Goal: Task Accomplishment & Management: Manage account settings

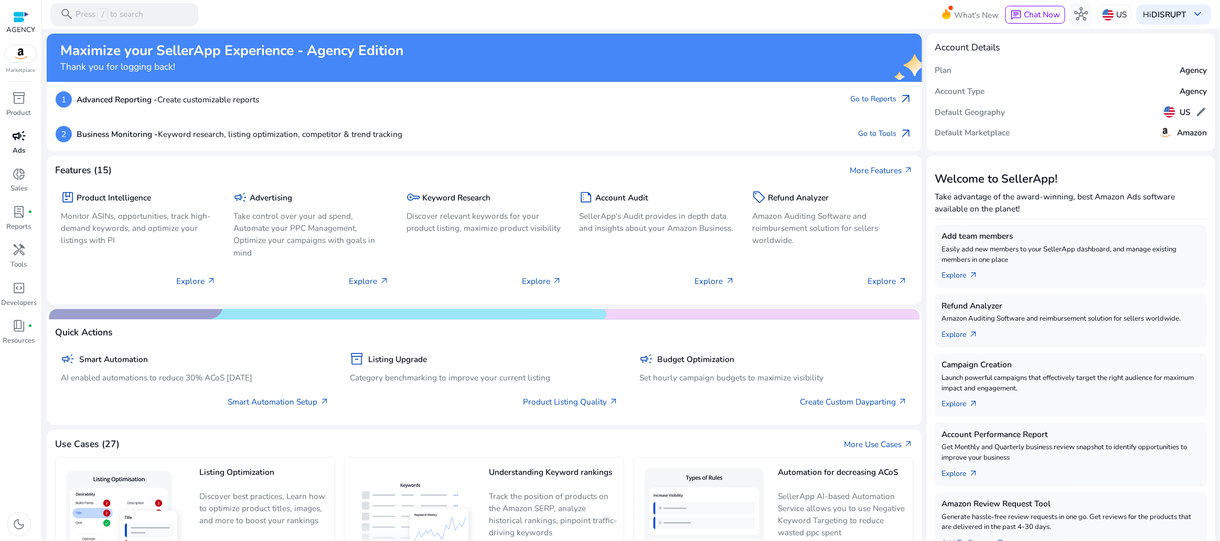
click at [8, 144] on div "campaign" at bounding box center [19, 136] width 32 height 18
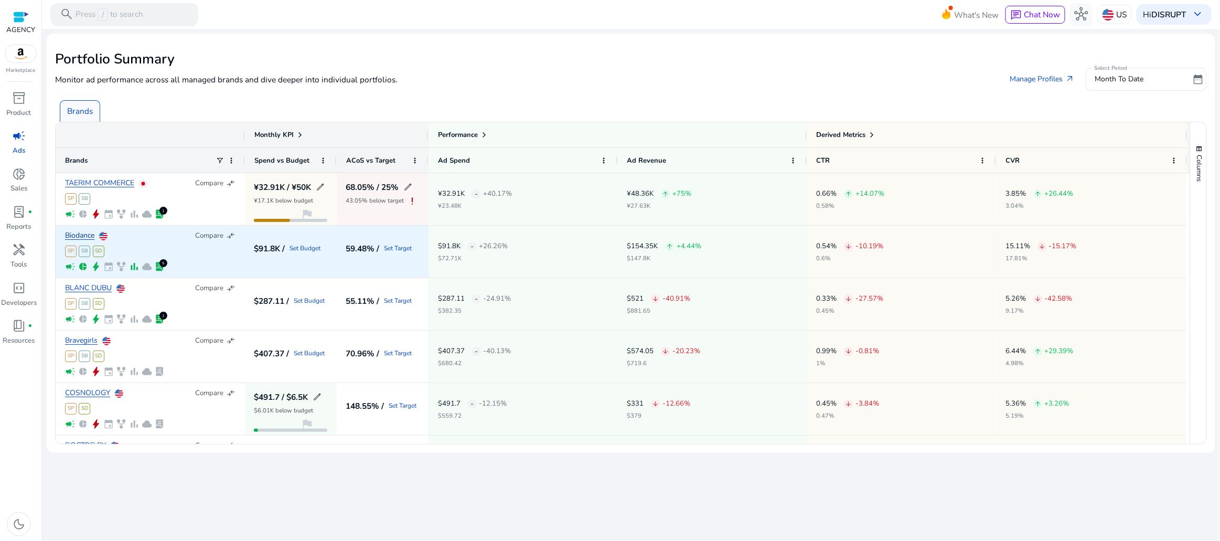
click at [86, 238] on link "Biodance" at bounding box center [79, 236] width 29 height 8
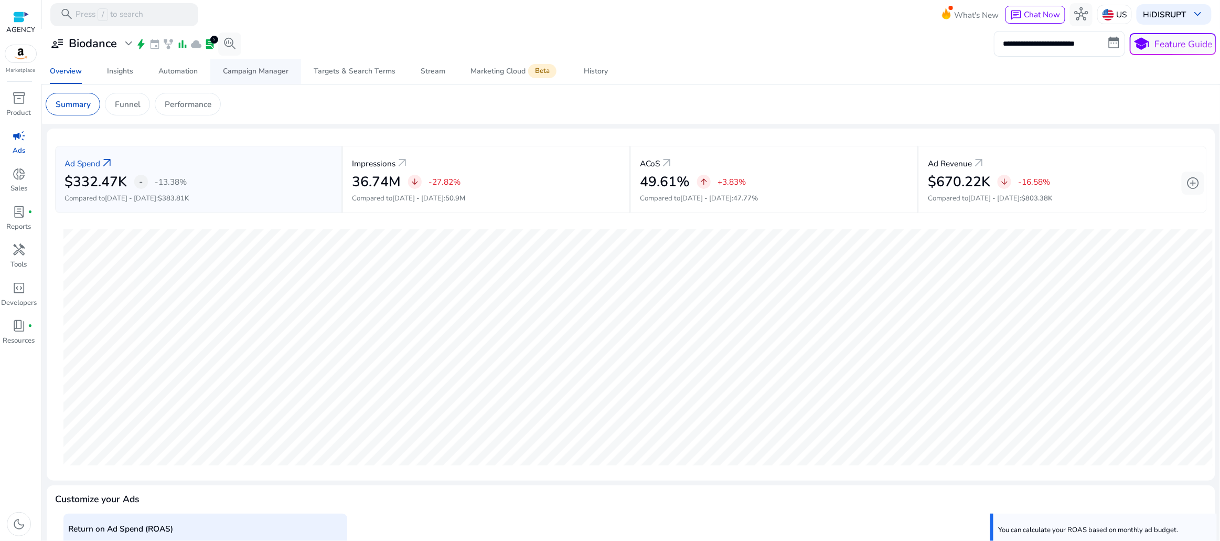
click at [269, 77] on span "Campaign Manager" at bounding box center [256, 71] width 66 height 25
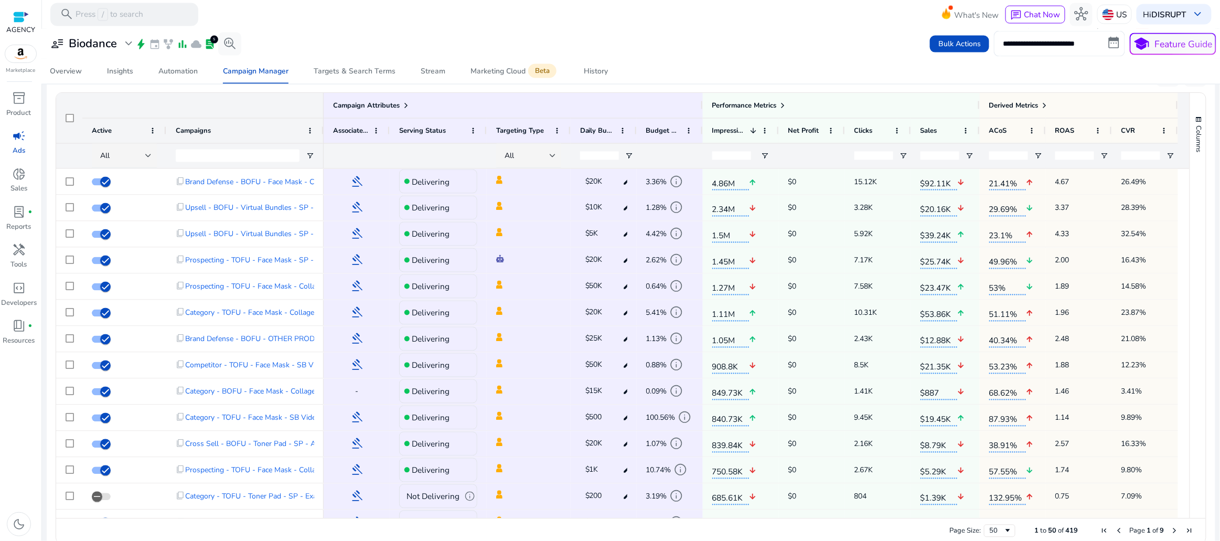
scroll to position [725, 0]
click at [386, 28] on mat-toolbar "search Press / to search What's New chat Chat Now hub US Hi DISRUPT keyboard_ar…" at bounding box center [631, 14] width 1178 height 29
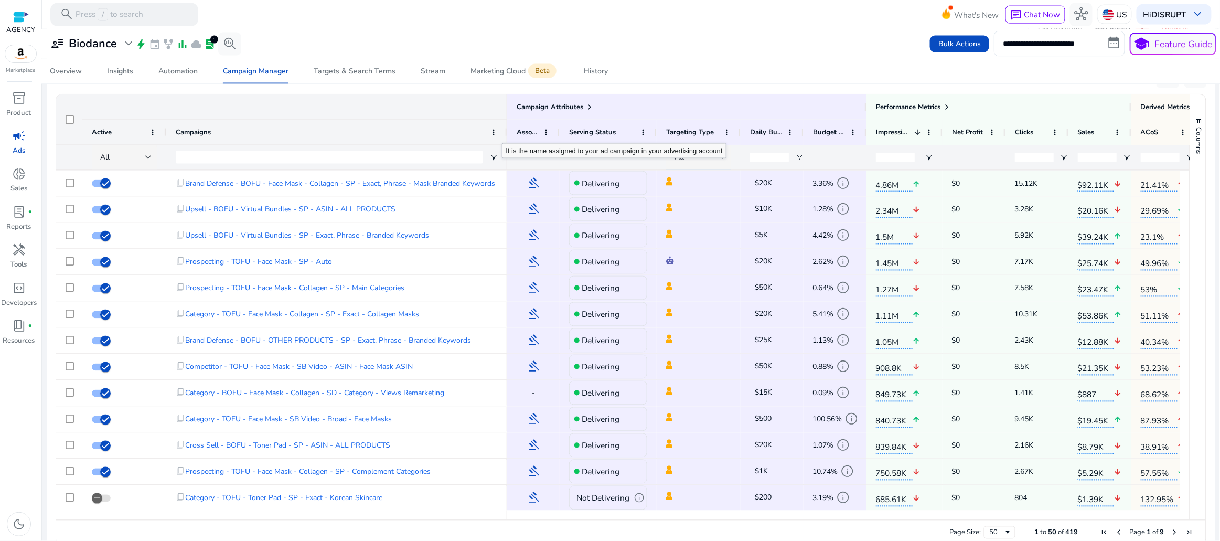
drag, startPoint x: 321, startPoint y: 137, endPoint x: 504, endPoint y: 131, distance: 182.7
click at [505, 131] on div at bounding box center [507, 132] width 4 height 25
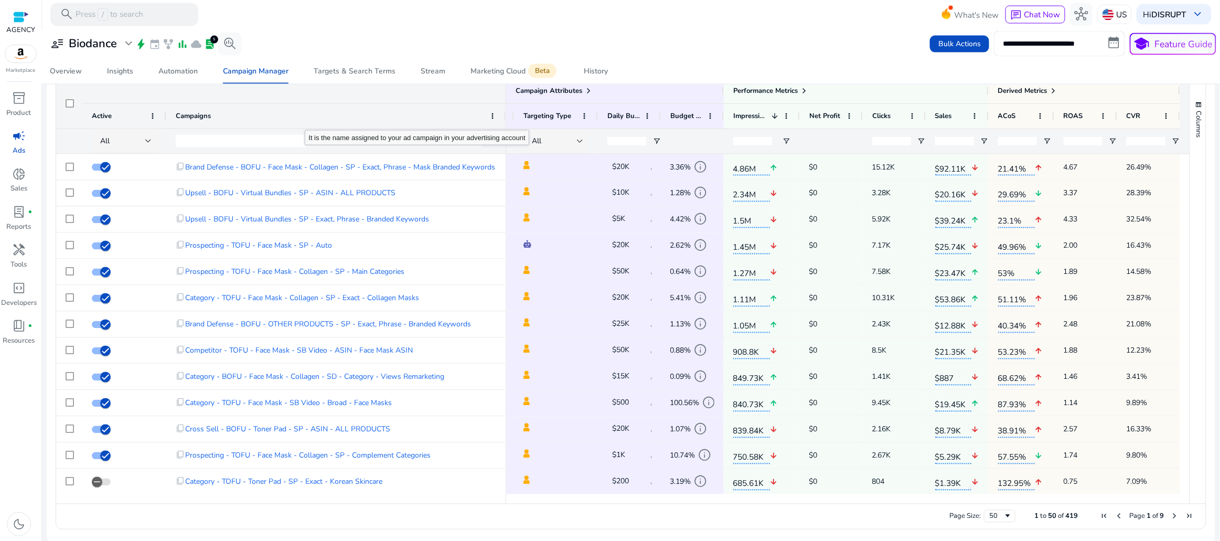
scroll to position [714, 0]
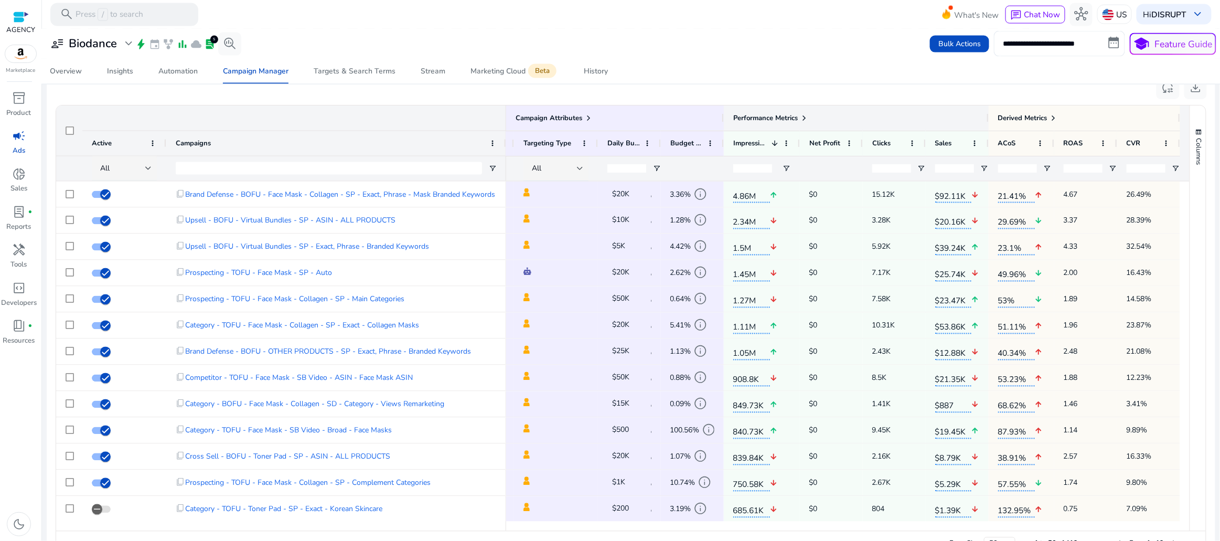
click at [804, 117] on span at bounding box center [804, 118] width 8 height 8
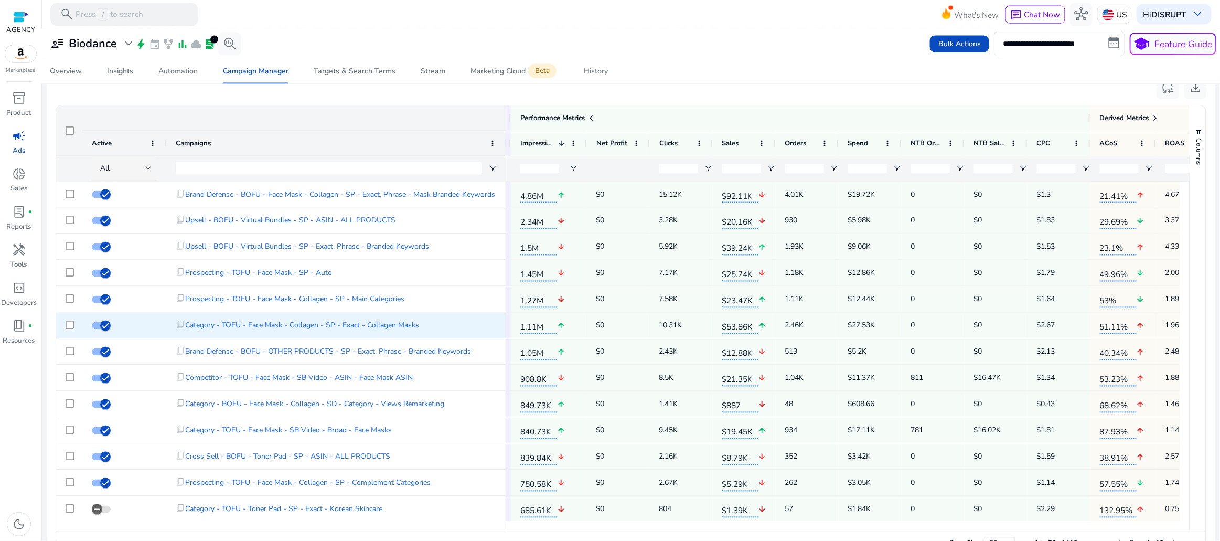
scroll to position [0, 459]
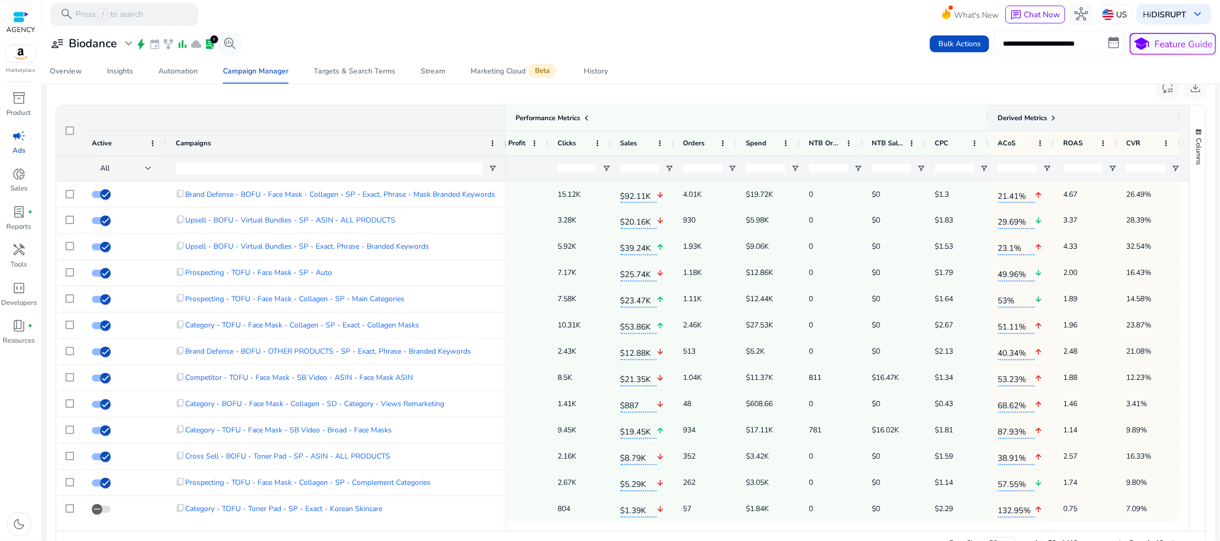
click at [1051, 114] on span at bounding box center [1054, 118] width 8 height 8
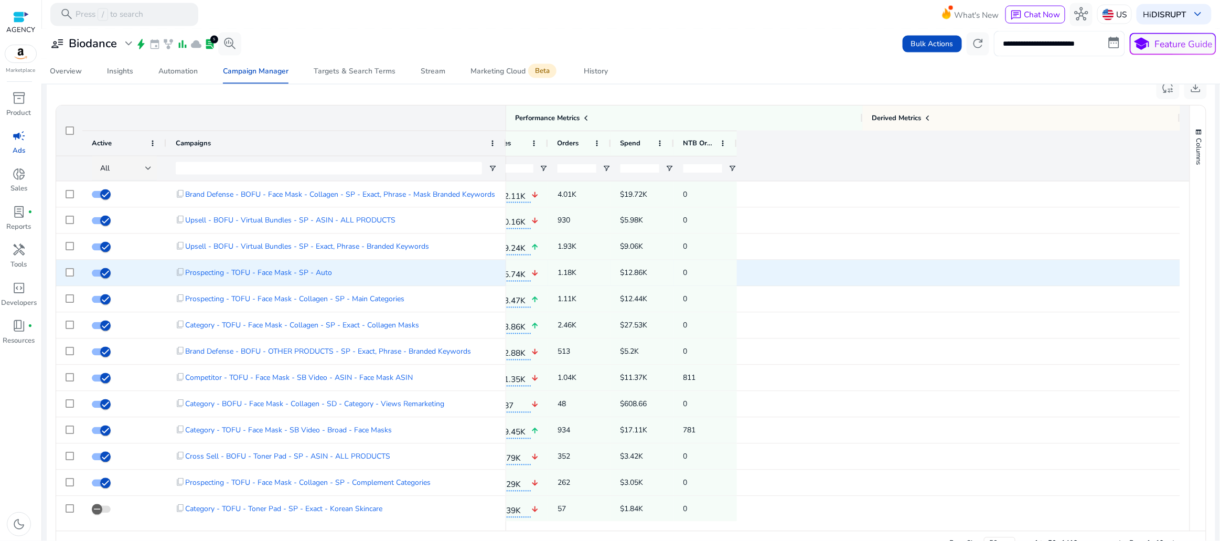
scroll to position [0, 0]
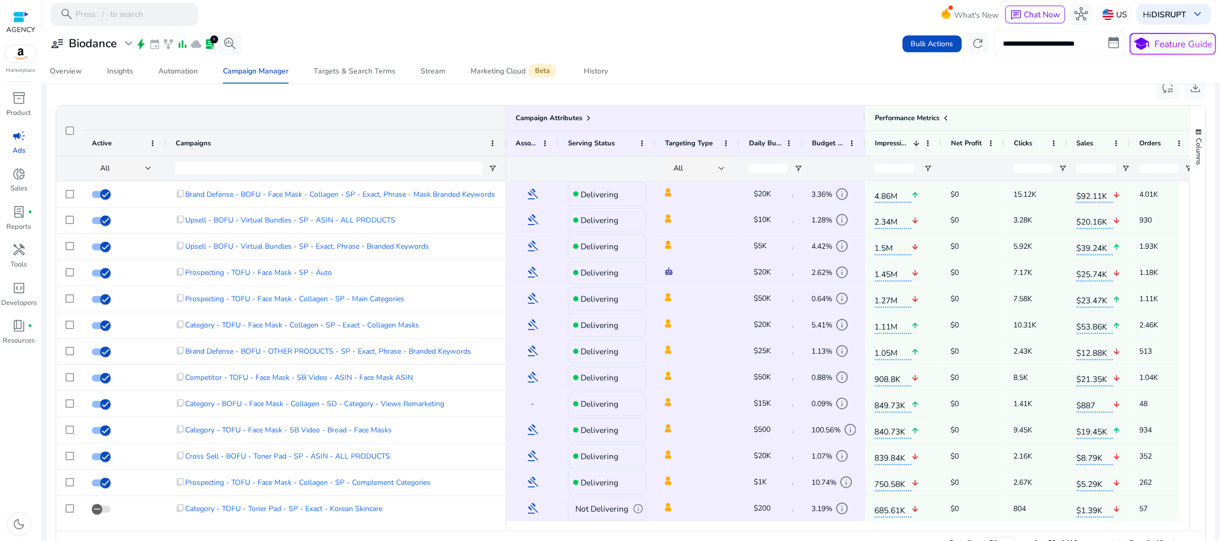
click at [740, 69] on div "Overview Insights Automation Campaign Manager Targets & Search Terms Stream Mar…" at bounding box center [631, 71] width 1188 height 25
click at [213, 165] on input "Campaigns Filter Input" at bounding box center [329, 168] width 306 height 13
type input "****"
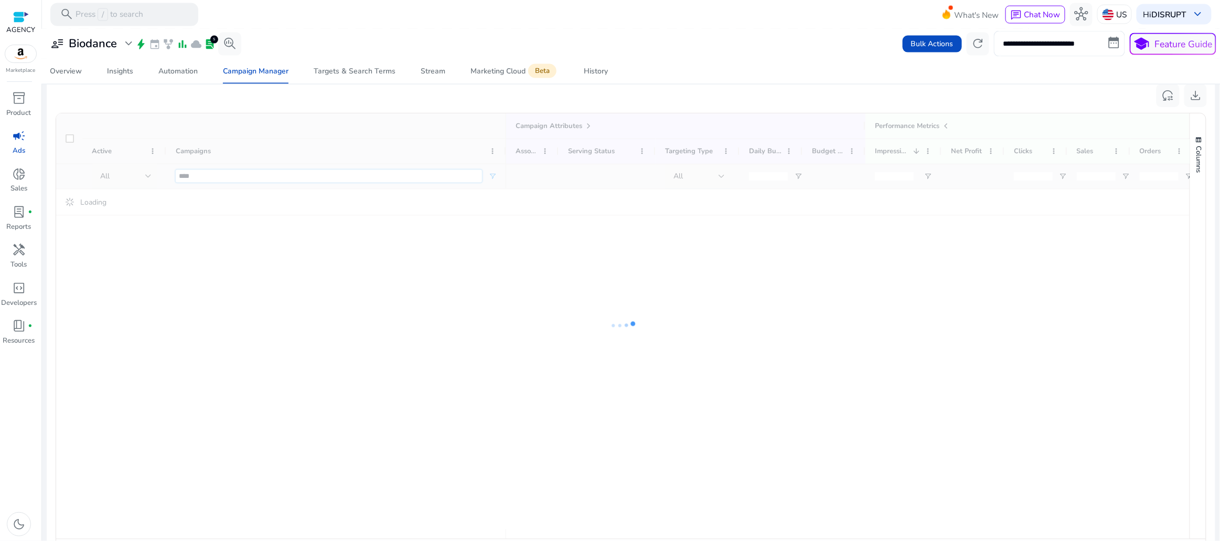
scroll to position [711, 0]
click at [1097, 47] on input "**********" at bounding box center [1059, 43] width 131 height 25
select select "*"
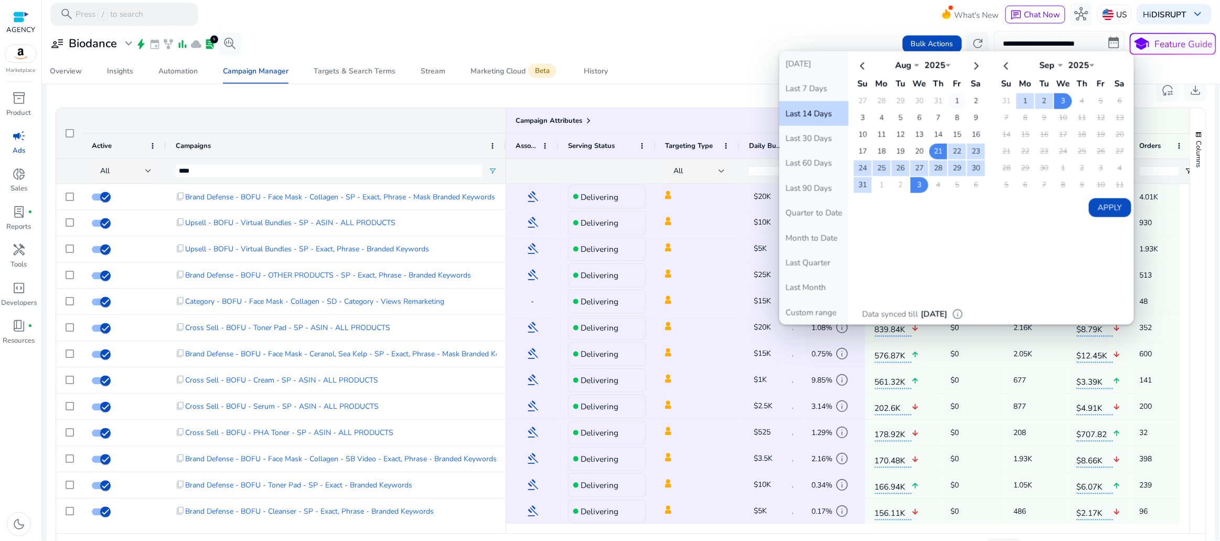
click at [954, 100] on td "1" at bounding box center [958, 101] width 18 height 16
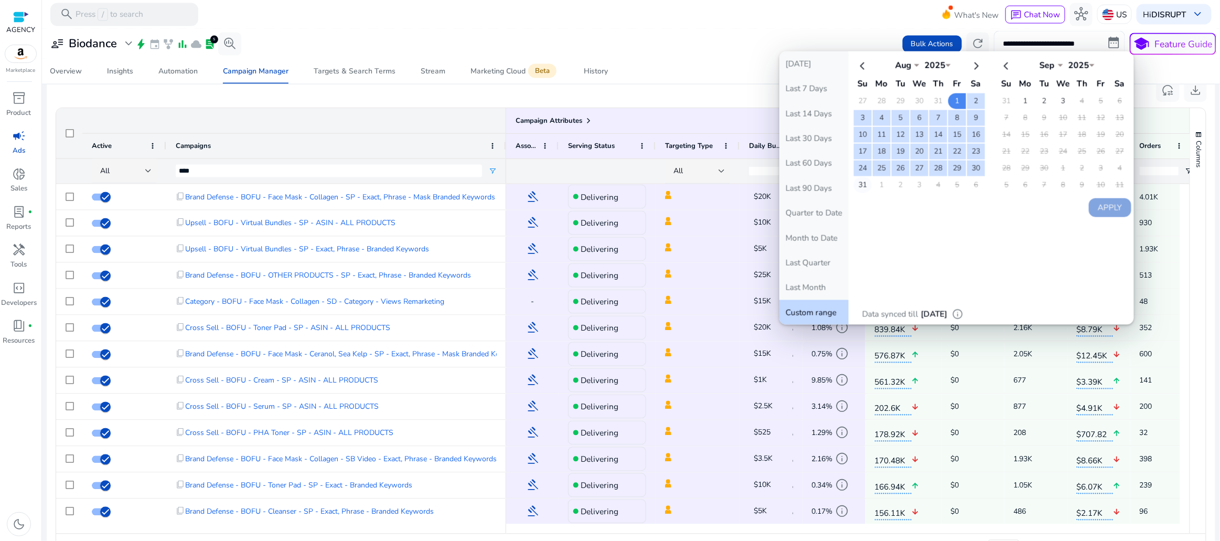
click at [864, 179] on td "31" at bounding box center [863, 185] width 18 height 16
click at [1111, 204] on button "Apply" at bounding box center [1110, 207] width 42 height 19
type input "**********"
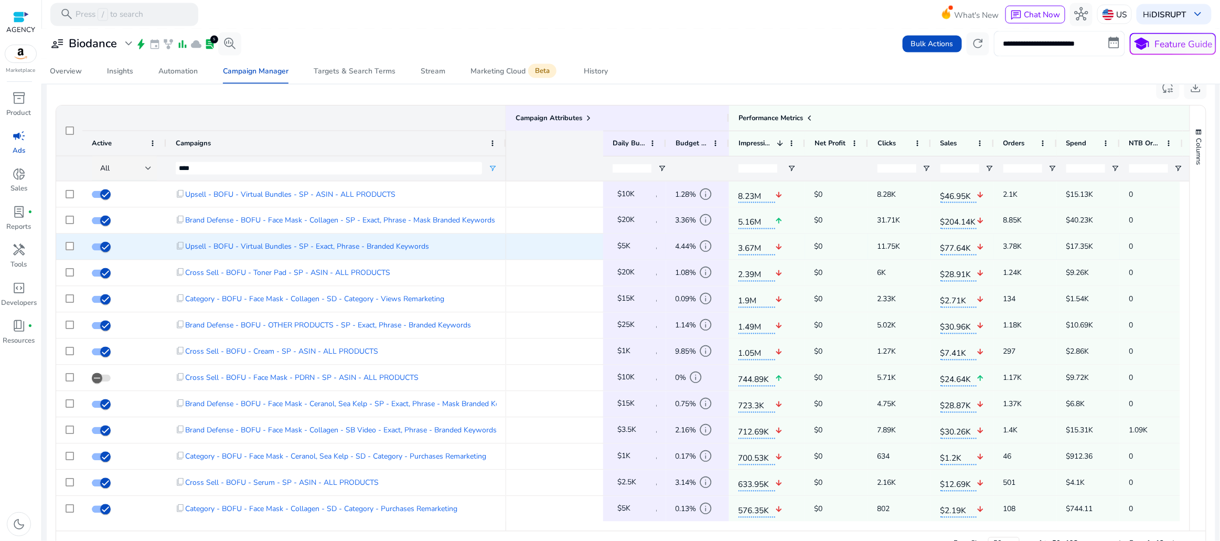
scroll to position [0, 385]
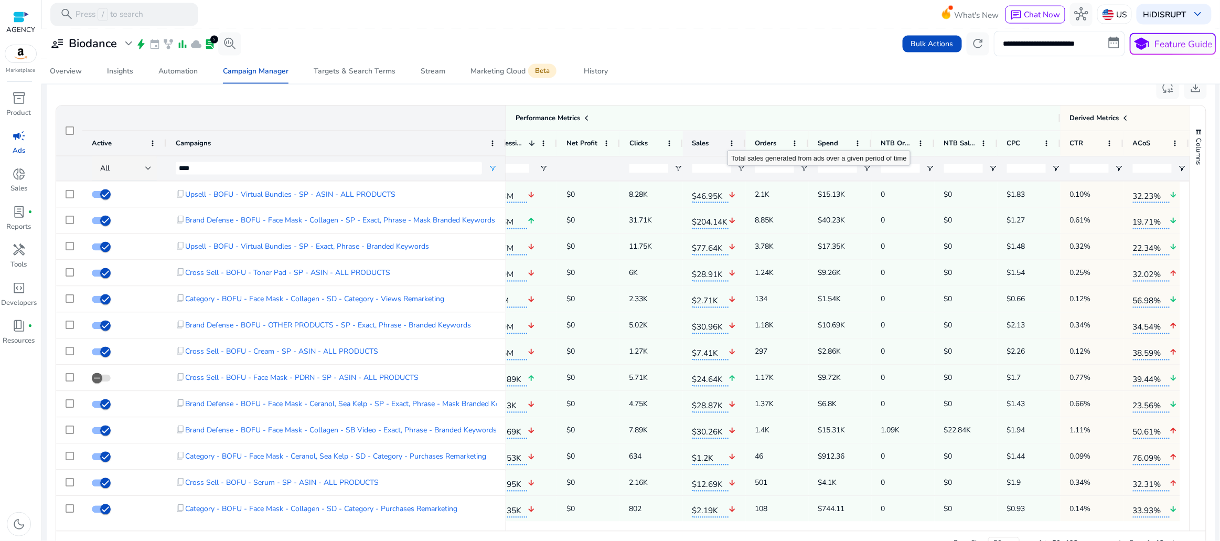
click at [720, 142] on div "Sales" at bounding box center [709, 143] width 33 height 19
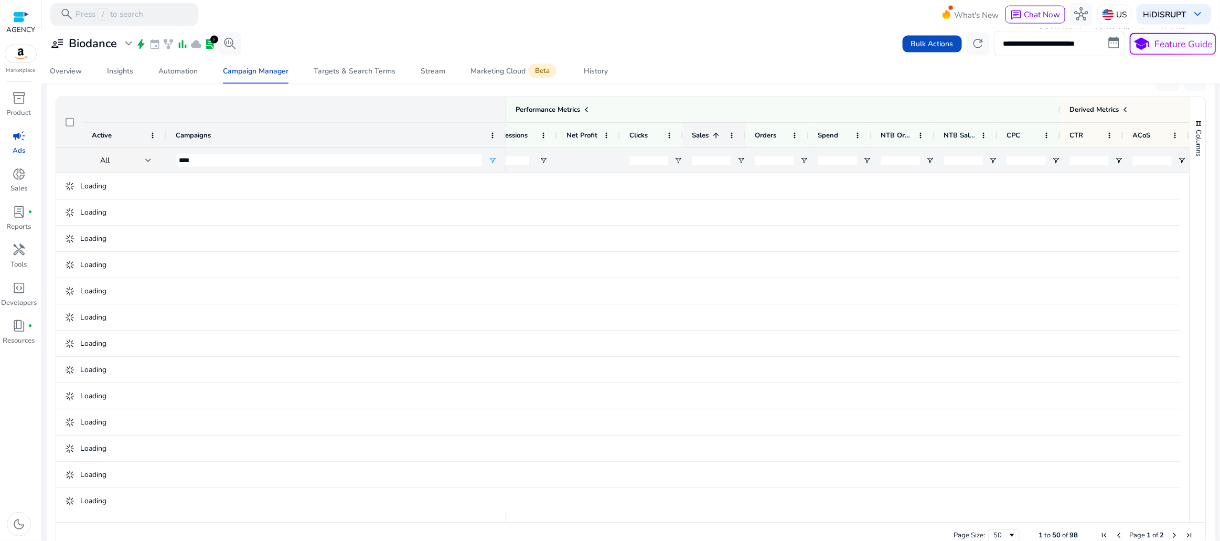
scroll to position [706, 0]
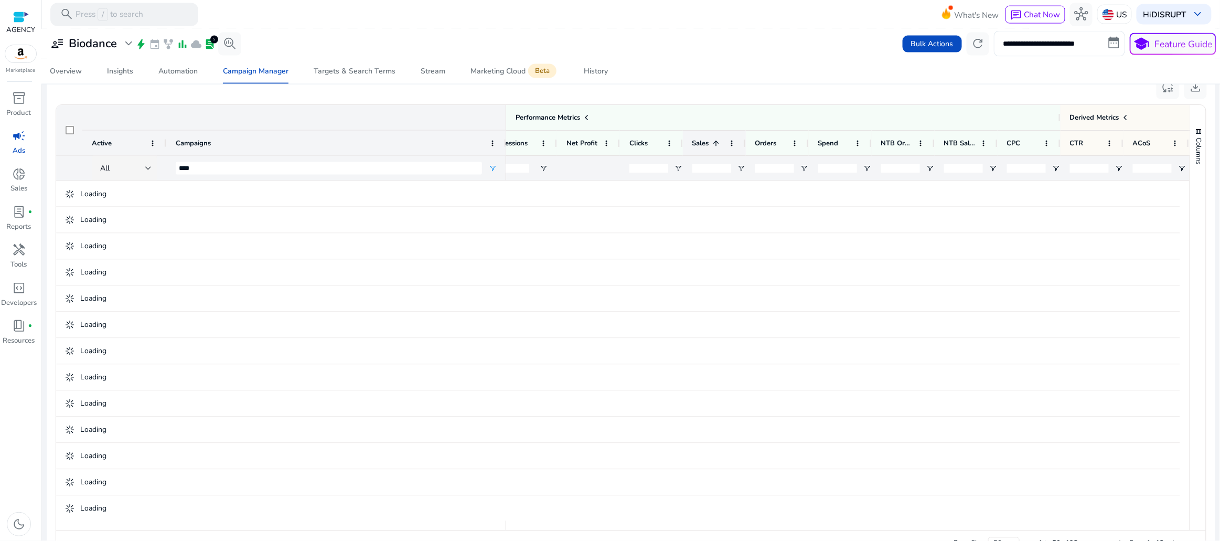
click at [720, 142] on span at bounding box center [717, 143] width 8 height 8
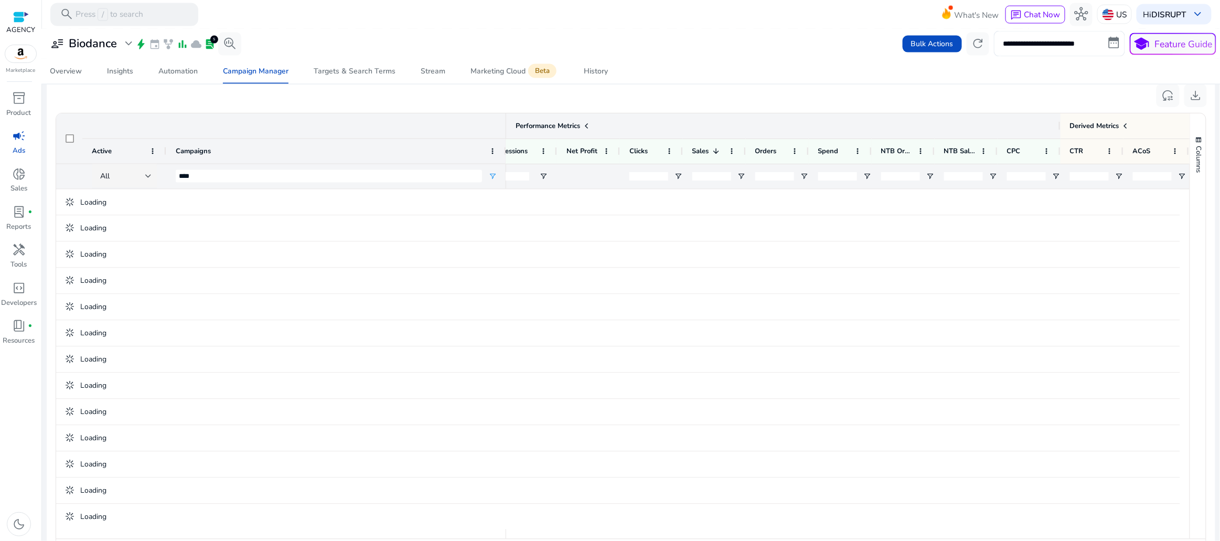
scroll to position [714, 0]
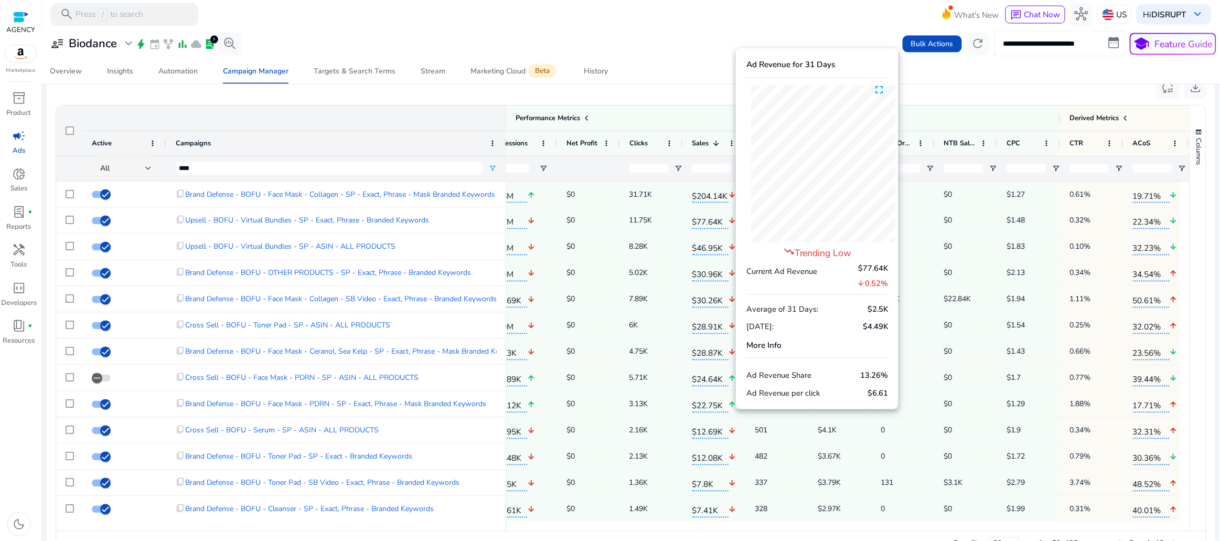
click at [759, 346] on h5 "More Info" at bounding box center [818, 345] width 142 height 9
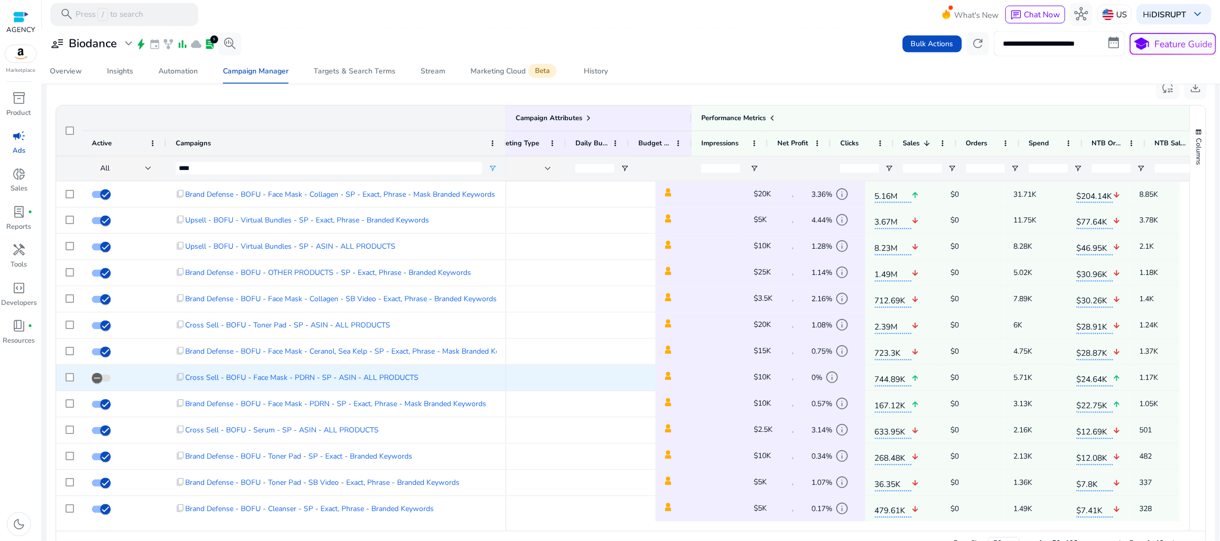
scroll to position [0, 0]
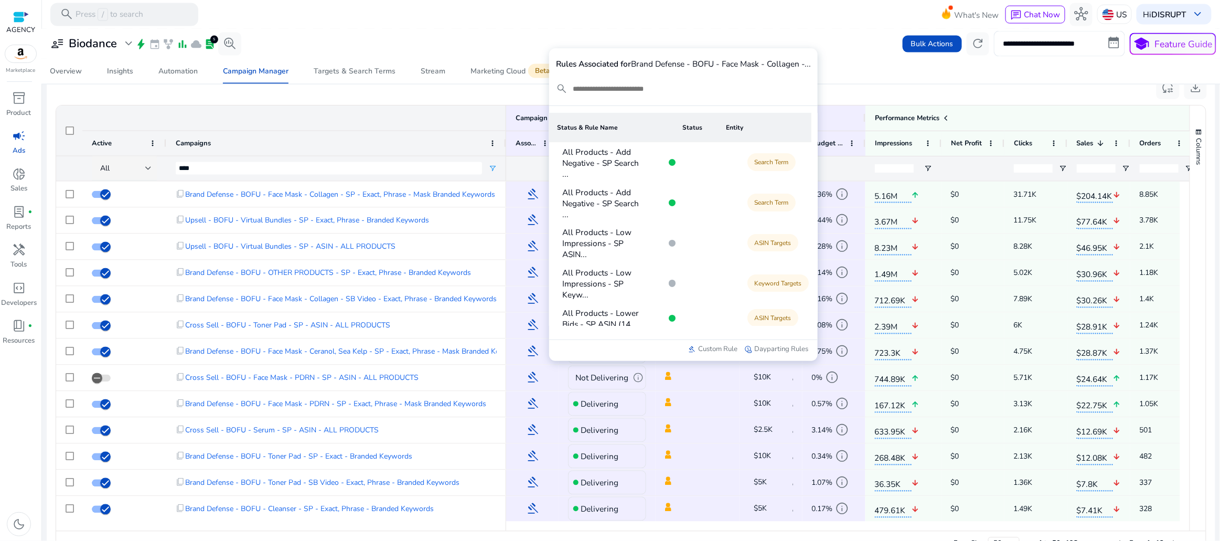
click at [519, 25] on mat-toolbar "search Press / to search What's New chat Chat Now hub US Hi DISRUPT keyboard_ar…" at bounding box center [631, 14] width 1178 height 29
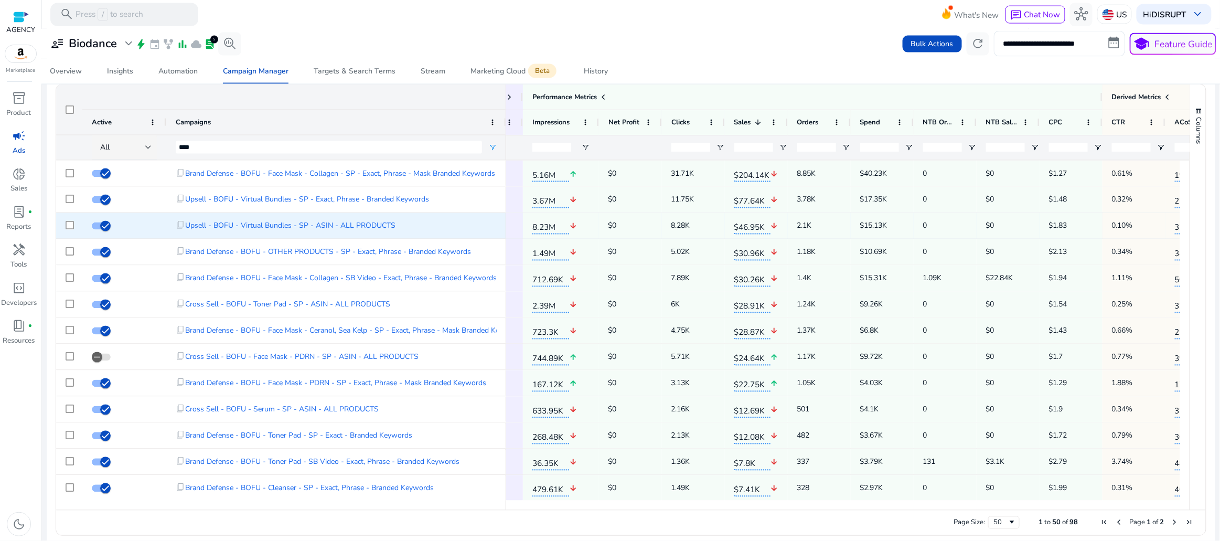
scroll to position [0, 342]
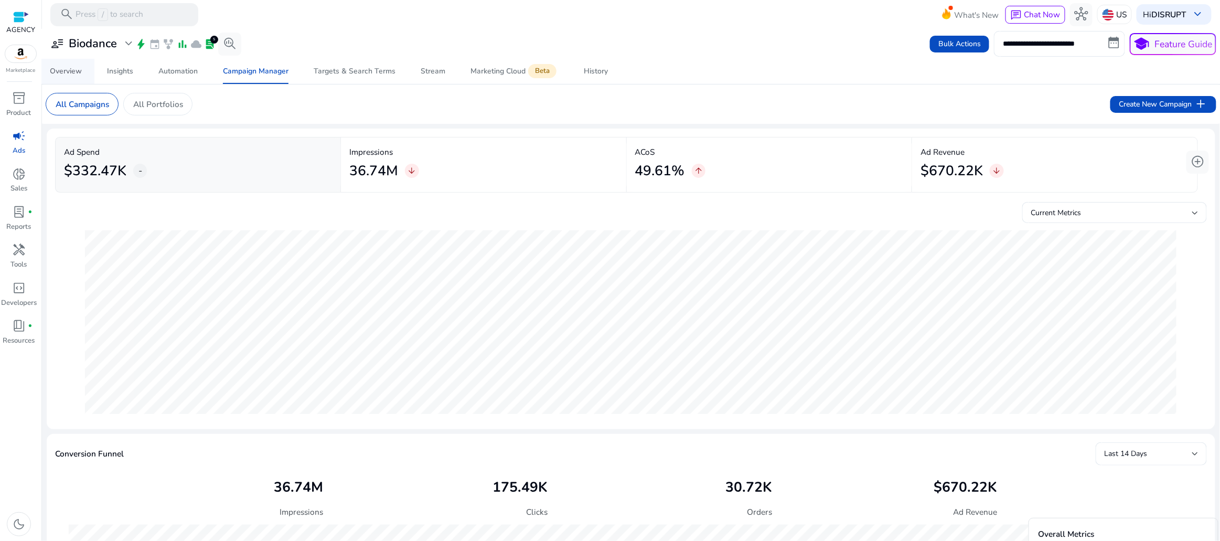
click at [80, 73] on div "Overview" at bounding box center [66, 71] width 32 height 7
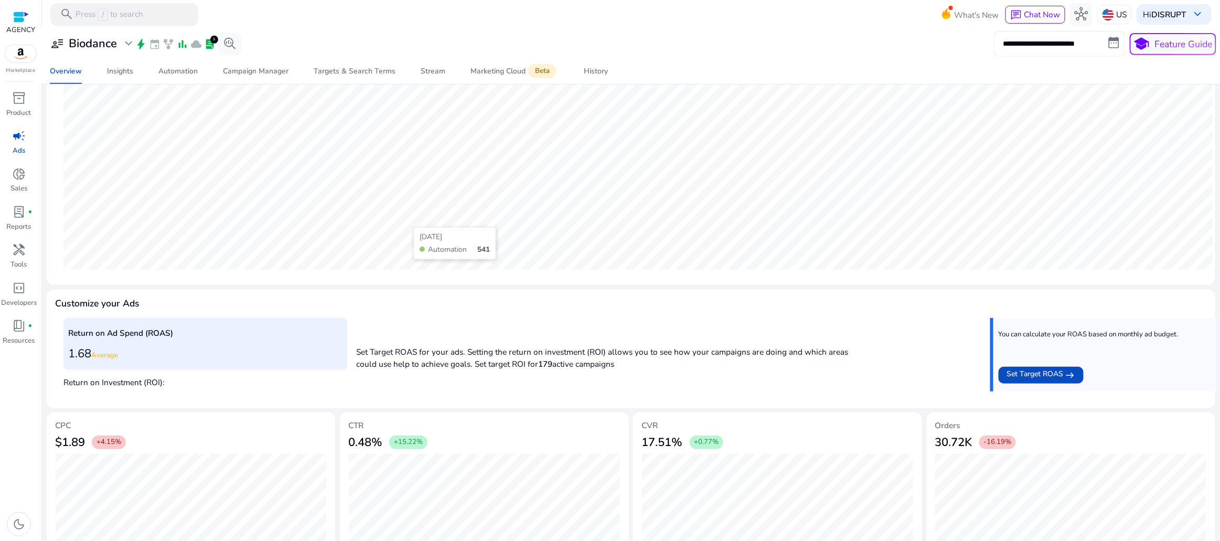
scroll to position [34, 0]
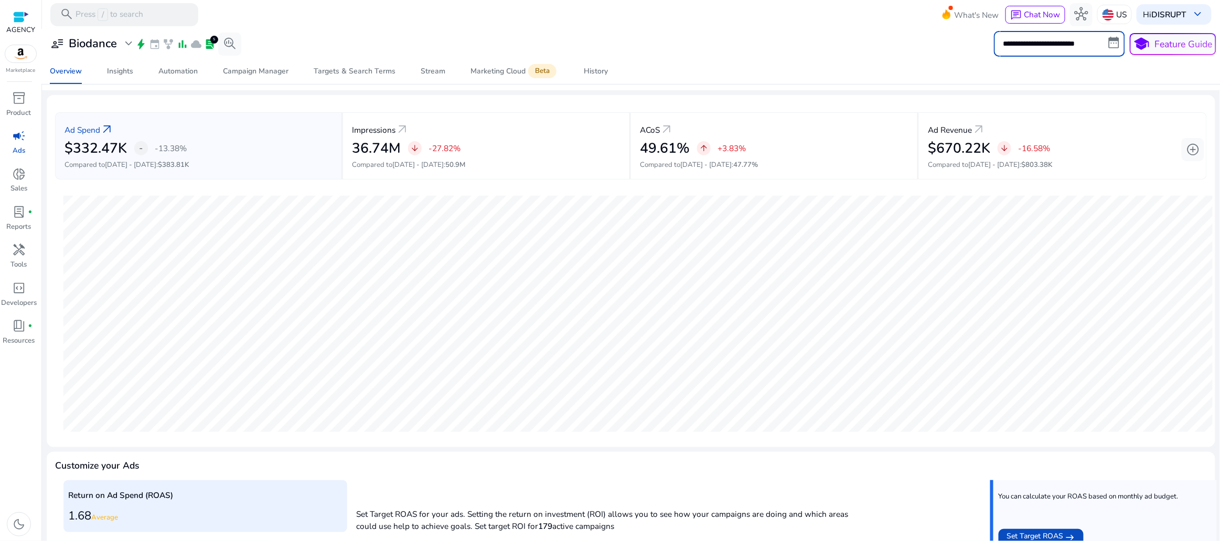
click at [1062, 44] on input "**********" at bounding box center [1059, 43] width 131 height 25
select select "*"
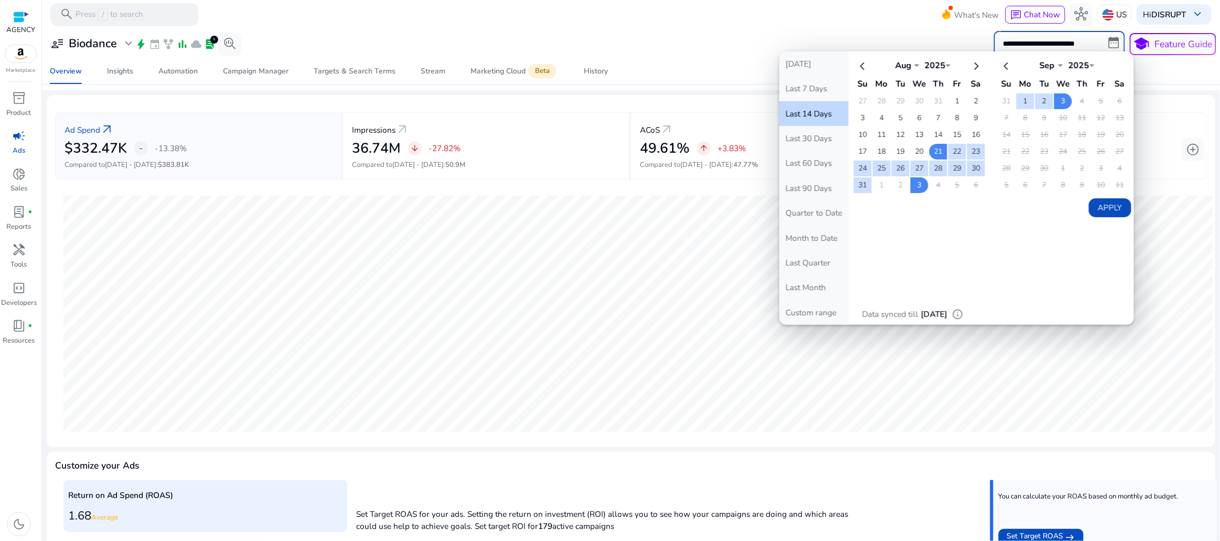
click at [951, 99] on td "1" at bounding box center [958, 101] width 18 height 16
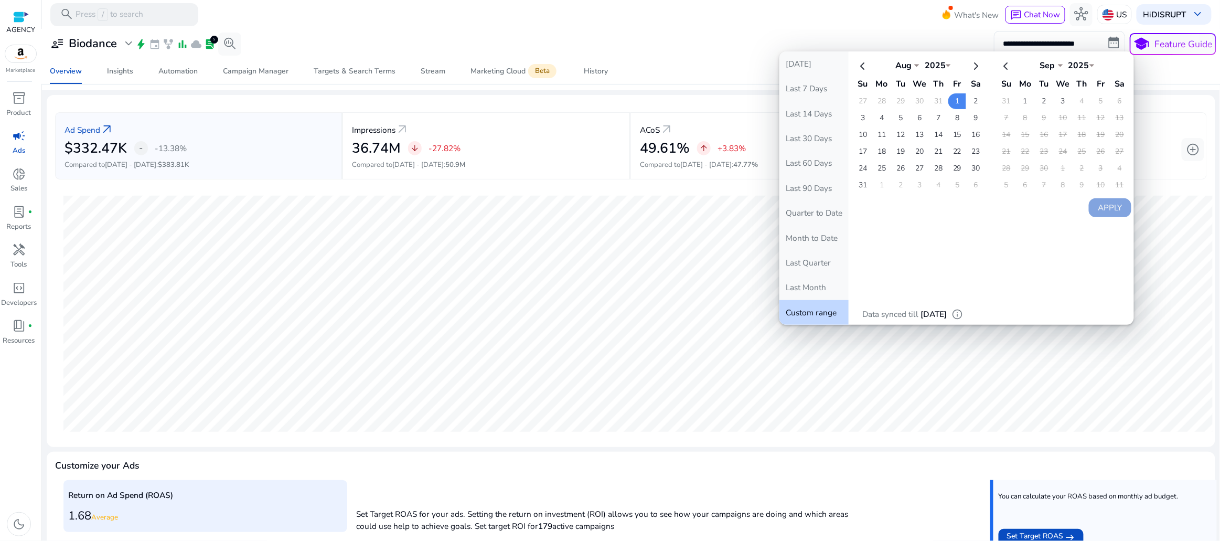
click at [728, 29] on div at bounding box center [631, 30] width 1178 height 2
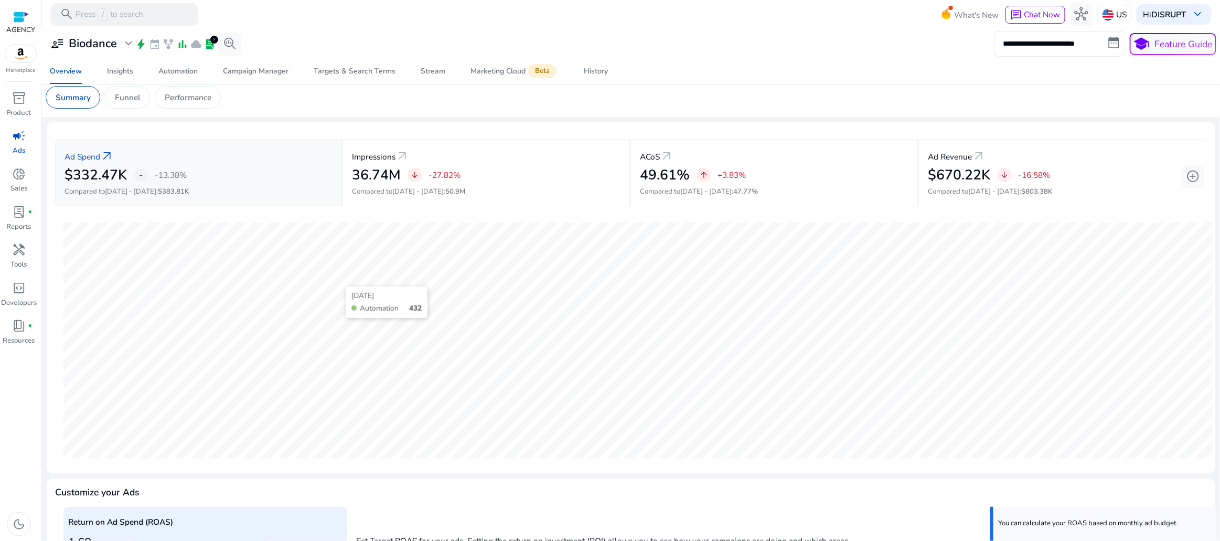
scroll to position [0, 0]
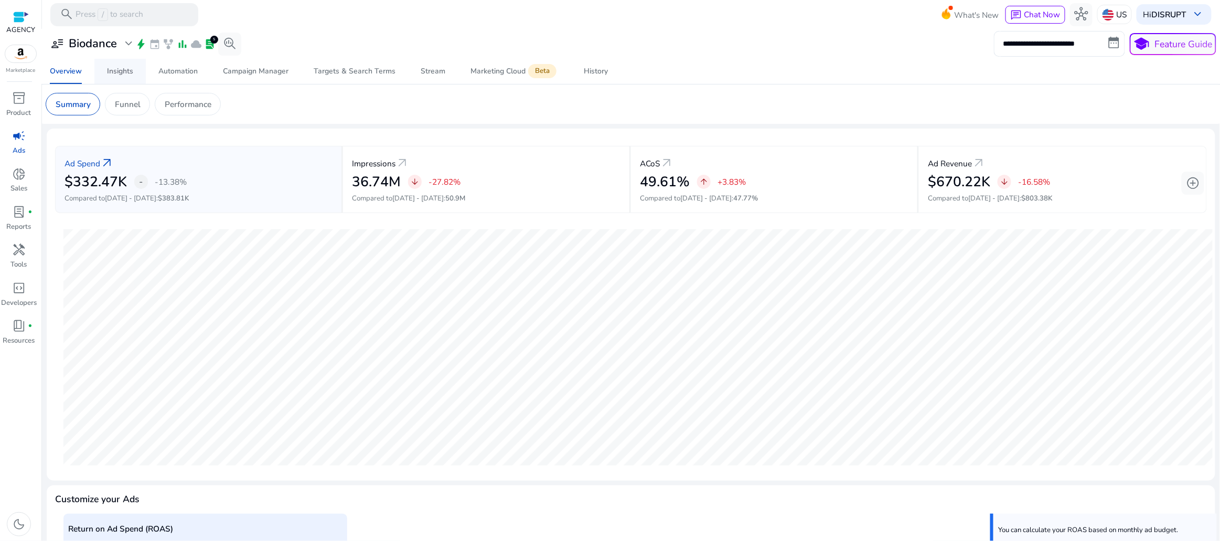
click at [126, 74] on div "Insights" at bounding box center [120, 71] width 26 height 7
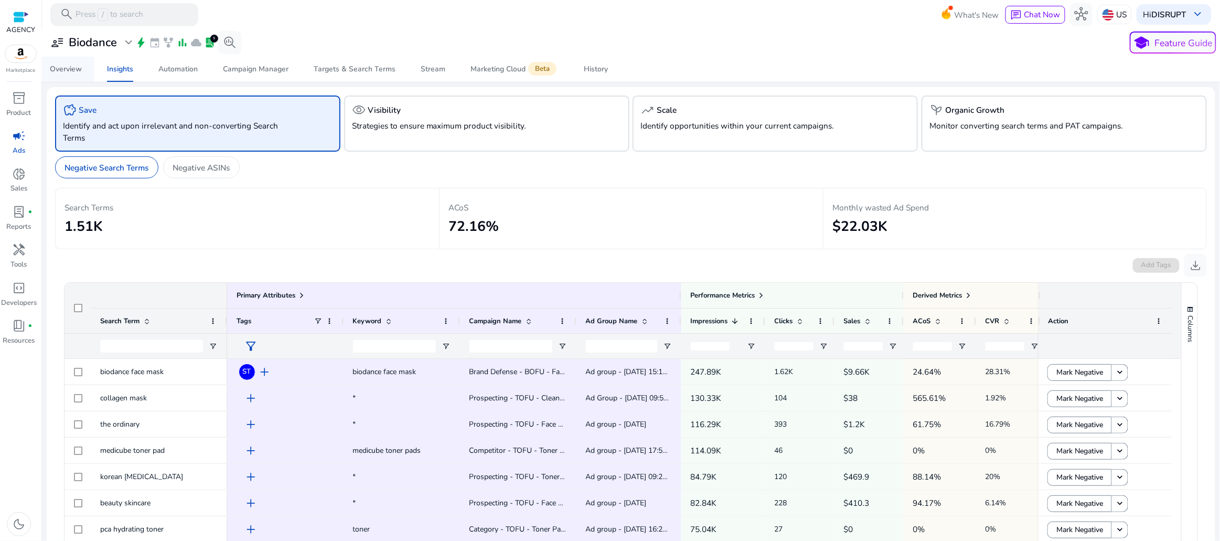
click at [78, 73] on div "Overview" at bounding box center [66, 69] width 32 height 7
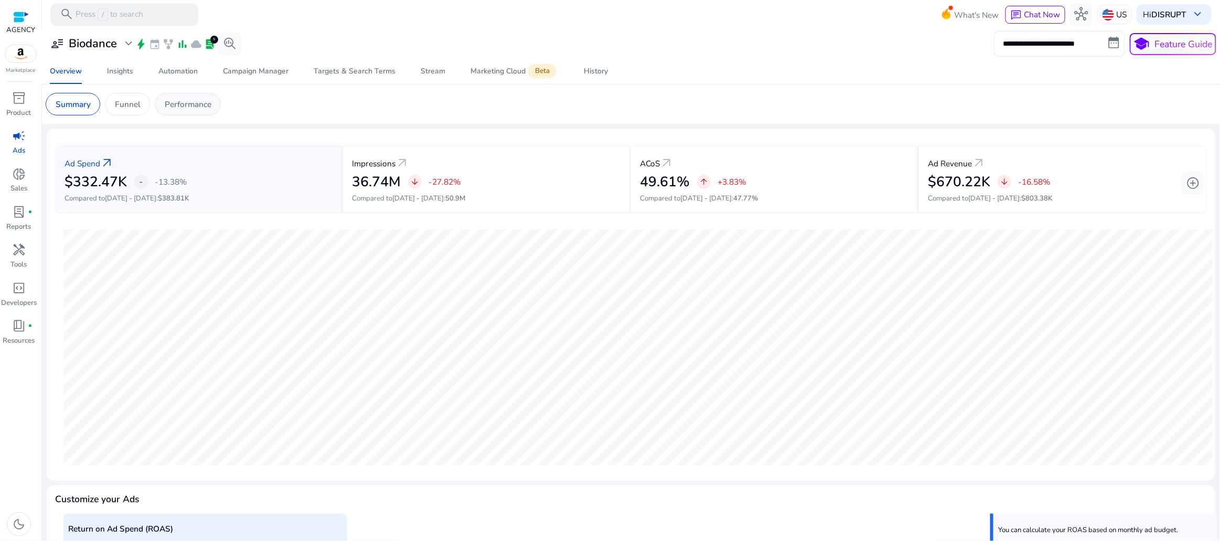
click at [203, 107] on p "Performance" at bounding box center [188, 104] width 47 height 12
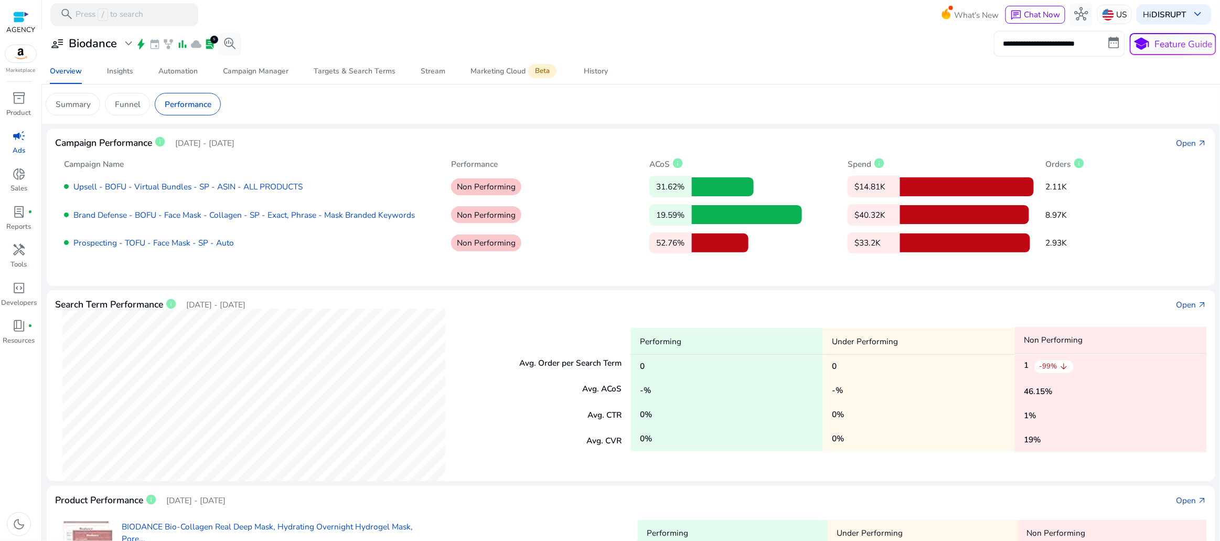
click at [215, 145] on p "[DATE] - [DATE]" at bounding box center [204, 143] width 59 height 12
click at [121, 72] on div "Insights" at bounding box center [120, 71] width 26 height 7
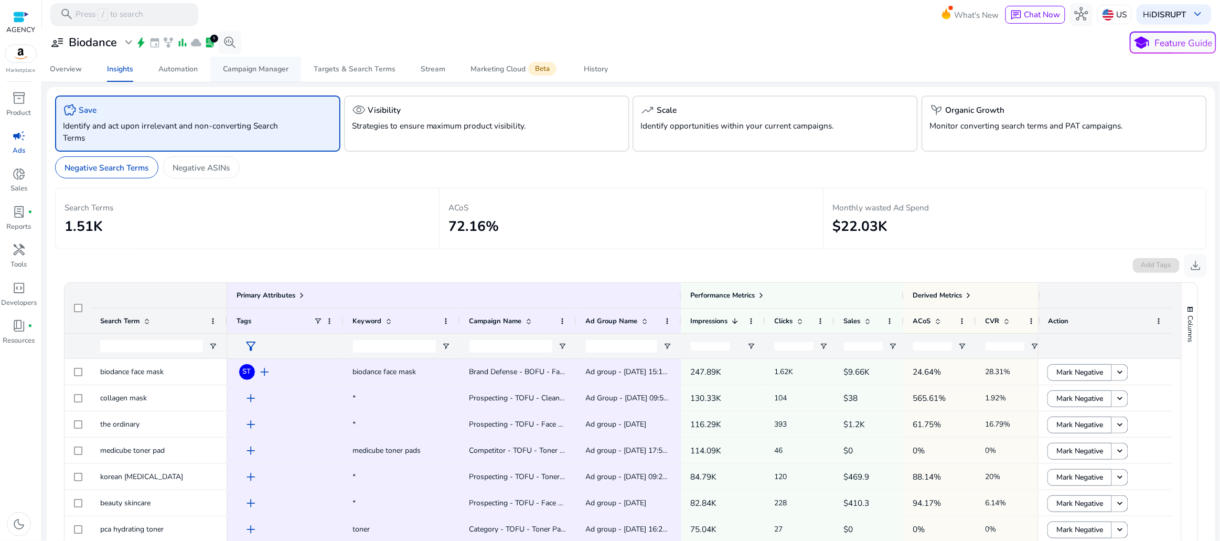
click at [249, 70] on div "Campaign Manager" at bounding box center [256, 69] width 66 height 7
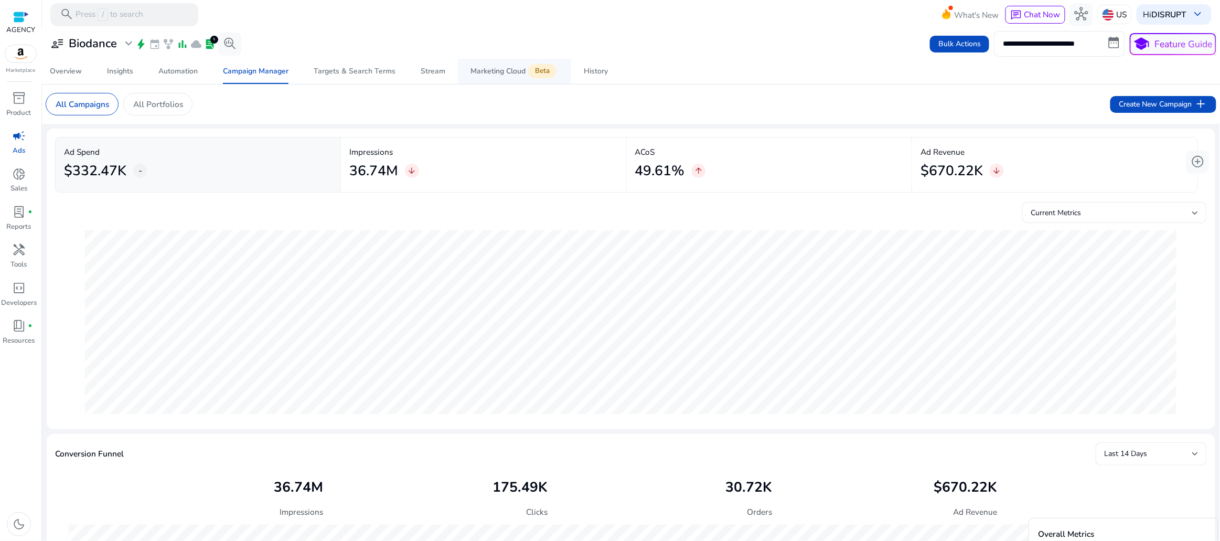
click at [482, 73] on div "Marketing Cloud Beta" at bounding box center [515, 71] width 88 height 9
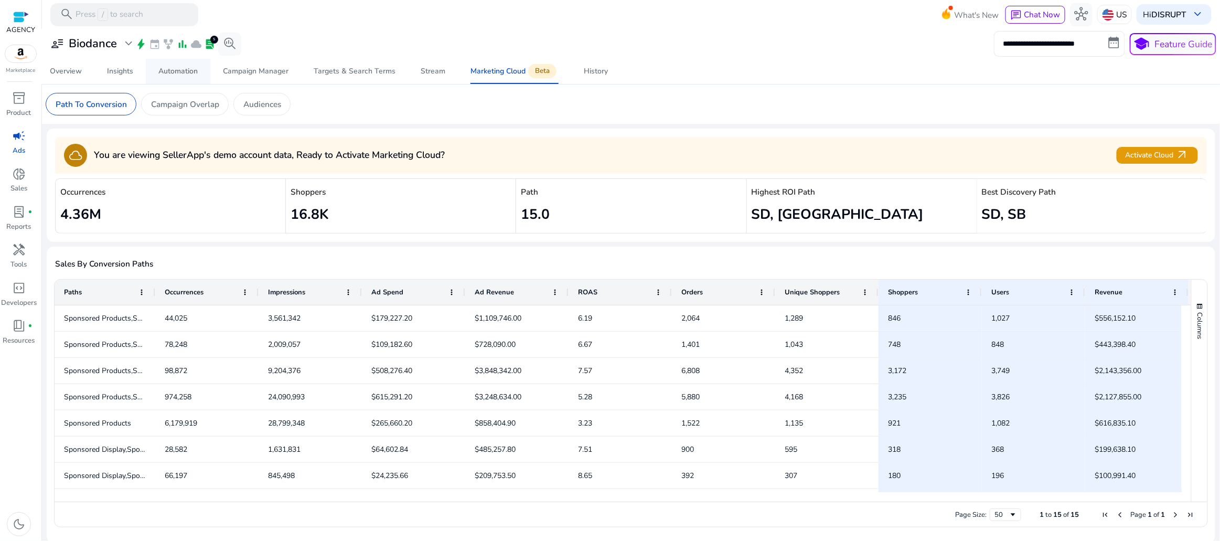
click at [171, 72] on div "Automation" at bounding box center [177, 71] width 39 height 7
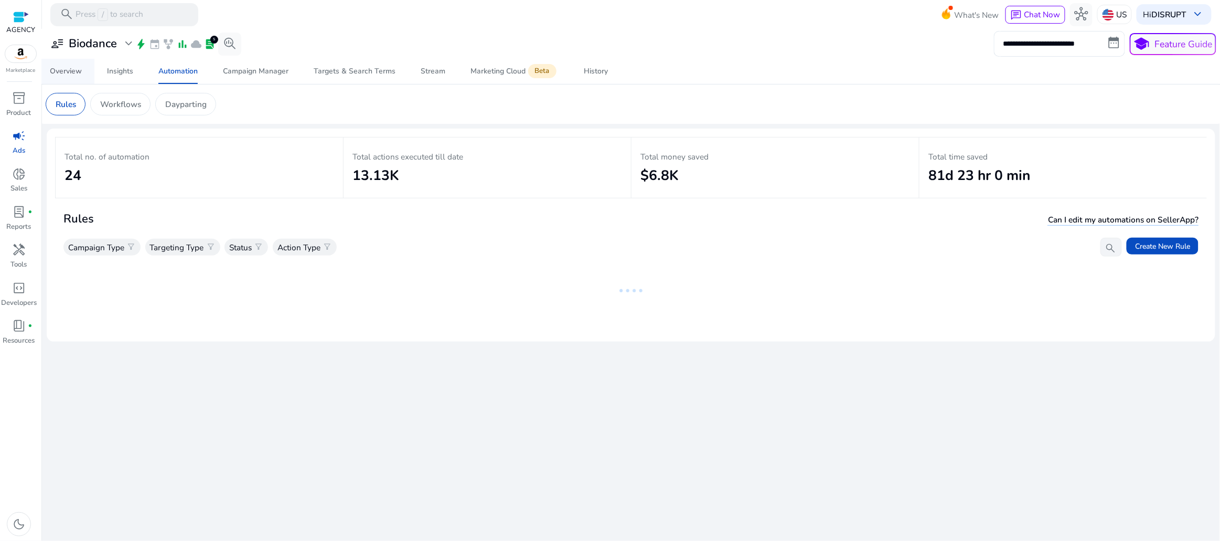
click at [77, 75] on div "Overview" at bounding box center [66, 71] width 32 height 7
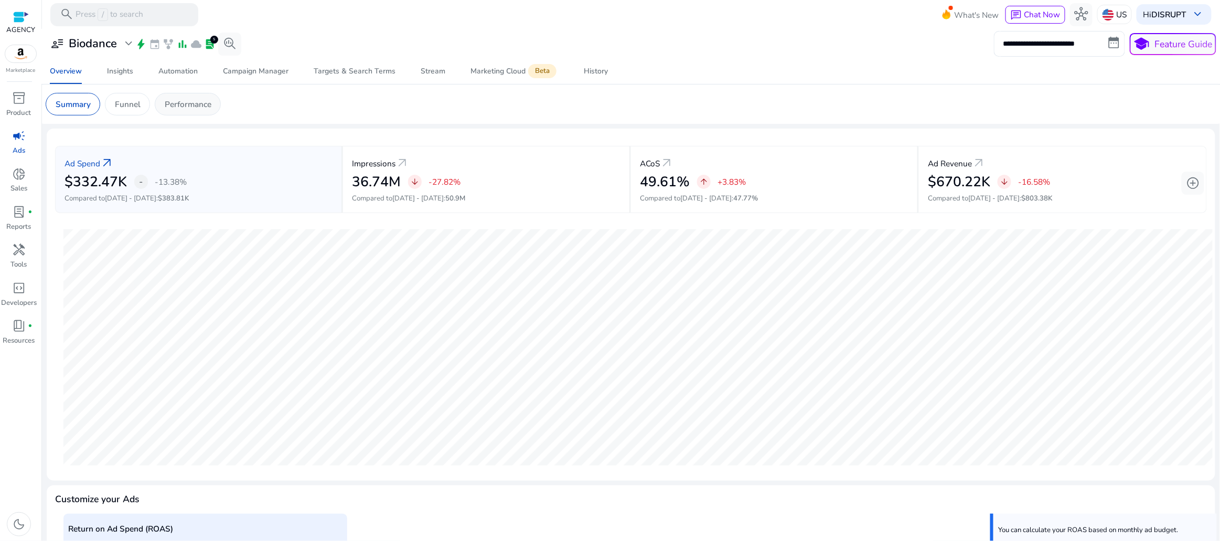
click at [178, 105] on p "Performance" at bounding box center [188, 104] width 47 height 12
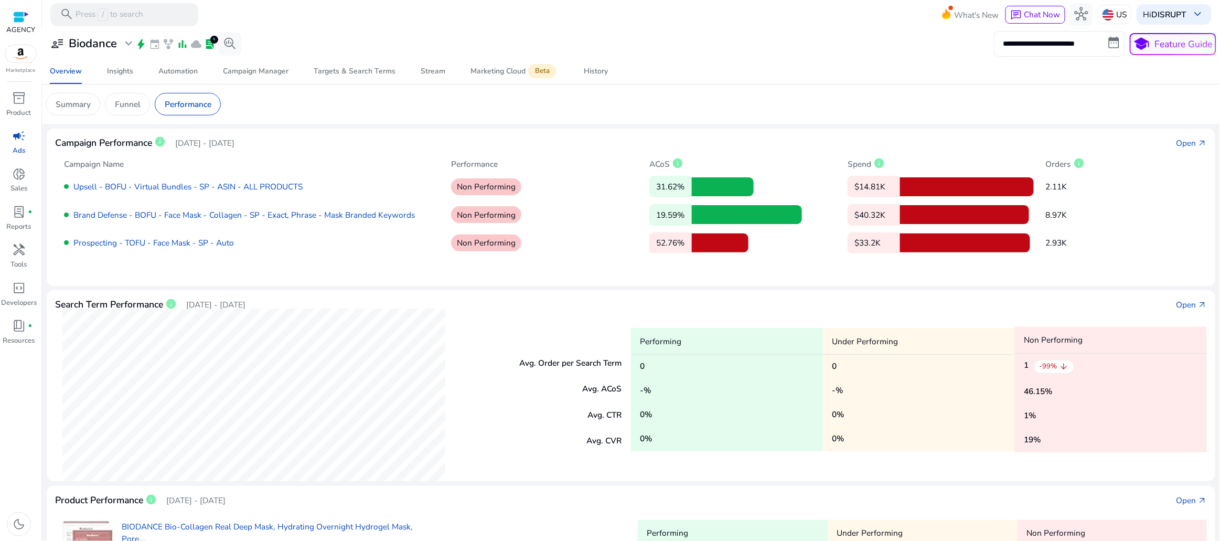
click at [234, 142] on p "[DATE] - [DATE]" at bounding box center [204, 143] width 59 height 12
click at [1186, 143] on div "Open" at bounding box center [1187, 143] width 20 height 12
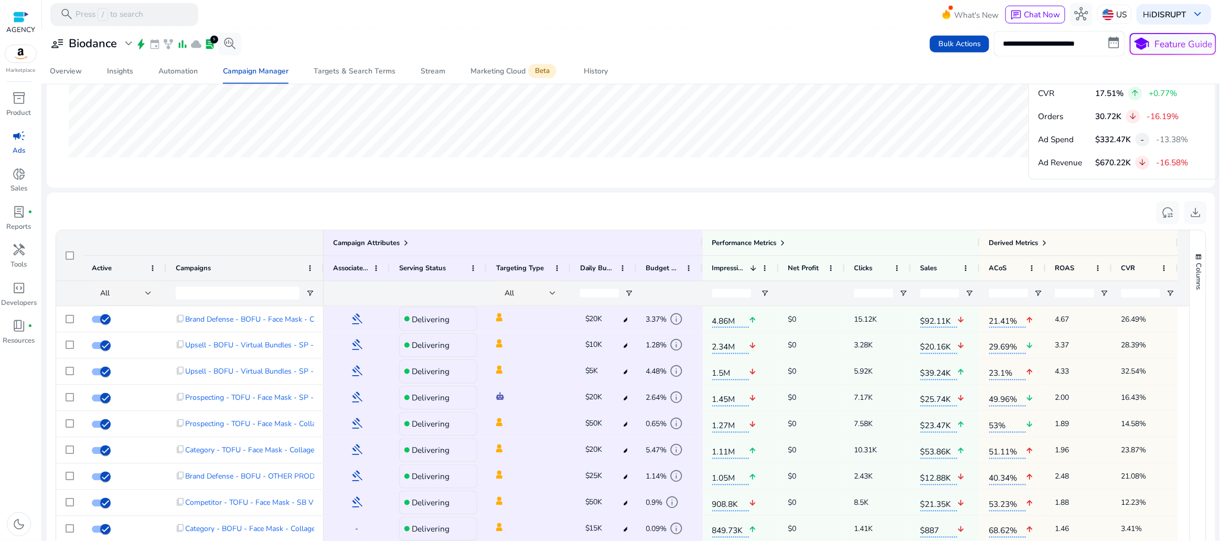
scroll to position [729, 0]
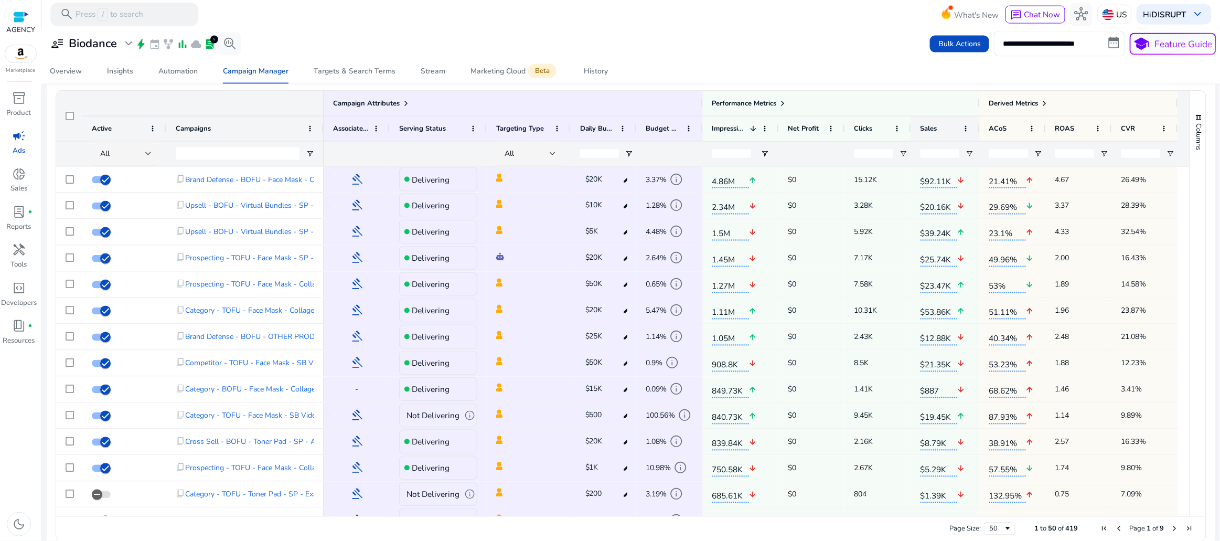
click at [952, 129] on div "Sales" at bounding box center [940, 128] width 38 height 19
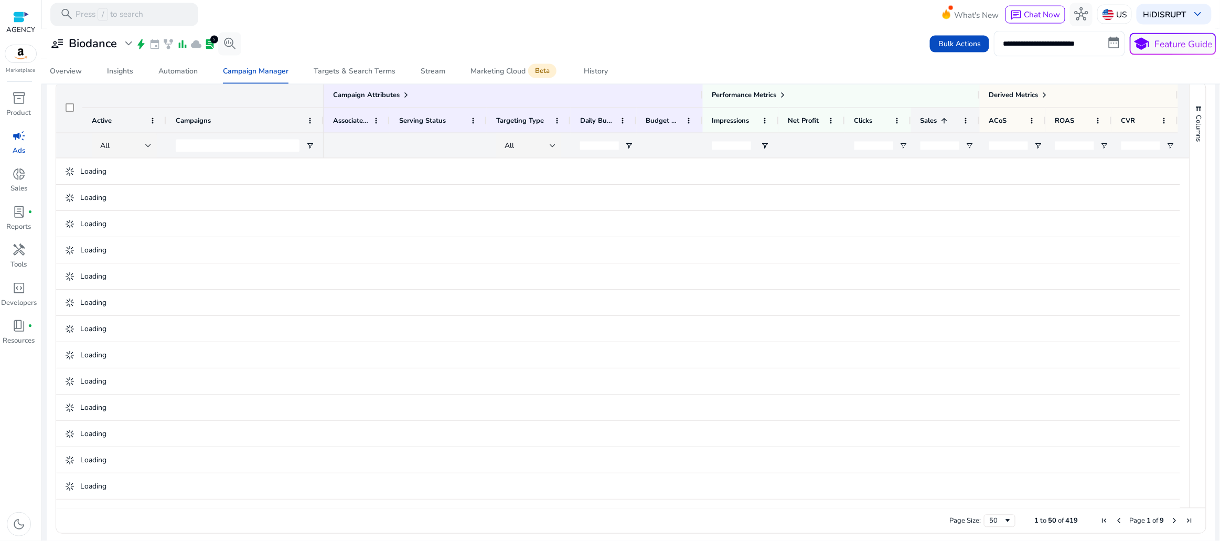
scroll to position [720, 0]
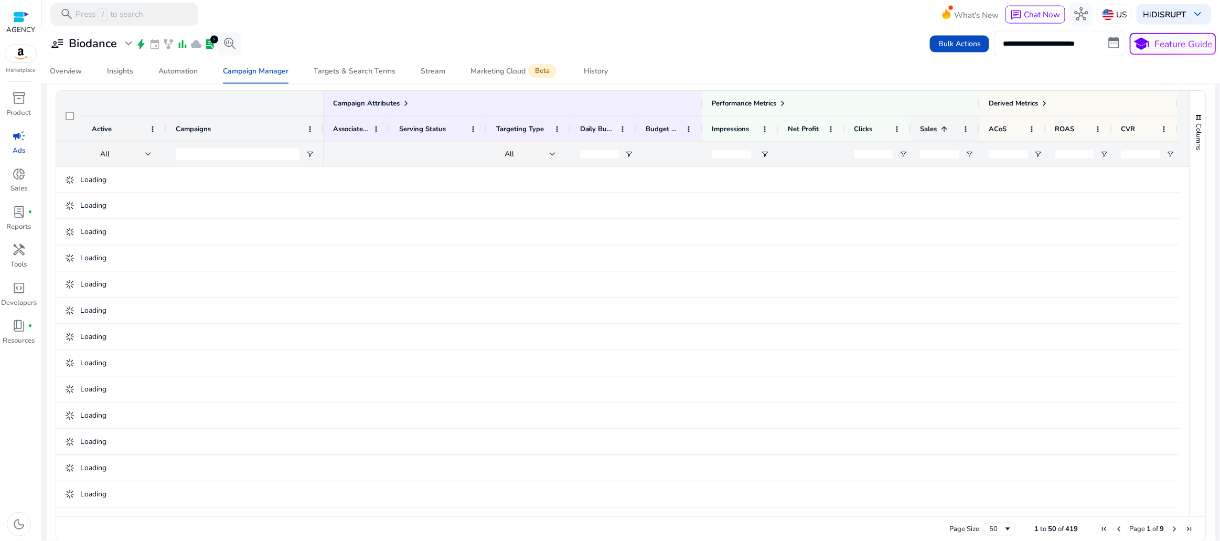
click at [952, 129] on div "Sales 1" at bounding box center [940, 128] width 38 height 19
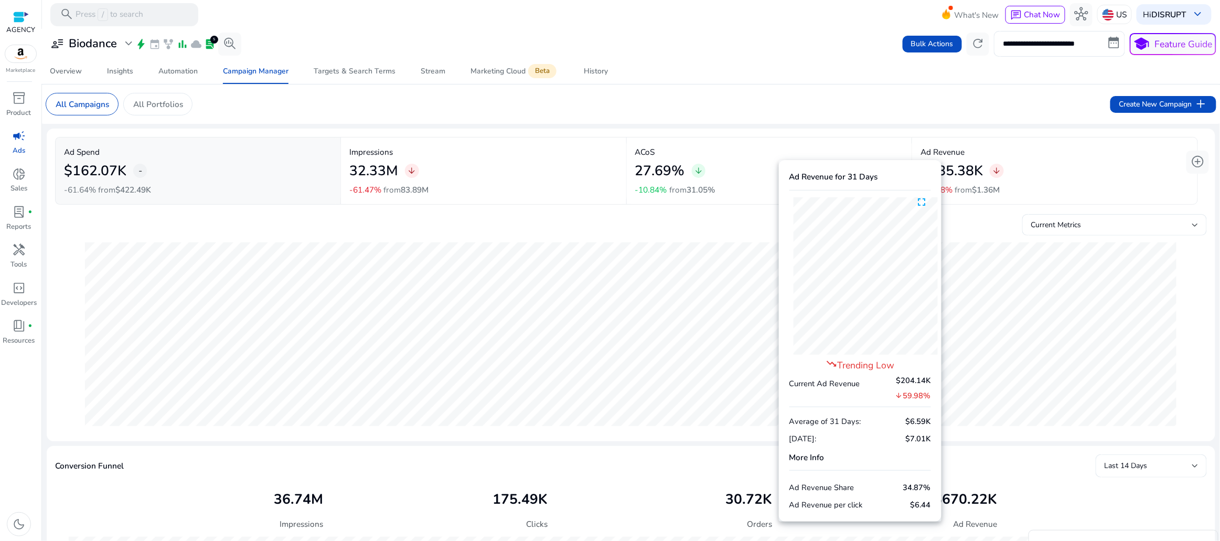
scroll to position [0, 342]
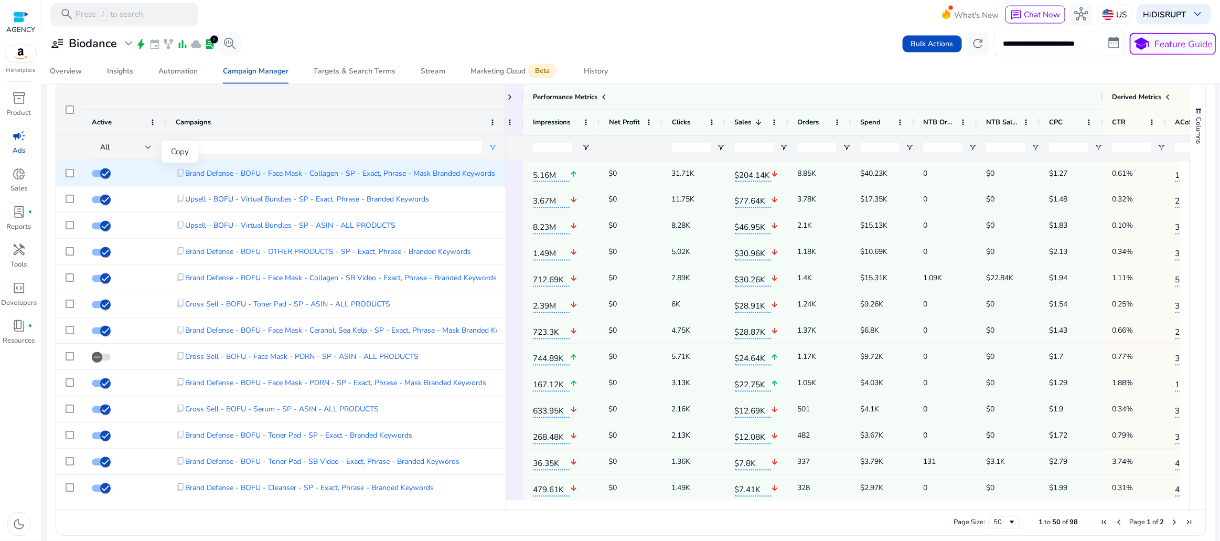
click at [178, 171] on span "content_copy" at bounding box center [180, 172] width 9 height 9
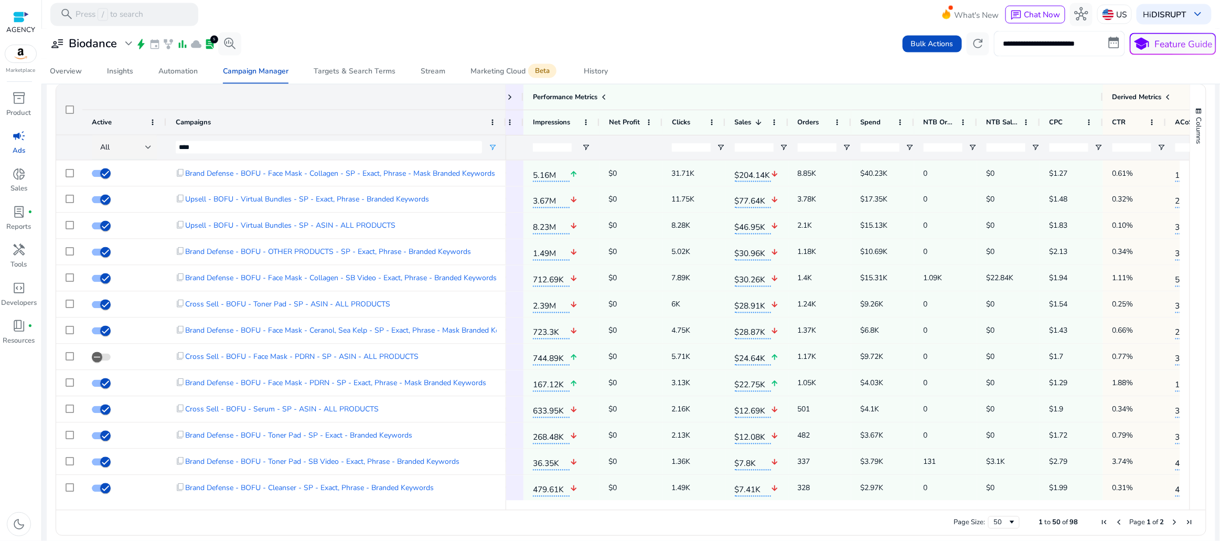
click at [759, 173] on span "$204.14K" at bounding box center [753, 173] width 36 height 18
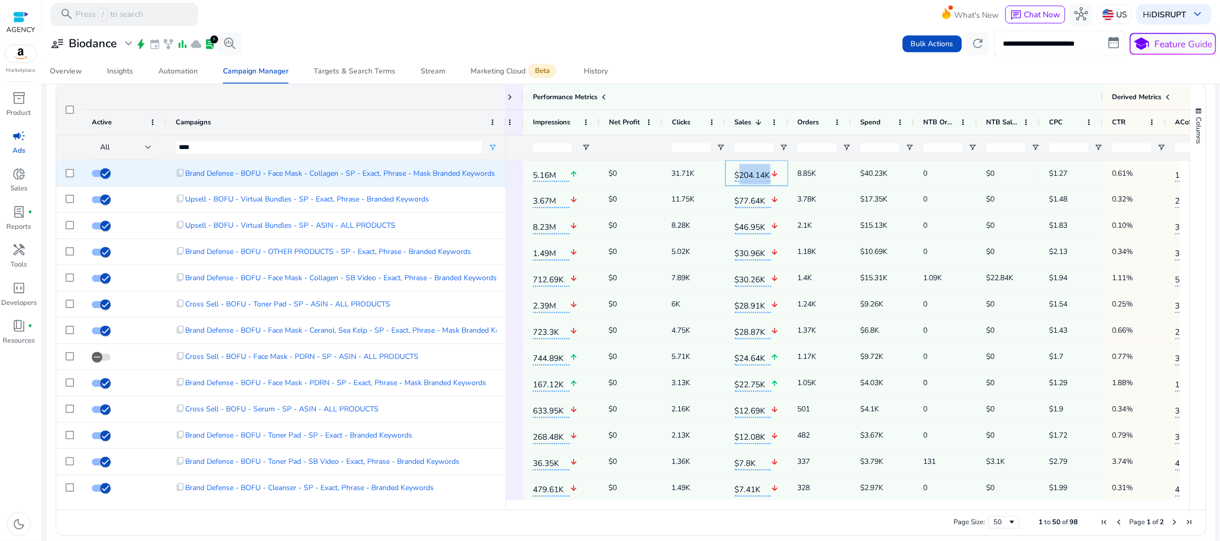
click at [759, 173] on span "$204.14K" at bounding box center [753, 173] width 36 height 18
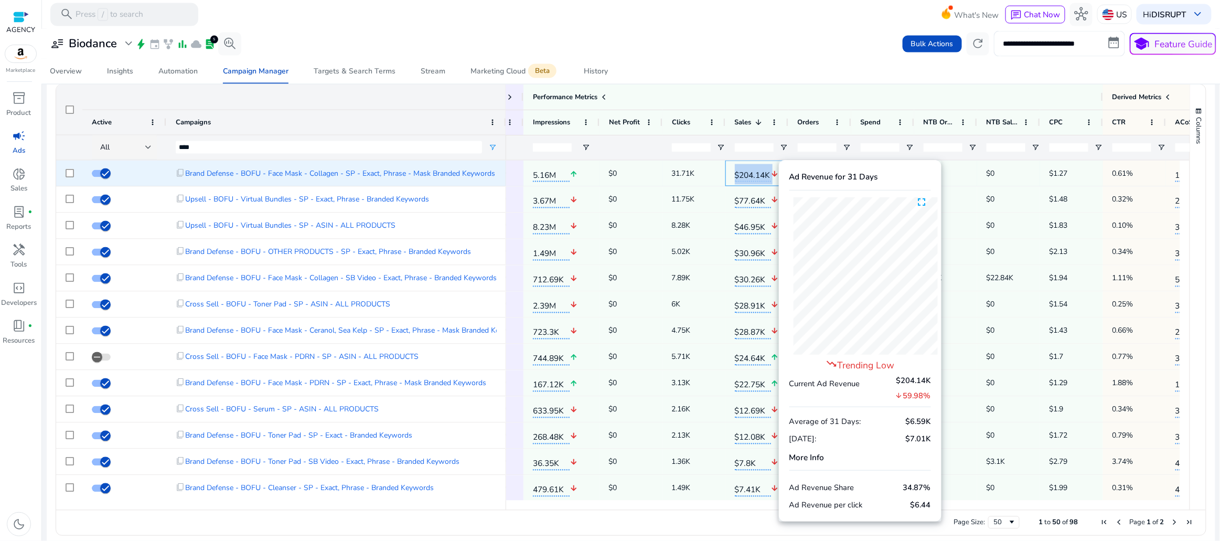
copy div "$204.14K arrow_downward"
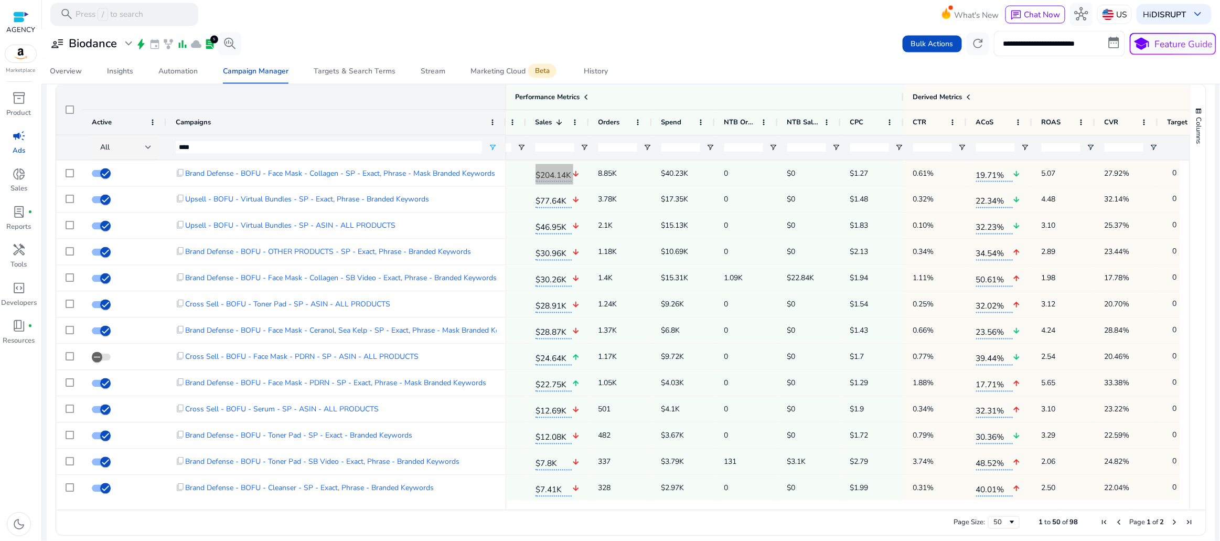
scroll to position [0, 584]
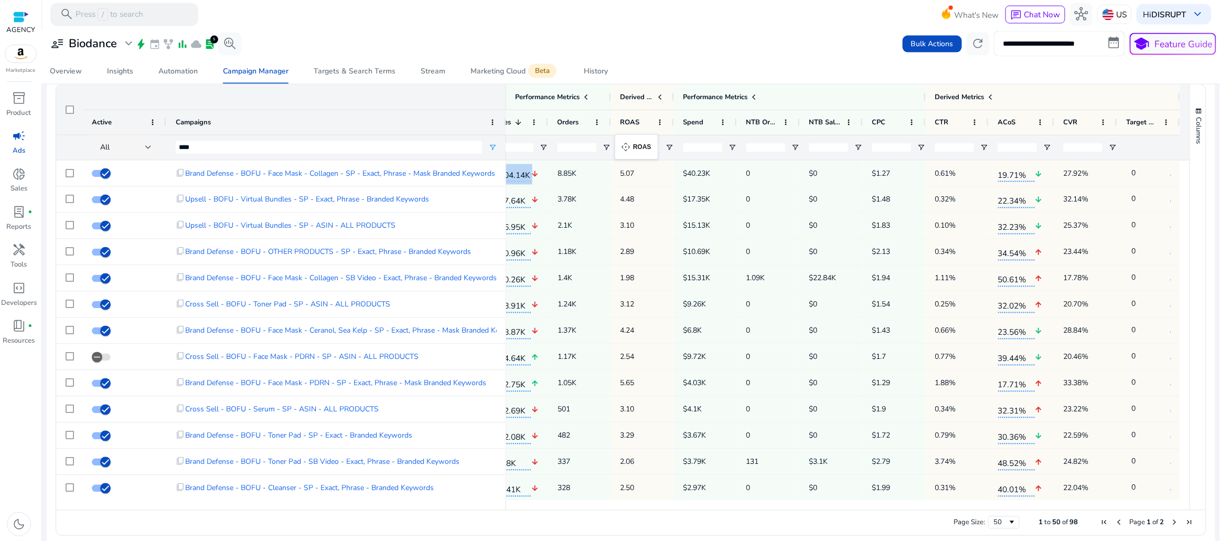
drag, startPoint x: 1015, startPoint y: 118, endPoint x: 620, endPoint y: 141, distance: 395.8
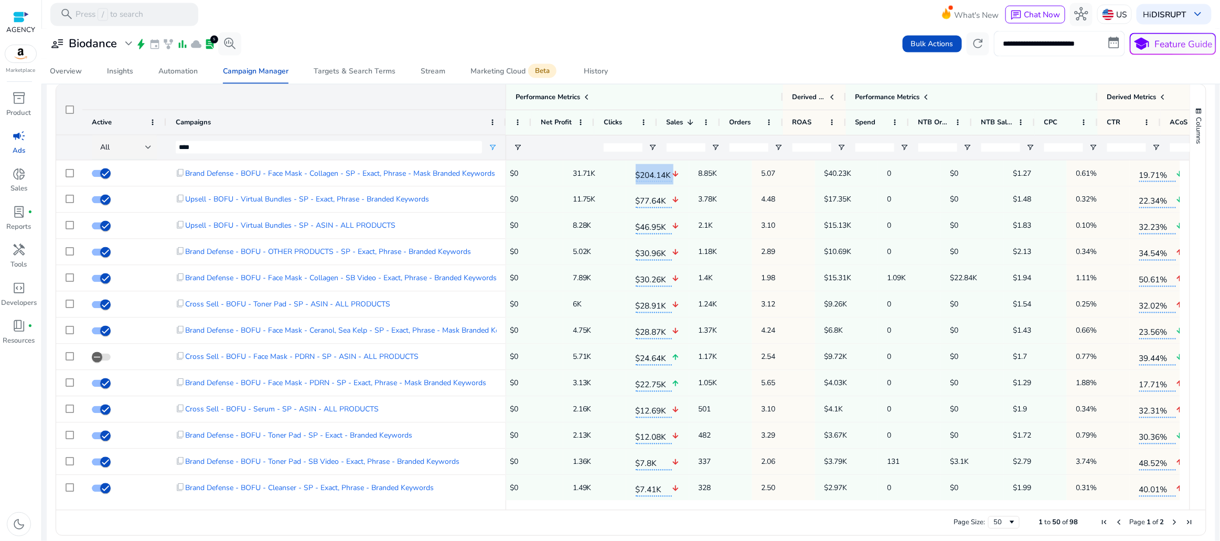
scroll to position [0, 0]
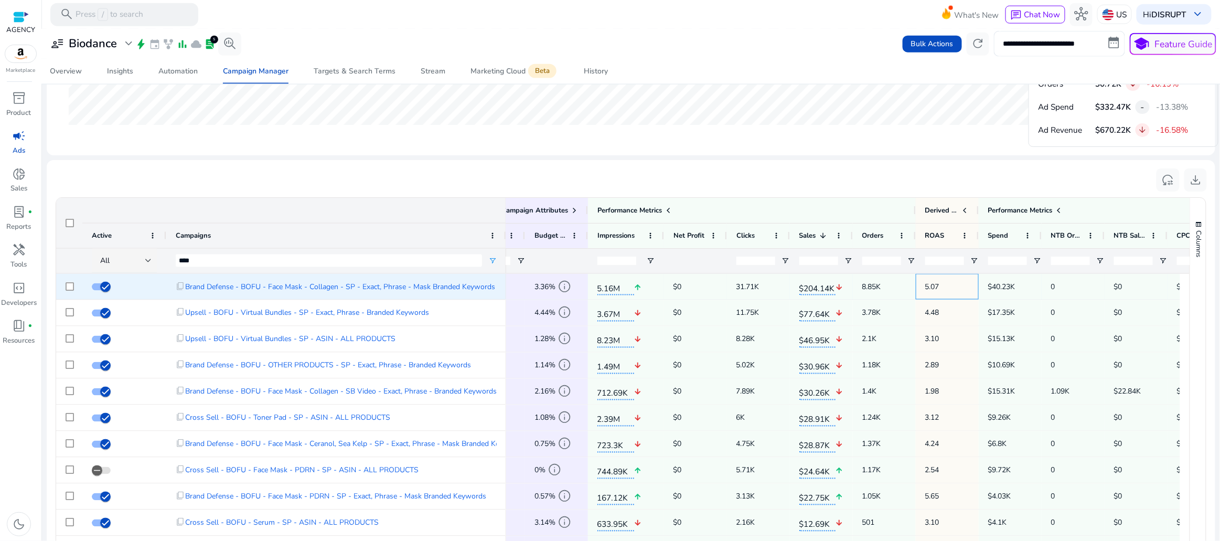
click at [932, 280] on span "5.07" at bounding box center [948, 287] width 44 height 22
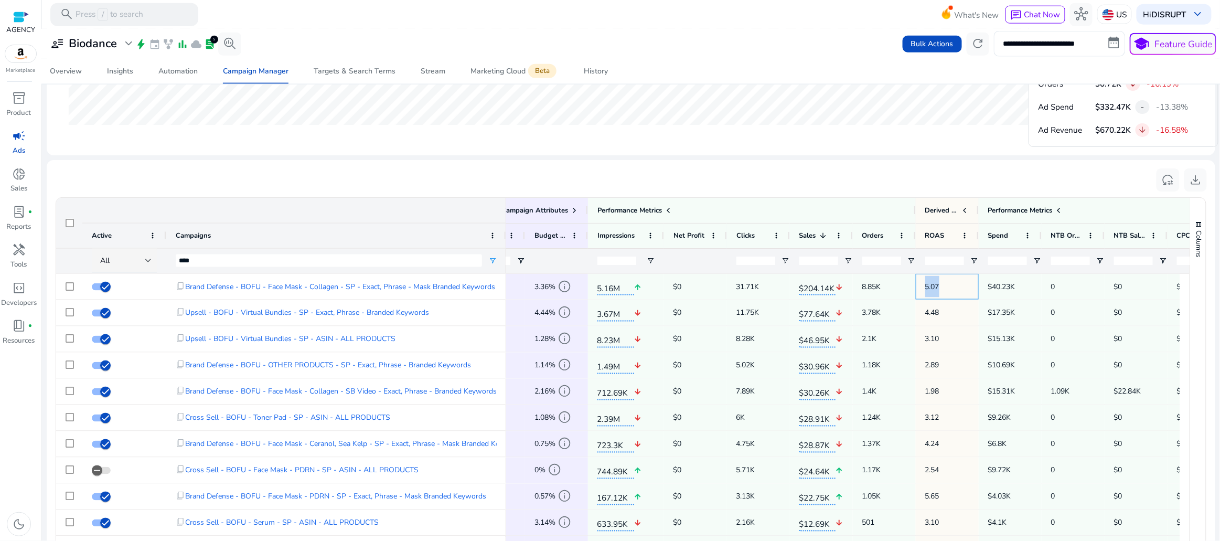
copy span "5.07"
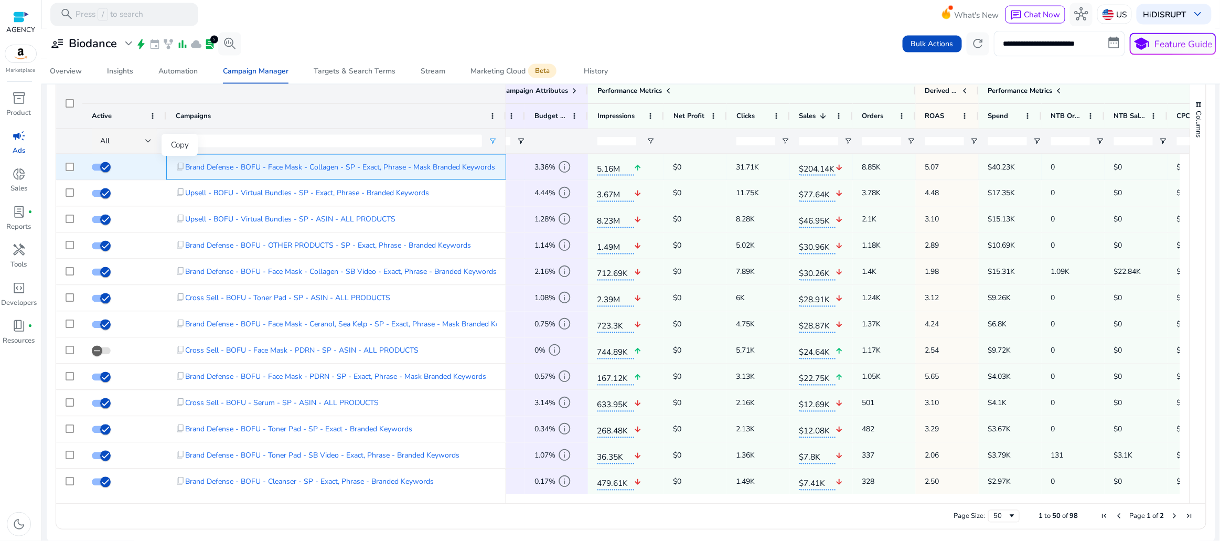
click at [179, 165] on span "content_copy" at bounding box center [180, 166] width 9 height 9
click at [177, 165] on span "content_copy" at bounding box center [180, 166] width 9 height 9
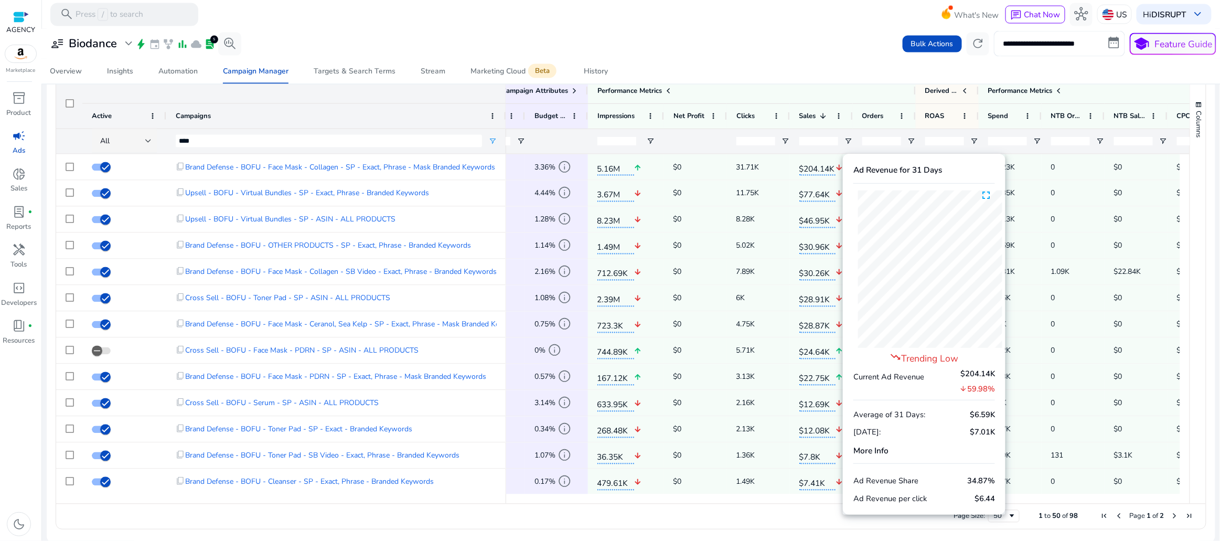
click at [974, 390] on span "arrow_downward 59.98%" at bounding box center [978, 388] width 36 height 13
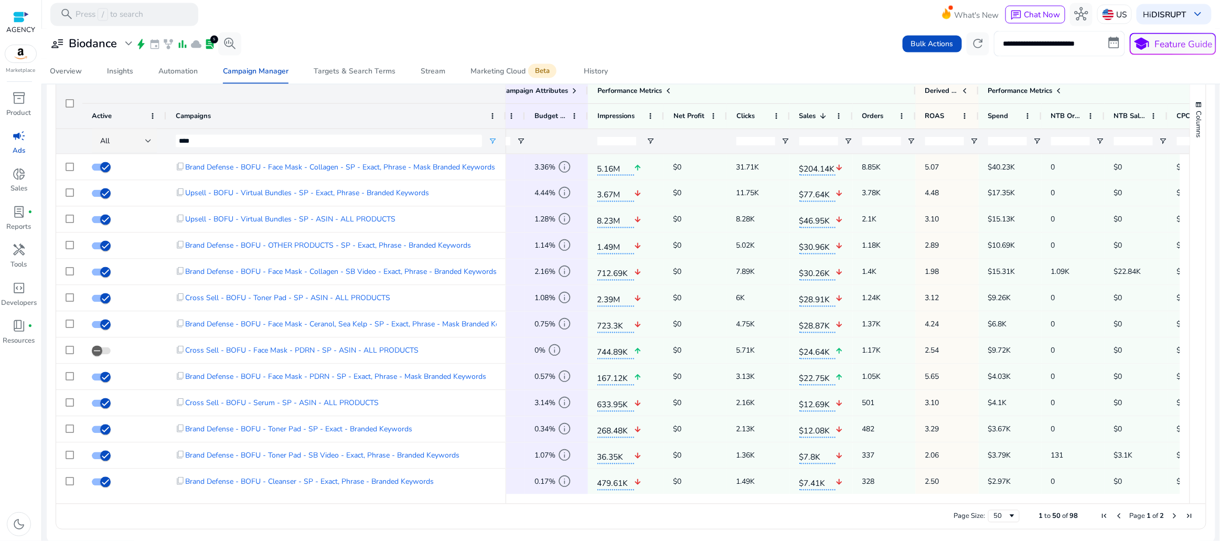
copy span "59.98%"
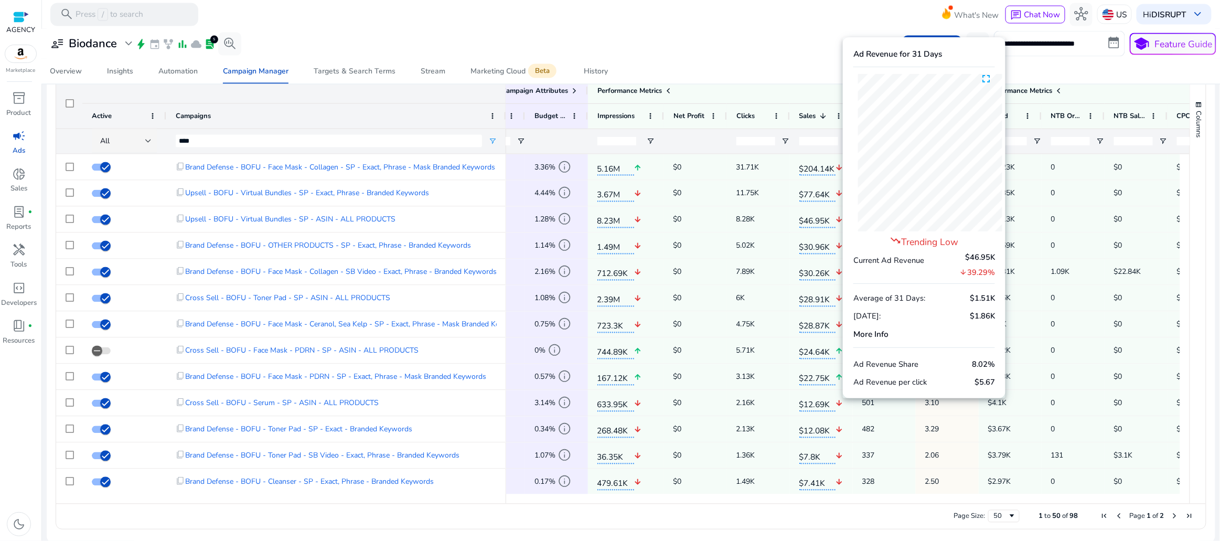
click at [986, 274] on span "arrow_downward 39.29%" at bounding box center [978, 271] width 36 height 13
copy span "39.29%"
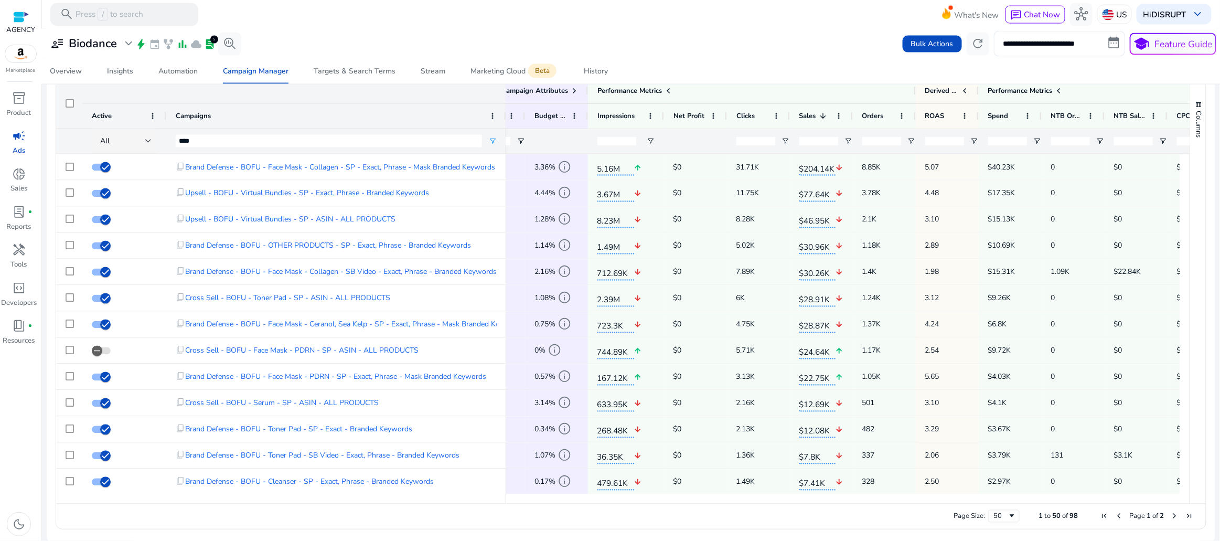
click at [817, 220] on span "$46.95K" at bounding box center [818, 219] width 36 height 18
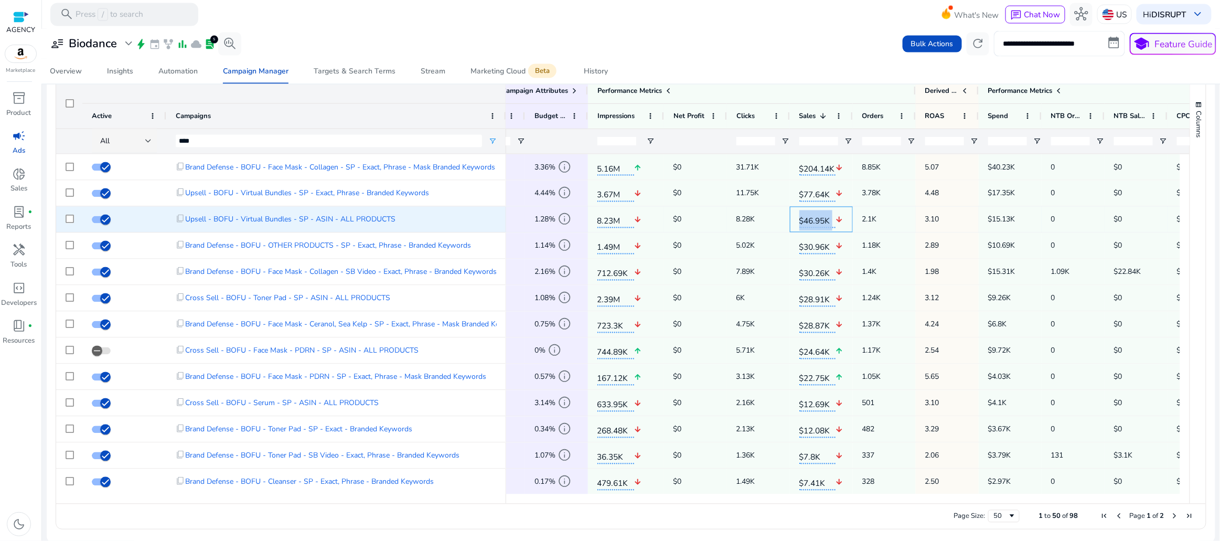
click at [817, 220] on span "$46.95K" at bounding box center [818, 219] width 36 height 18
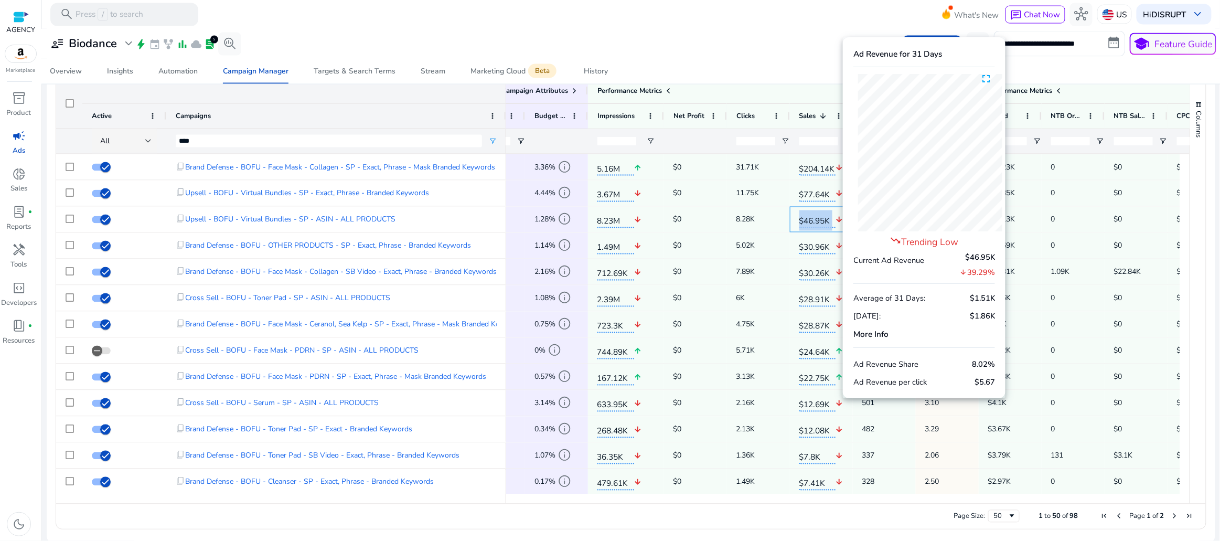
copy div "$46.95K arrow_downward"
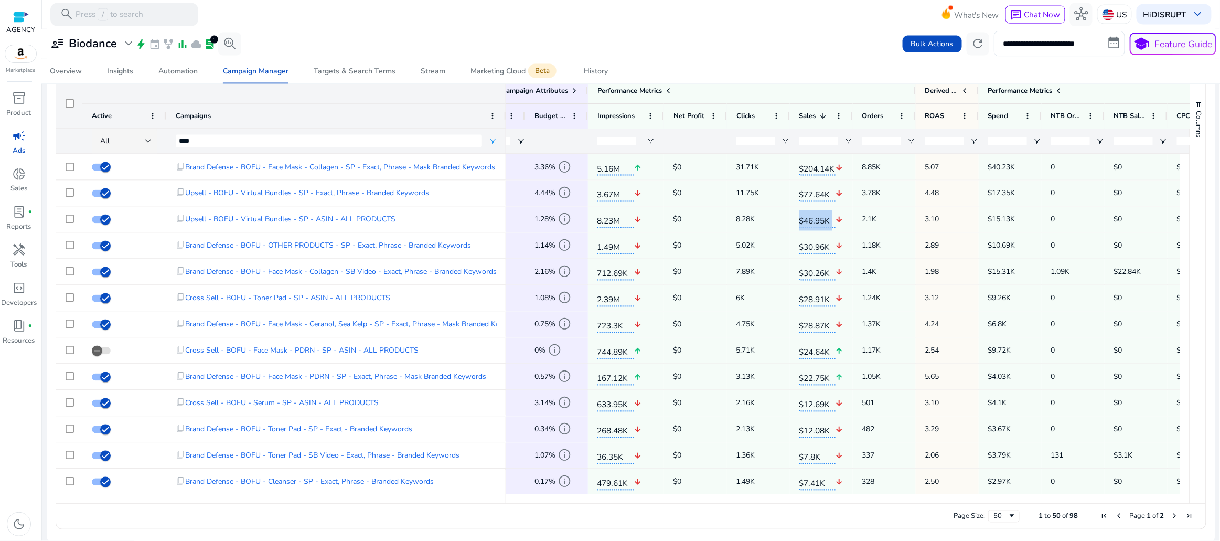
click at [420, 219] on div "content_copy Upsell - BOFU - Virtual Bundles - SP - ASIN - ALL PRODUCTS" at bounding box center [336, 220] width 321 height 22
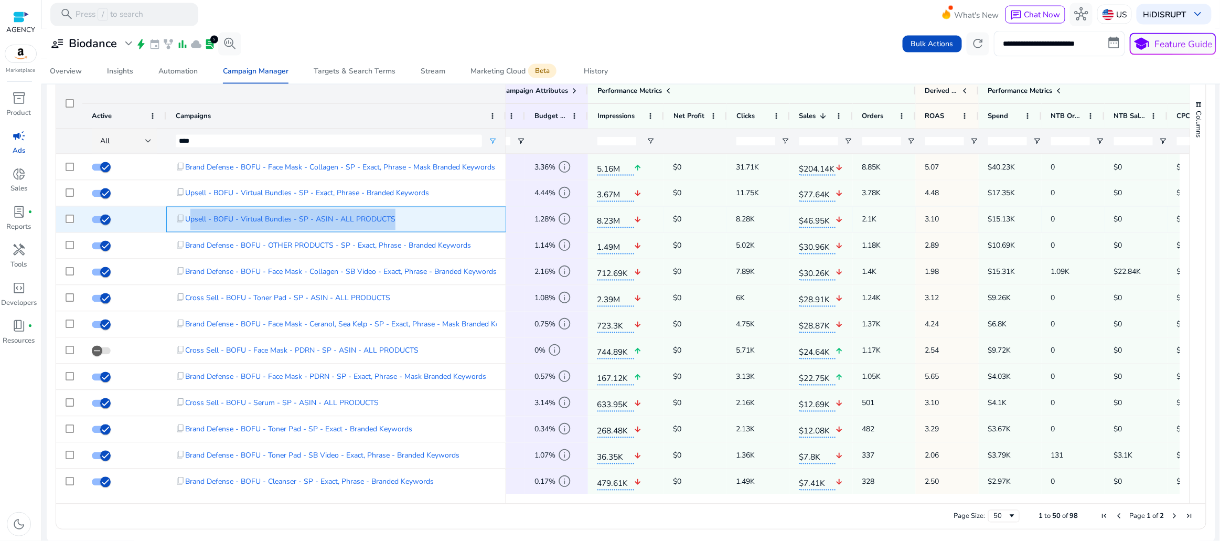
click at [420, 219] on div "content_copy Upsell - BOFU - Virtual Bundles - SP - ASIN - ALL PRODUCTS" at bounding box center [336, 220] width 321 height 22
copy div "Upsell - BOFU - Virtual Bundles - SP - ASIN - ALL PRODUCTS"
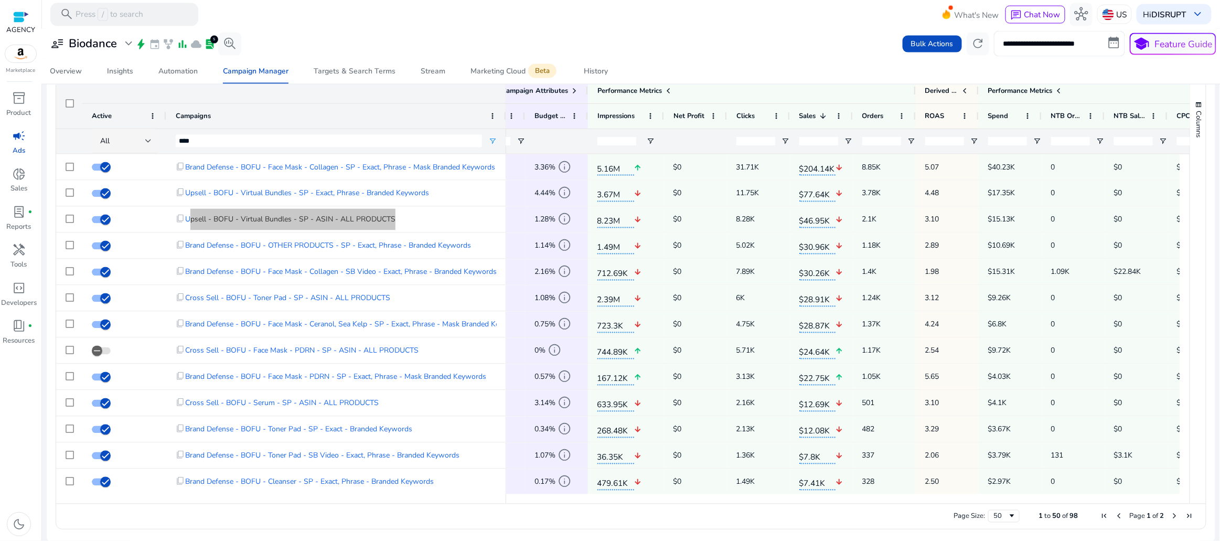
click at [931, 217] on span "3.10" at bounding box center [948, 220] width 44 height 22
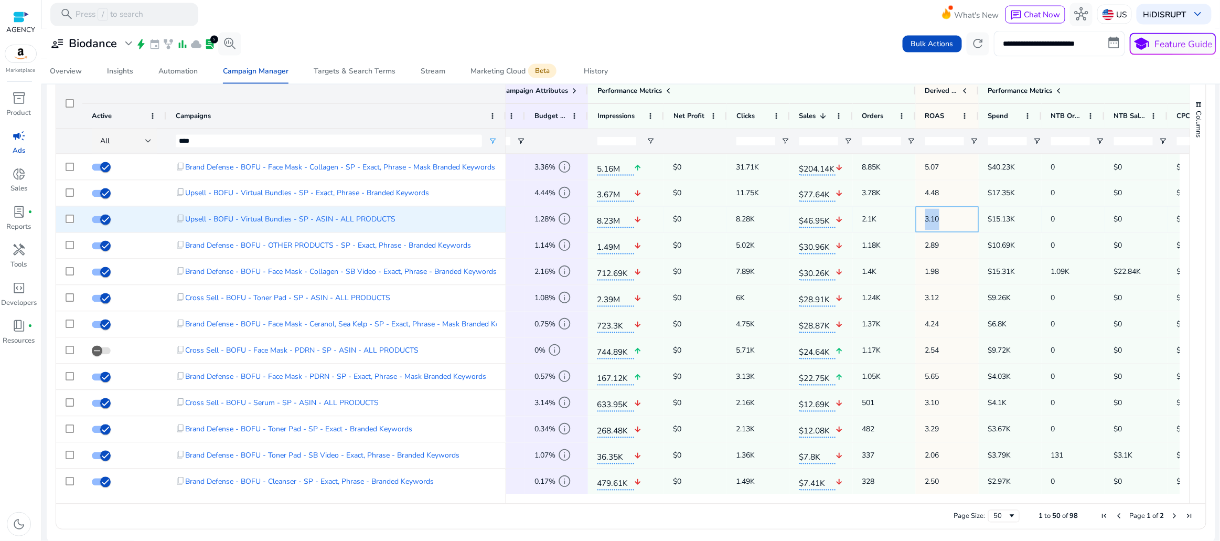
click at [931, 217] on span "3.10" at bounding box center [948, 220] width 44 height 22
copy span "3.10"
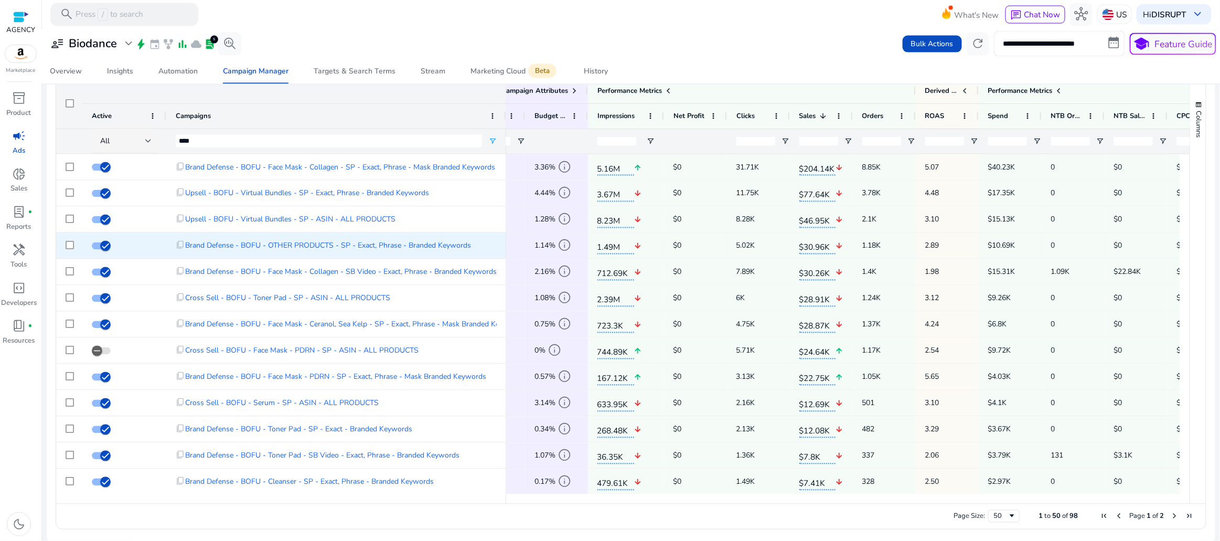
click at [488, 242] on div "content_copy Brand Defense - BOFU - OTHER PRODUCTS - SP - Exact, Phrase - Brand…" at bounding box center [336, 246] width 321 height 22
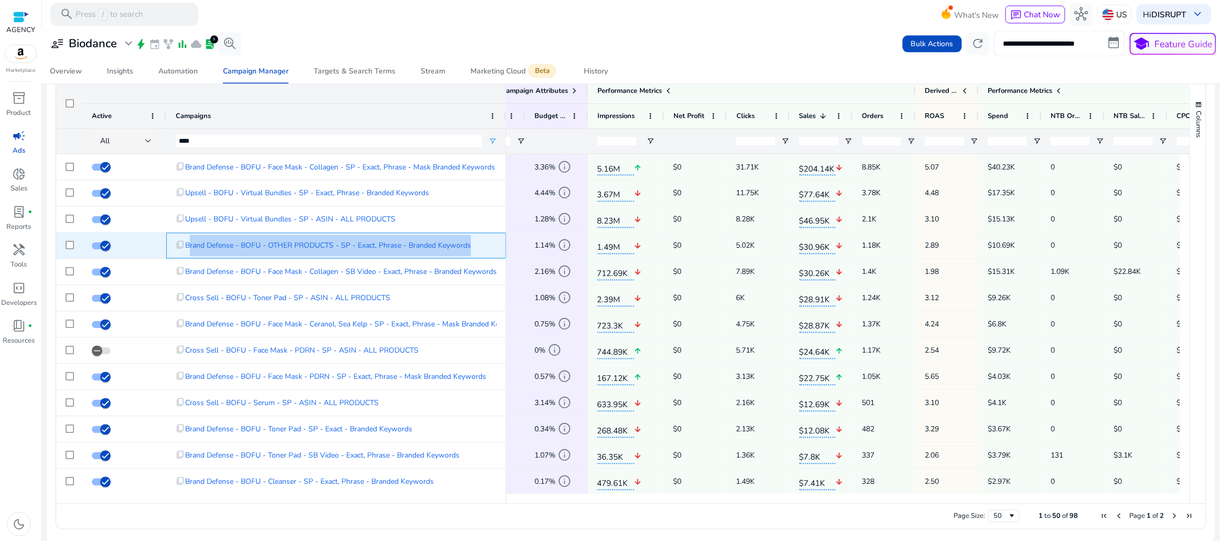
click at [488, 242] on div "content_copy Brand Defense - BOFU - OTHER PRODUCTS - SP - Exact, Phrase - Brand…" at bounding box center [336, 246] width 321 height 22
copy div "Brand Defense - BOFU - OTHER PRODUCTS - SP - Exact, Phrase - Branded Keywords"
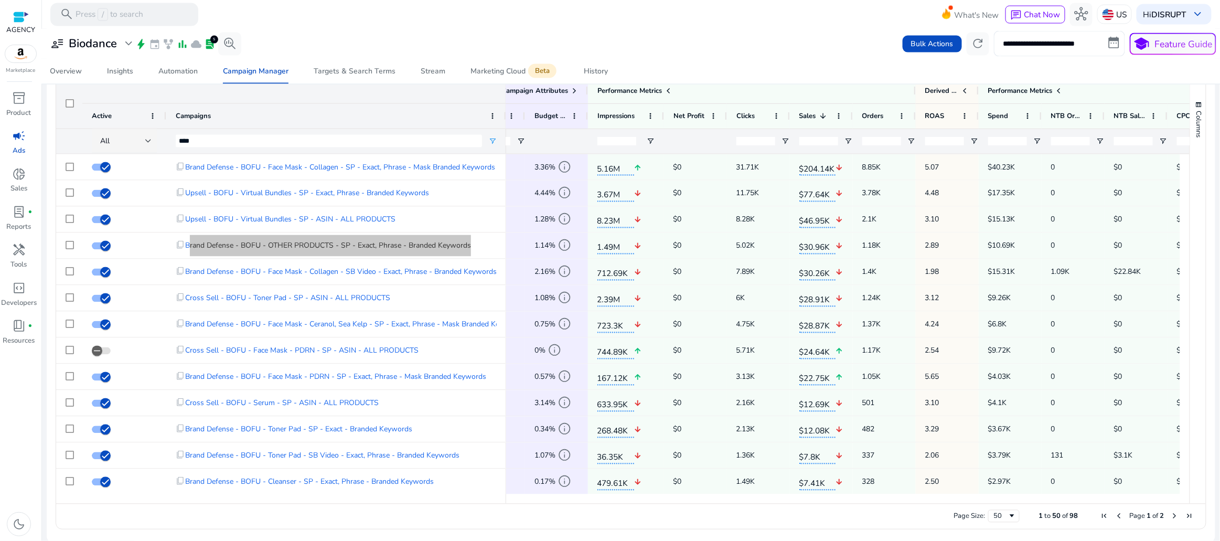
click at [810, 247] on span "$30.96K" at bounding box center [818, 246] width 36 height 18
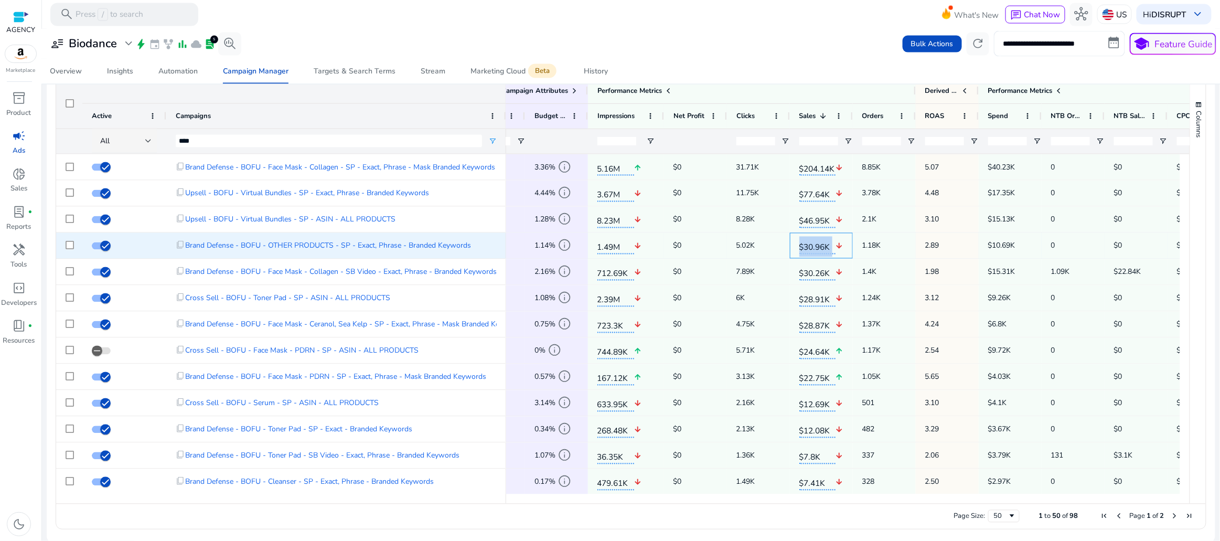
click at [810, 247] on span "$30.96K" at bounding box center [818, 246] width 36 height 18
copy div "$30.96K arrow_downward"
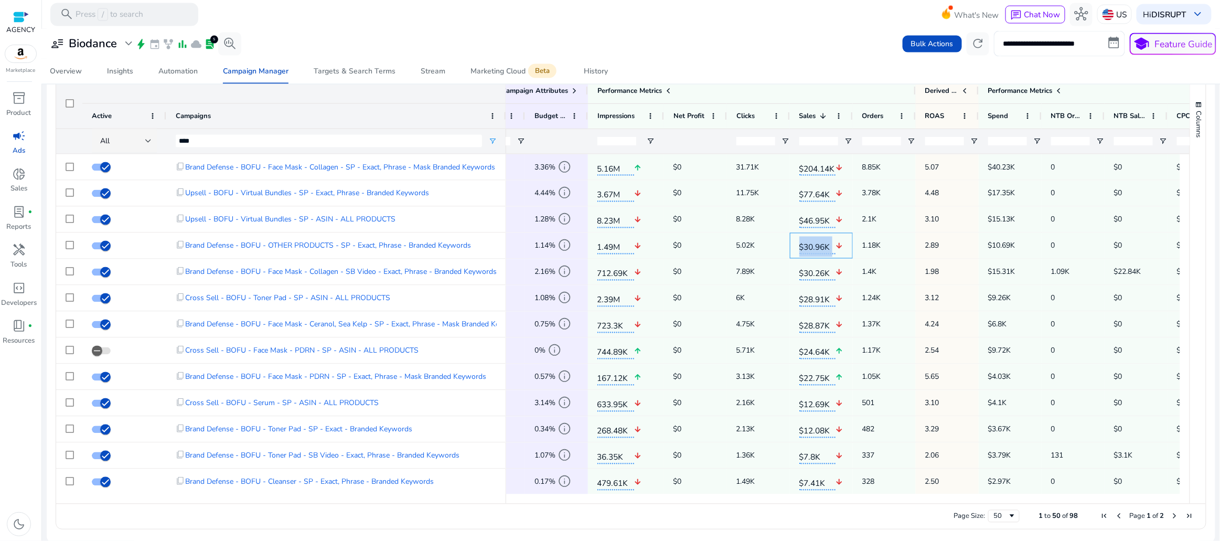
click at [811, 245] on span "$30.96K" at bounding box center [818, 246] width 36 height 18
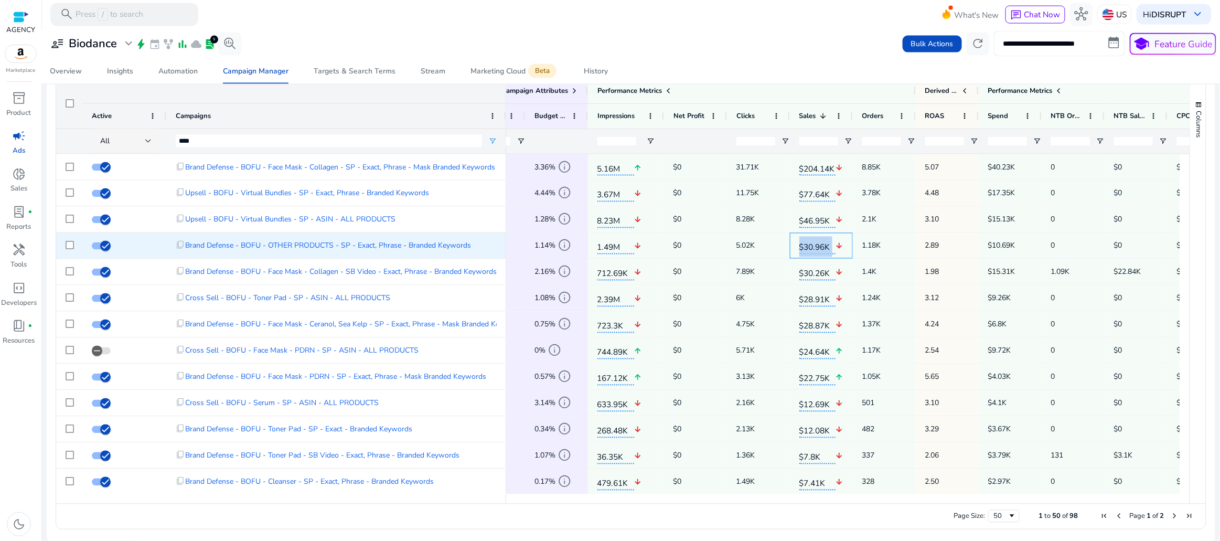
click at [811, 245] on span "$30.96K" at bounding box center [818, 246] width 36 height 18
copy div "$30.96K arrow_downward"
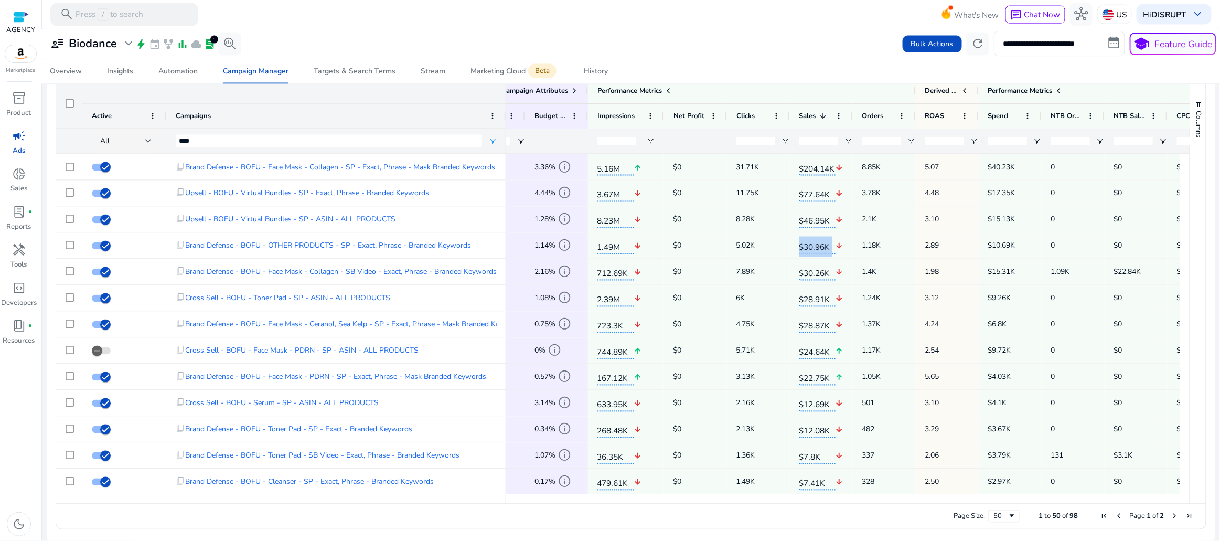
click at [927, 244] on span "2.89" at bounding box center [948, 246] width 44 height 22
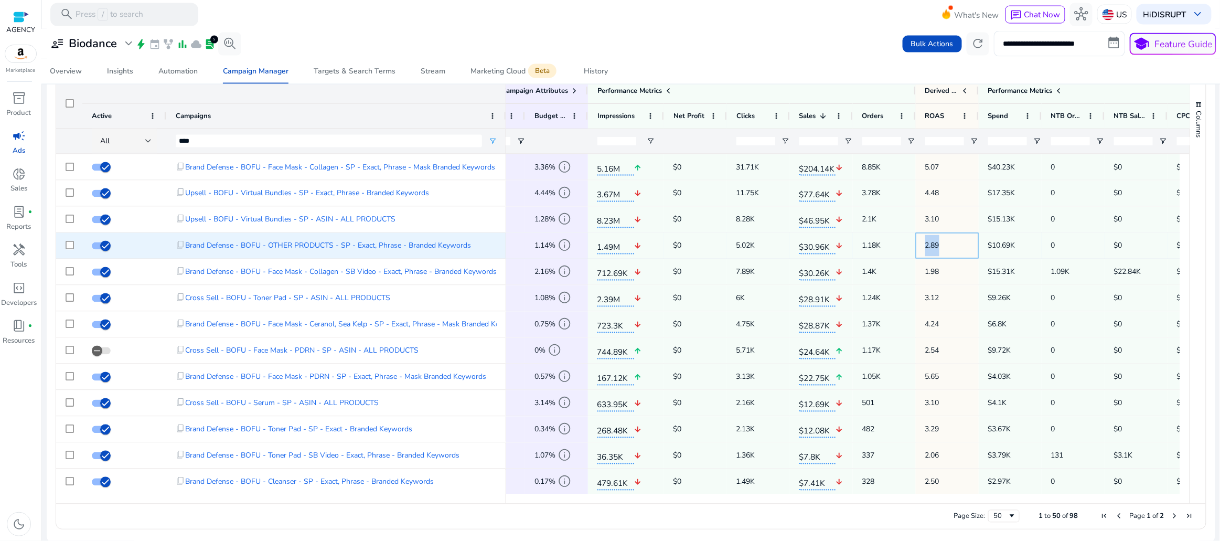
click at [927, 244] on span "2.89" at bounding box center [948, 246] width 44 height 22
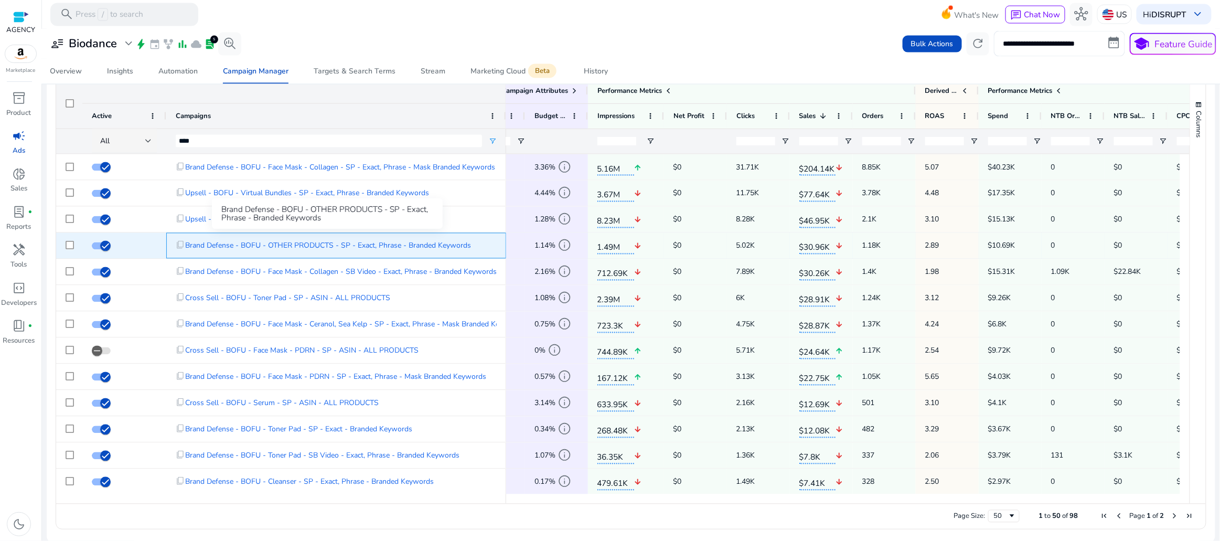
click at [198, 242] on span "Brand Defense - BOFU - OTHER PRODUCTS - SP - Exact, Phrase - Branded Keywords" at bounding box center [328, 246] width 286 height 22
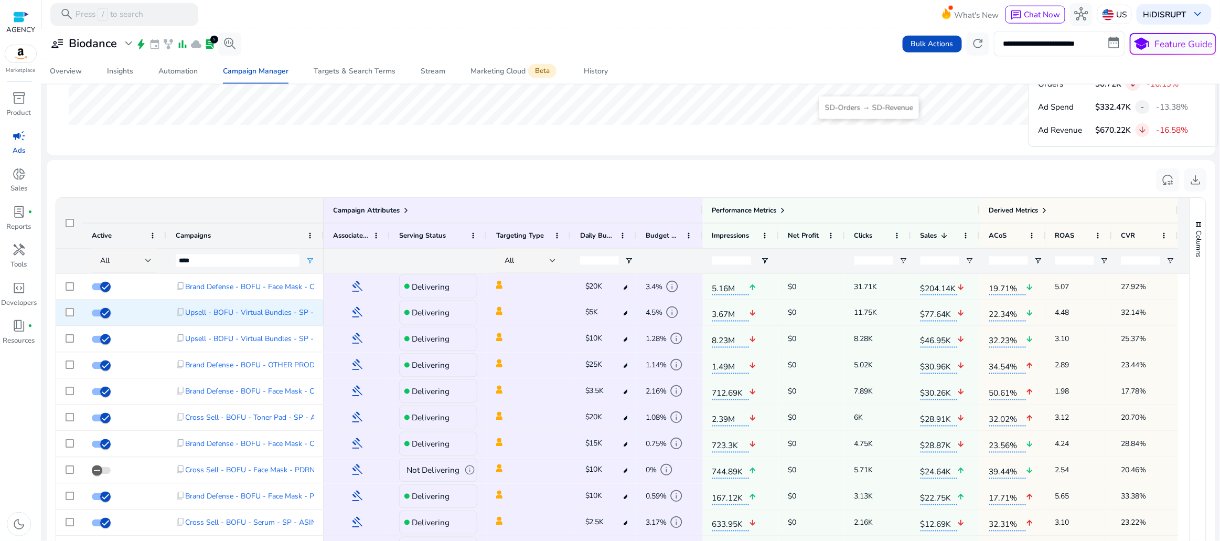
scroll to position [741, 0]
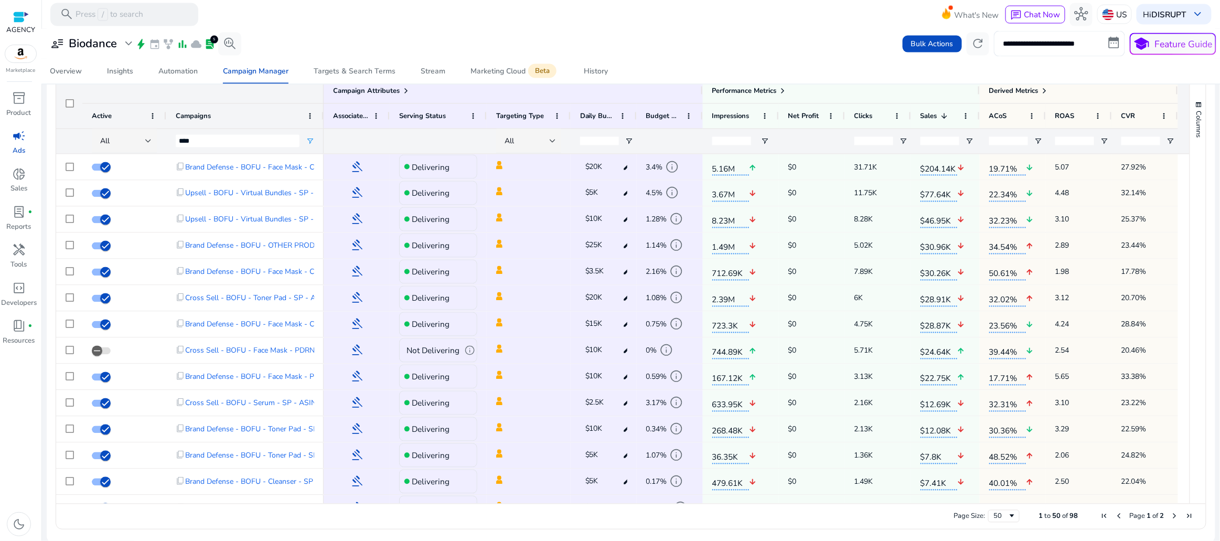
click at [325, 29] on div at bounding box center [631, 30] width 1178 height 2
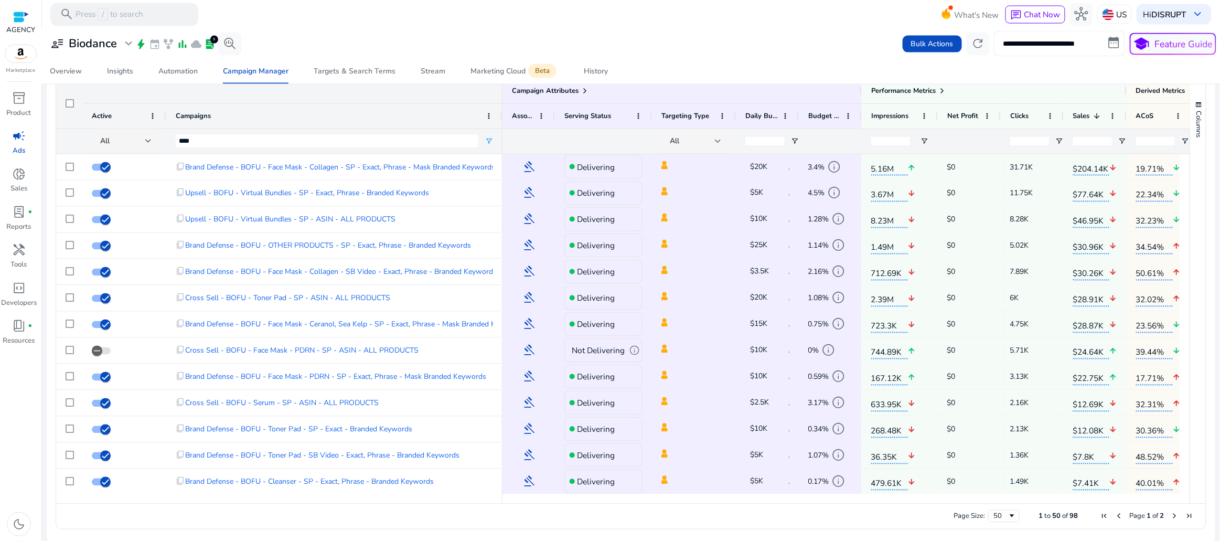
drag, startPoint x: 322, startPoint y: 107, endPoint x: 501, endPoint y: 127, distance: 180.0
click at [501, 127] on div "Campaign Attributes Active Campaigns" at bounding box center [279, 116] width 447 height 76
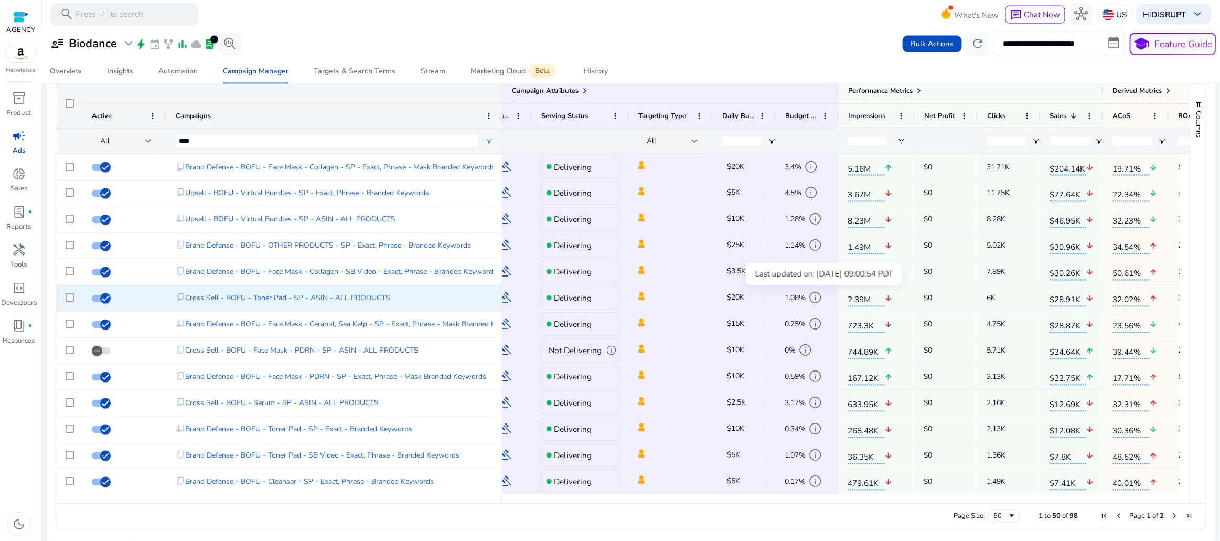
scroll to position [0, 47]
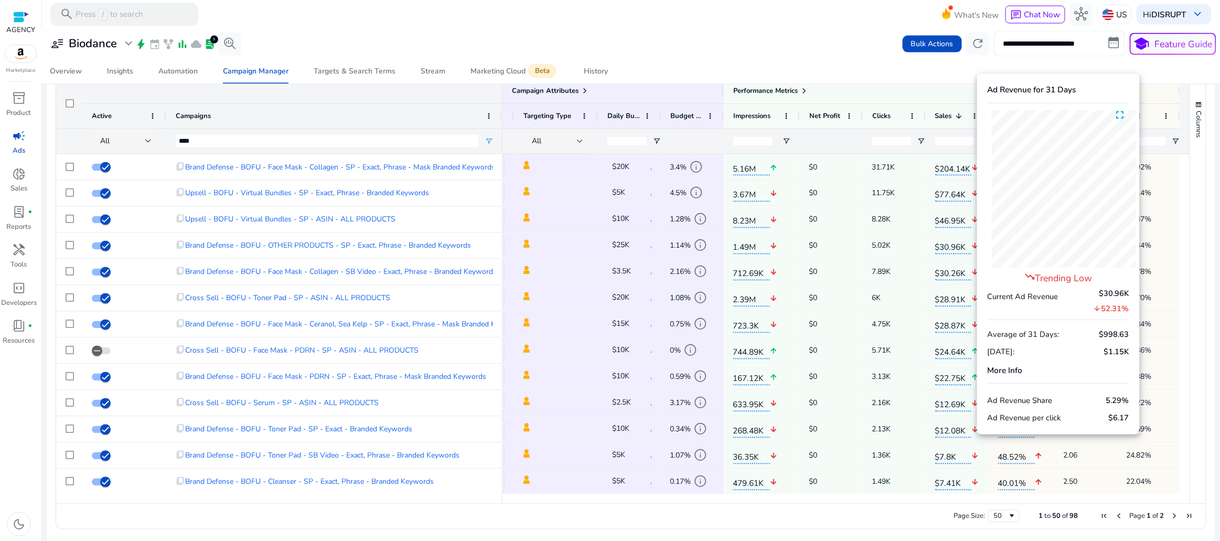
click at [834, 43] on div "**********" at bounding box center [631, 43] width 1171 height 25
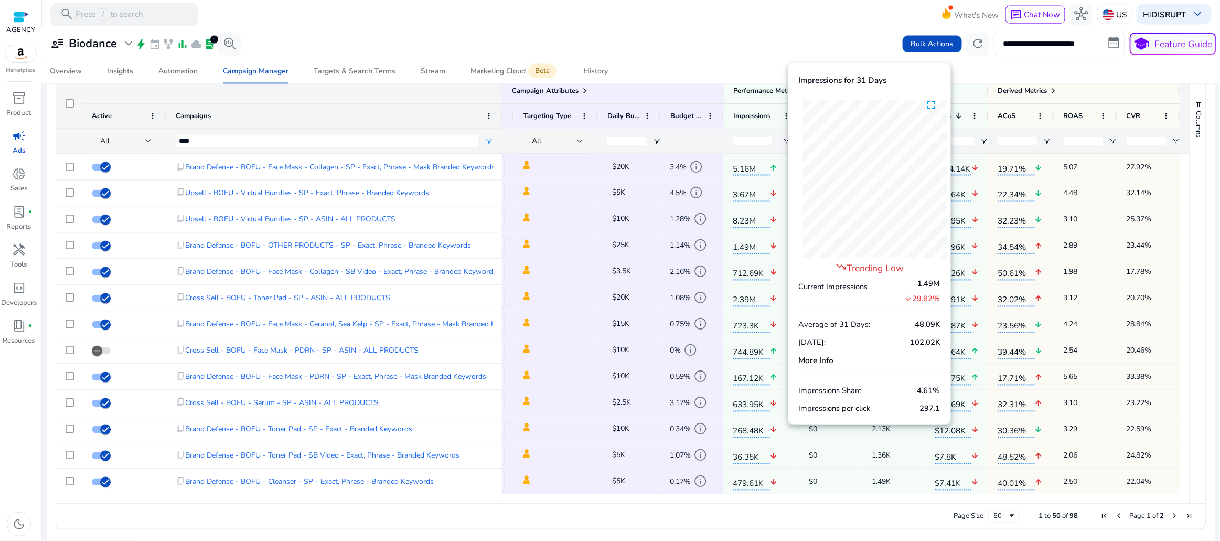
click at [919, 296] on span "arrow_downward 29.82%" at bounding box center [923, 298] width 36 height 13
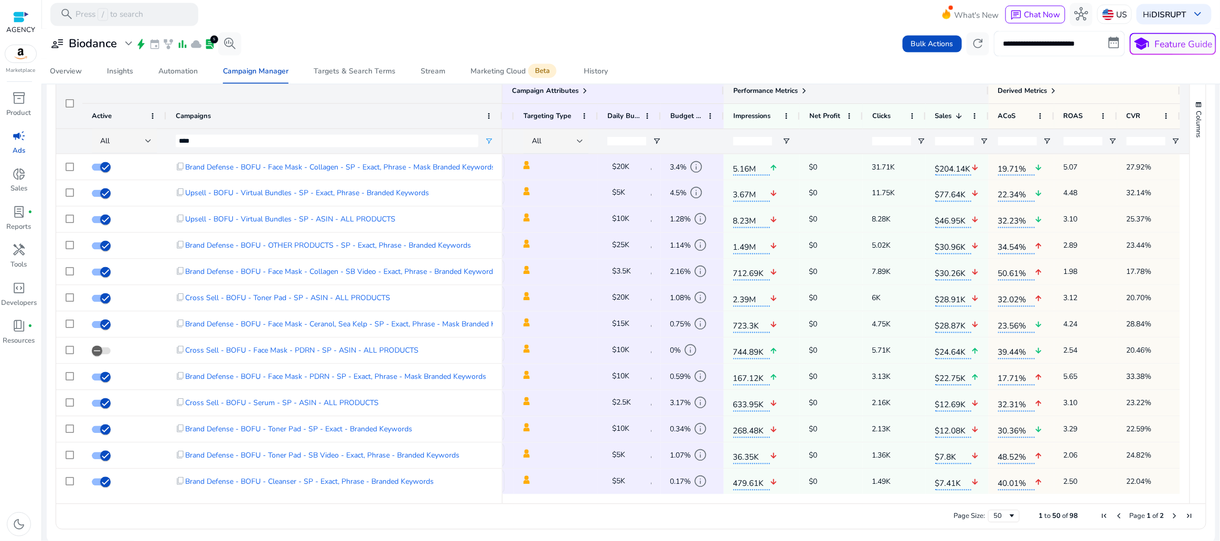
click at [805, 87] on span at bounding box center [804, 91] width 8 height 8
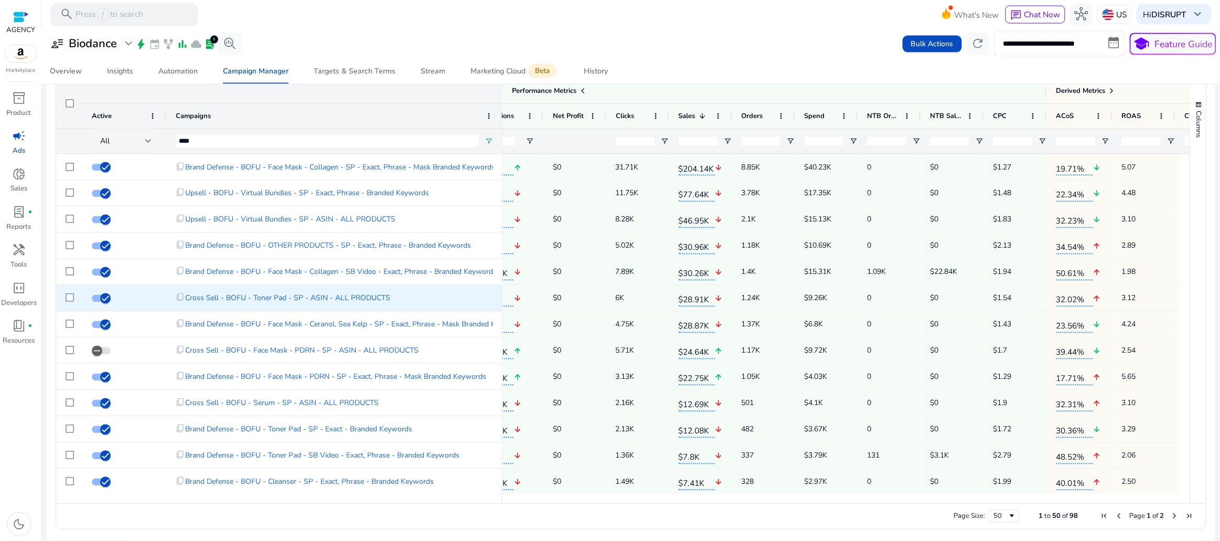
scroll to position [0, 405]
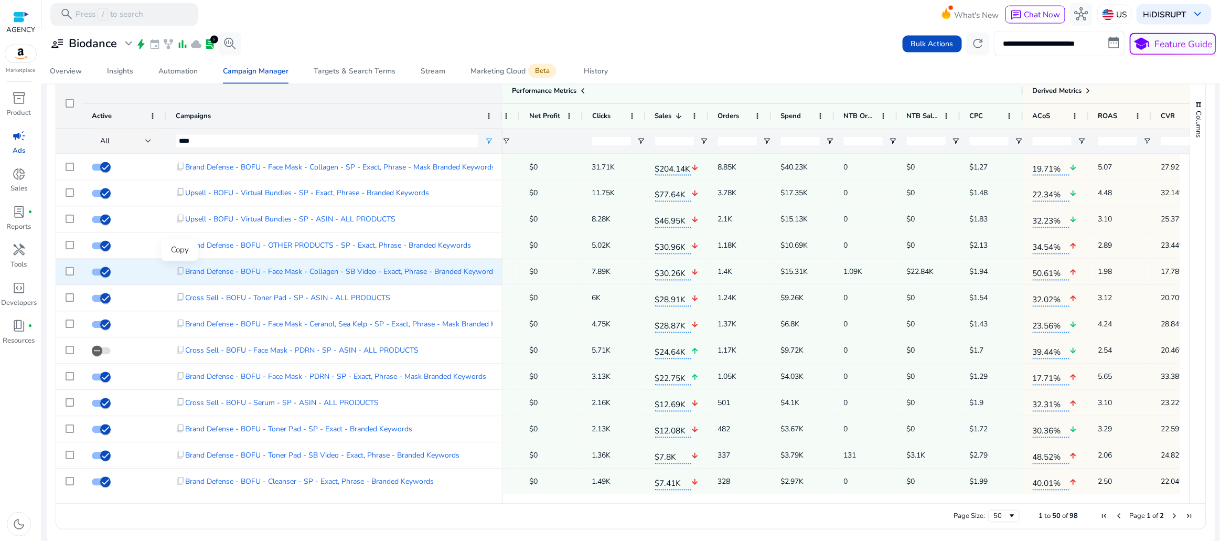
click at [182, 272] on span "content_copy" at bounding box center [180, 271] width 9 height 9
click at [669, 273] on span "$30.26K" at bounding box center [673, 272] width 36 height 18
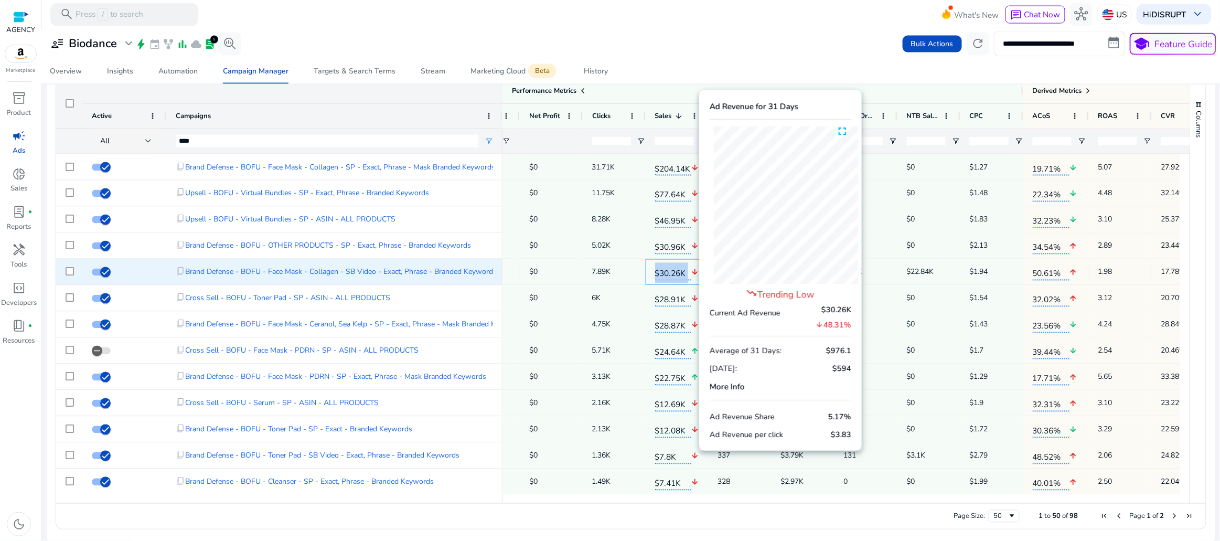
click at [669, 273] on span "$30.26K" at bounding box center [673, 272] width 36 height 18
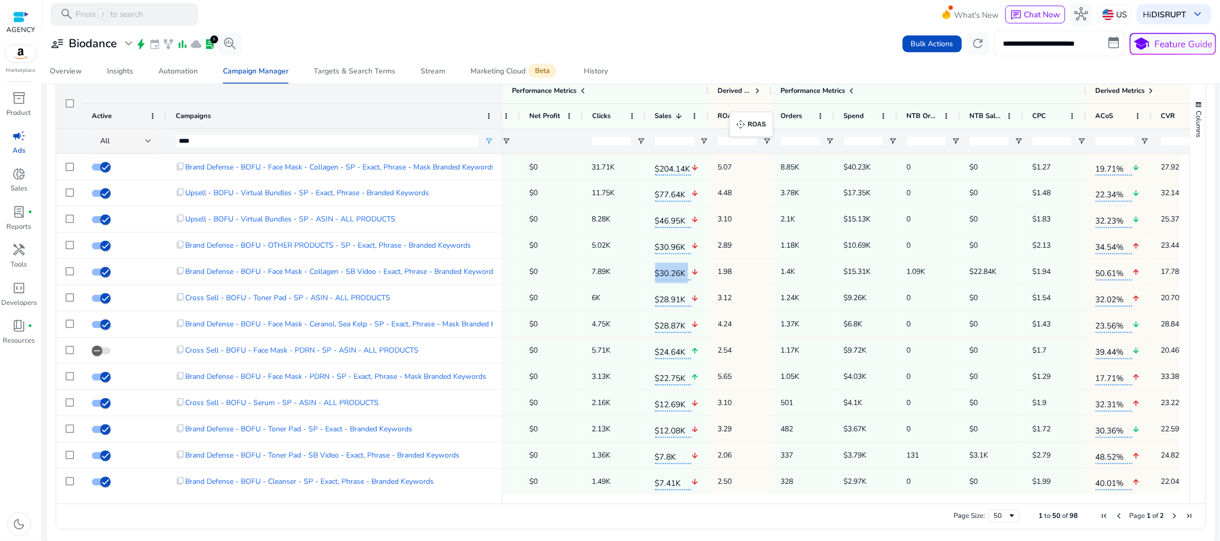
drag, startPoint x: 1114, startPoint y: 116, endPoint x: 735, endPoint y: 118, distance: 378.8
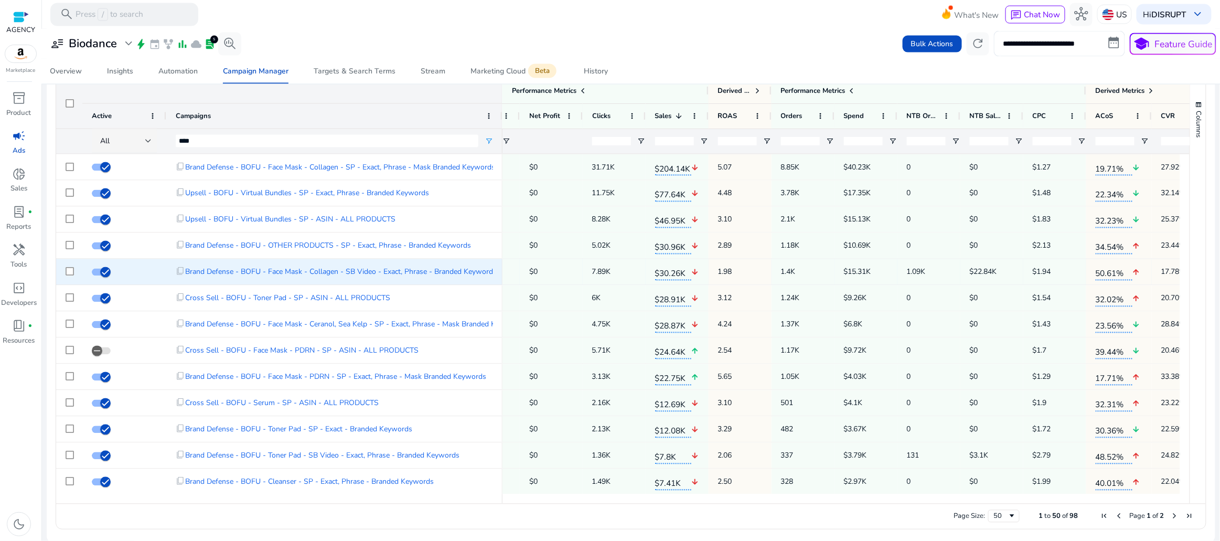
click at [726, 268] on span "1.98" at bounding box center [740, 272] width 44 height 22
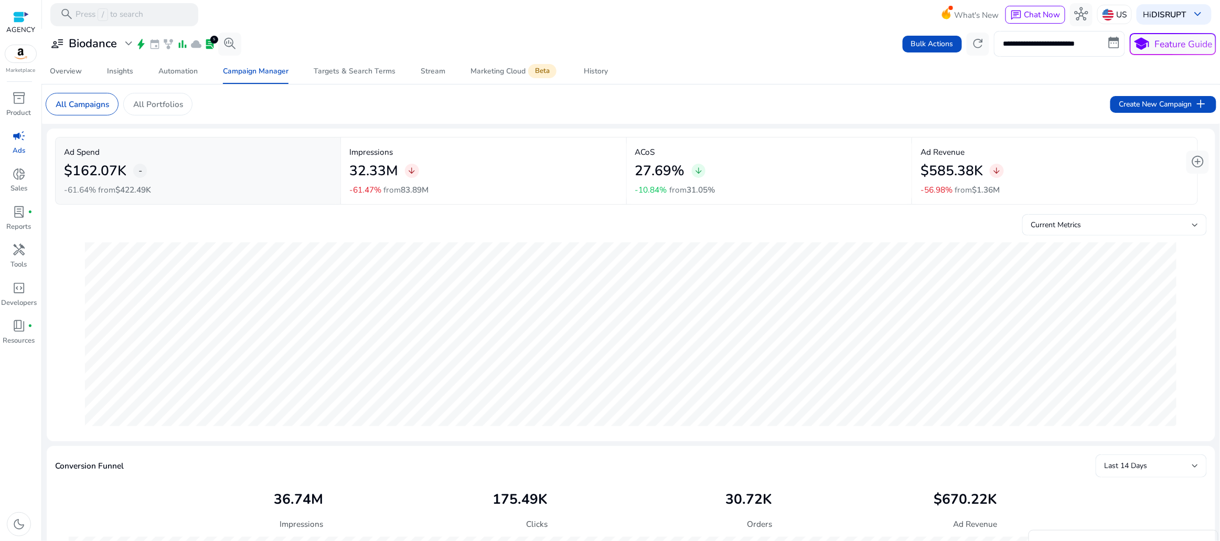
scroll to position [0, 418]
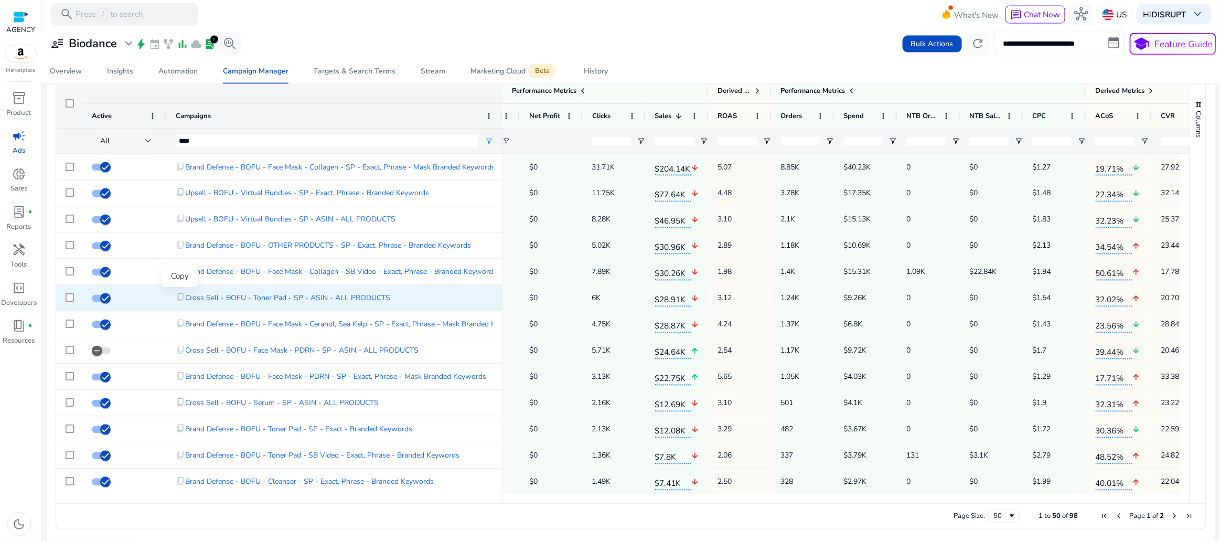
click at [180, 296] on span "content_copy" at bounding box center [180, 297] width 9 height 9
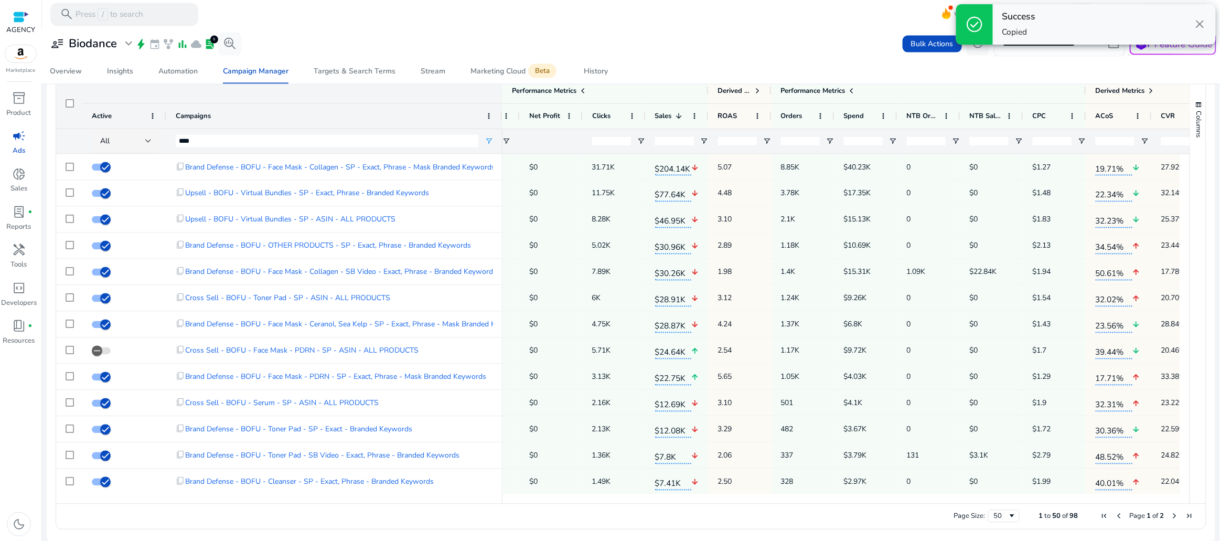
click at [678, 274] on span "$30.26K" at bounding box center [673, 272] width 36 height 18
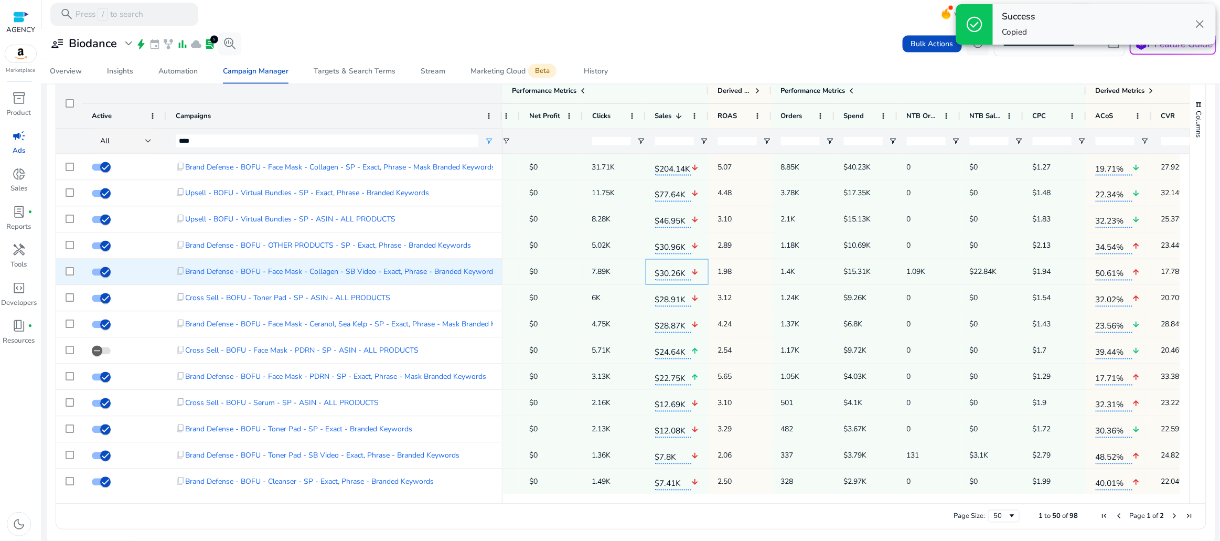
click at [678, 274] on span "$30.26K" at bounding box center [673, 272] width 36 height 18
copy div "$30.26K arrow_downward"
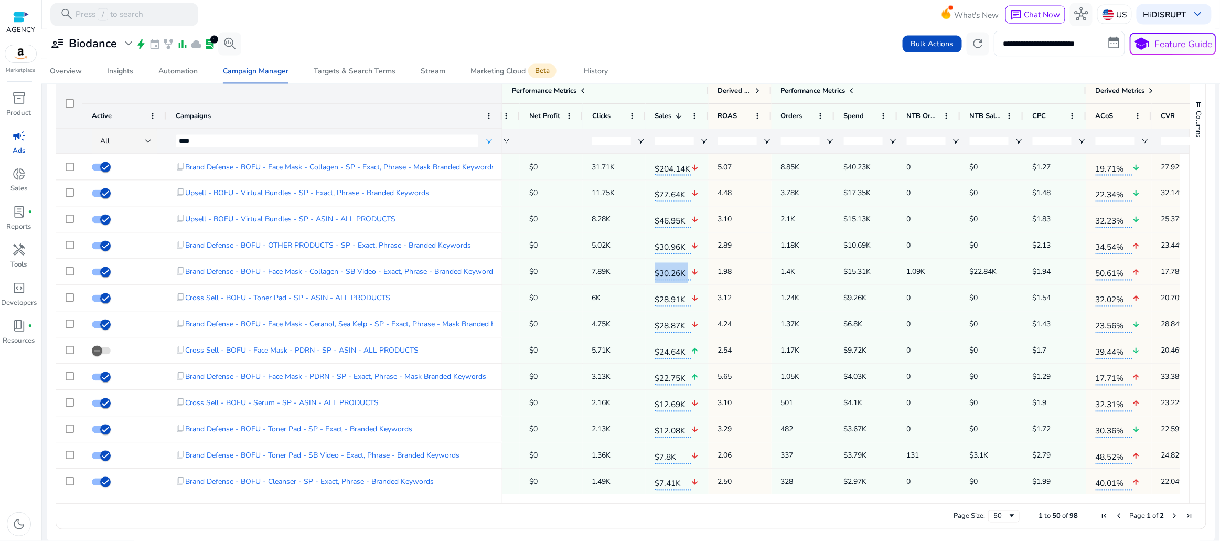
click at [727, 273] on span "1.98" at bounding box center [740, 272] width 44 height 22
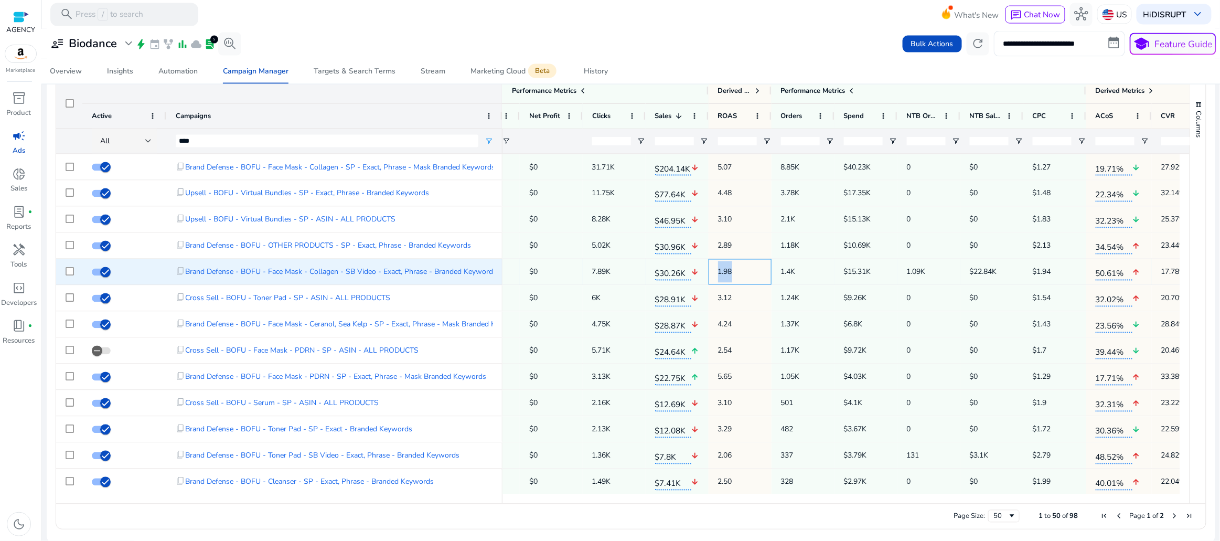
click at [727, 273] on span "1.98" at bounding box center [740, 272] width 44 height 22
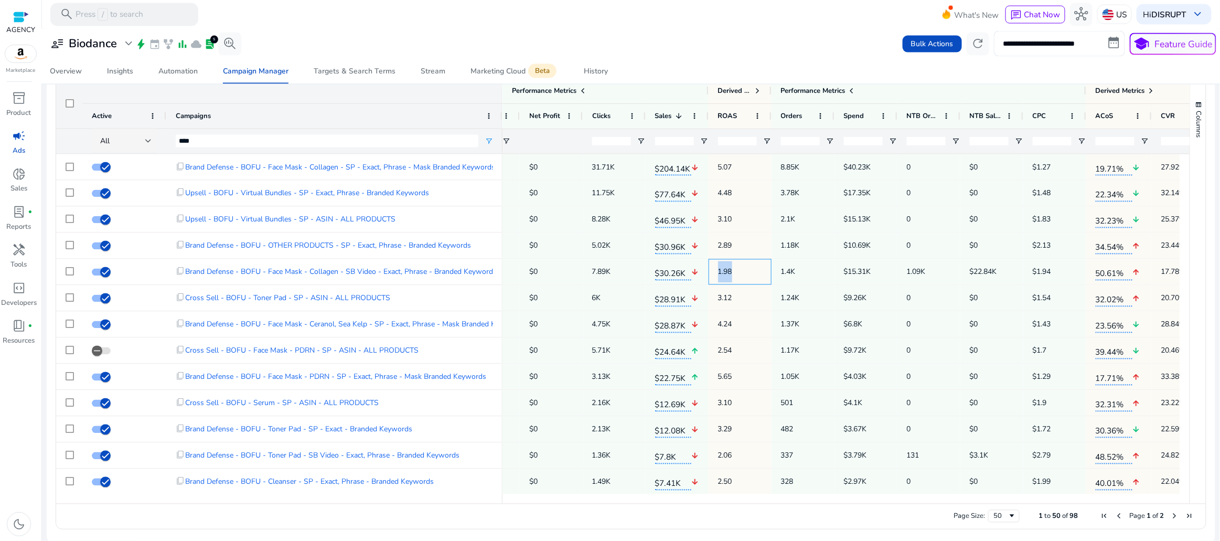
copy span "1.98"
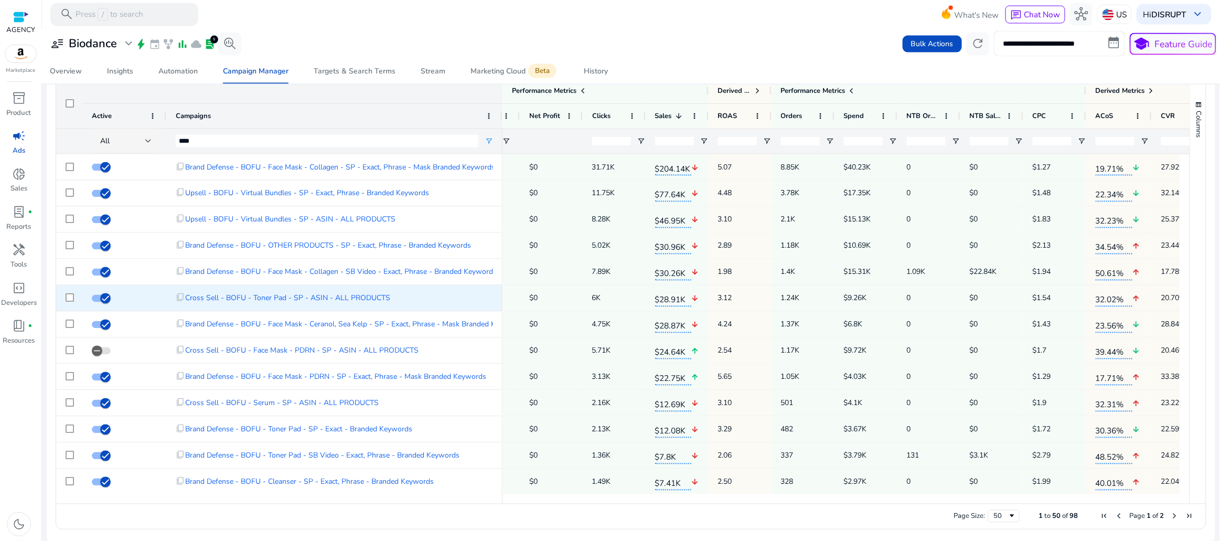
click at [667, 296] on span "$28.91K" at bounding box center [673, 298] width 36 height 18
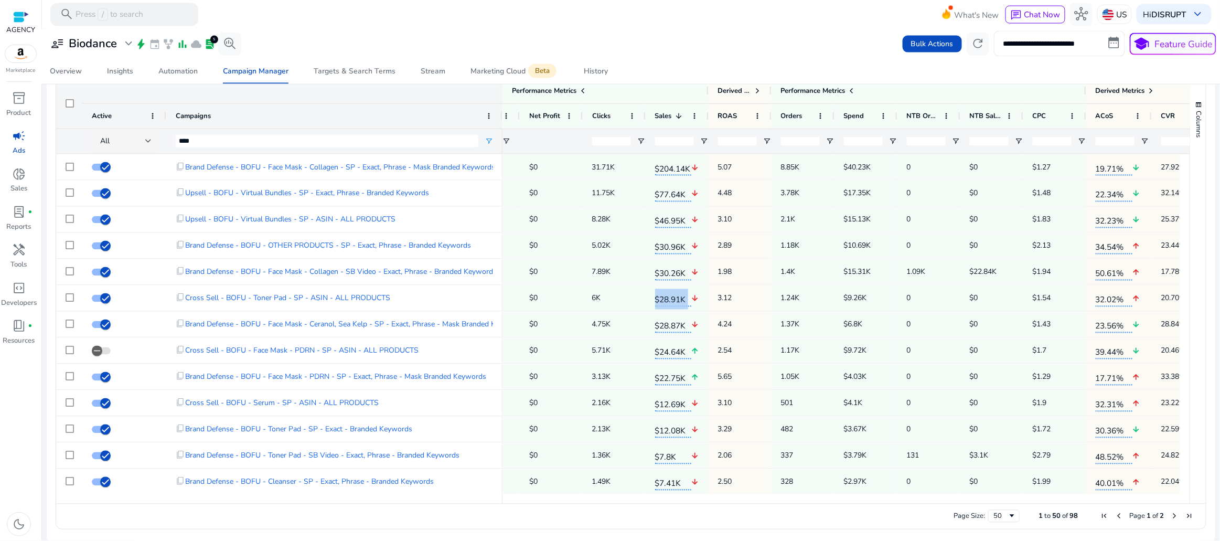
click at [730, 298] on span "3.12" at bounding box center [740, 299] width 44 height 22
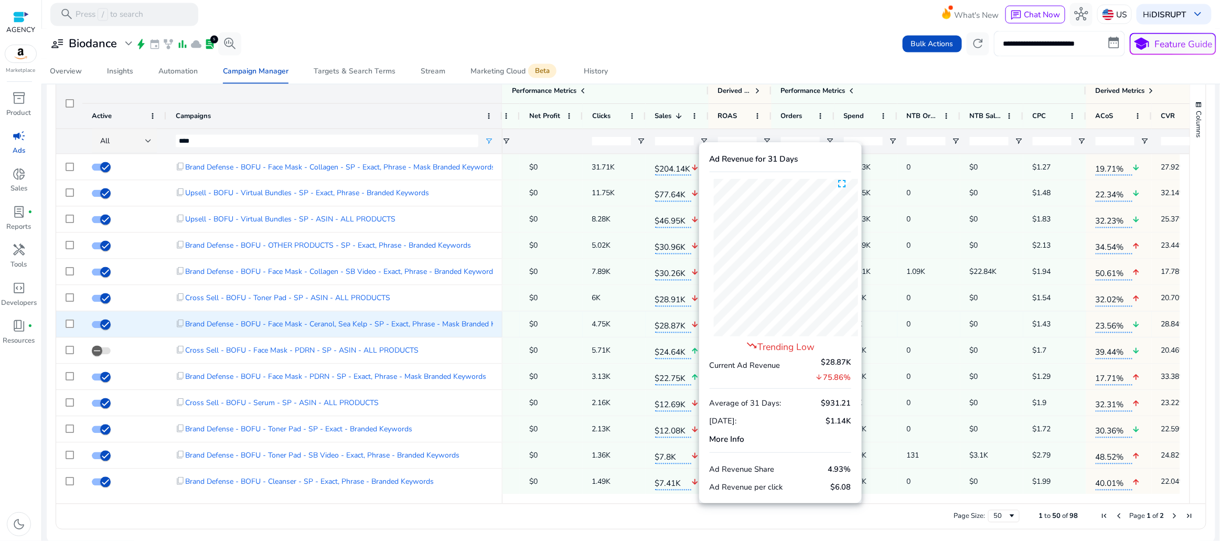
click at [694, 326] on mat-icon "arrow_downward" at bounding box center [696, 325] width 8 height 22
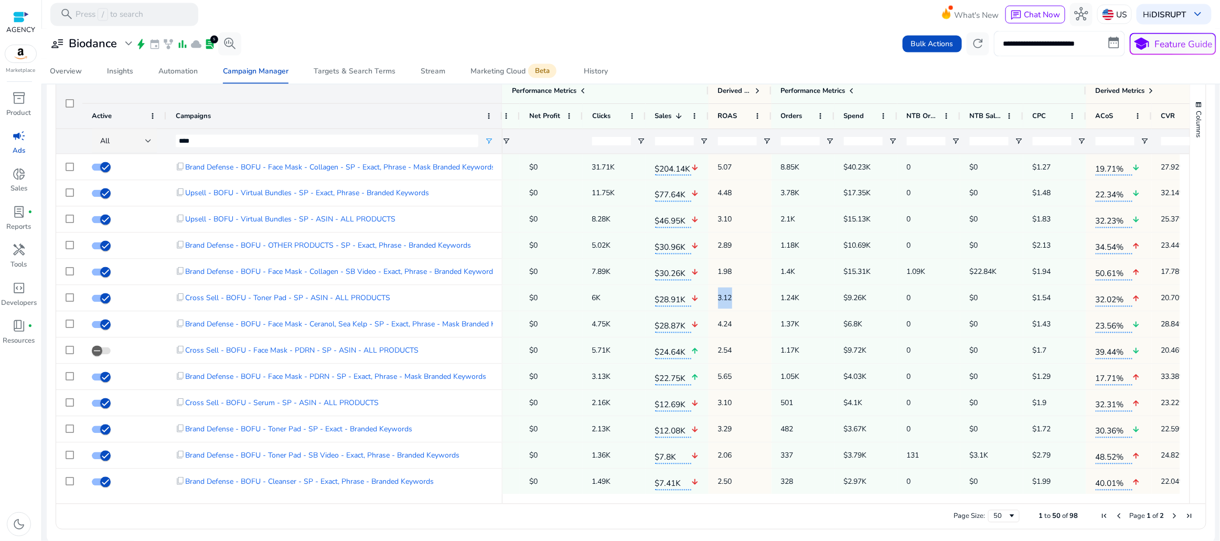
click at [462, 321] on span "Brand Defense - BOFU - Face Mask - Ceranol, Sea Kelp - SP - Exact, Phrase - Mas…" at bounding box center [354, 325] width 339 height 22
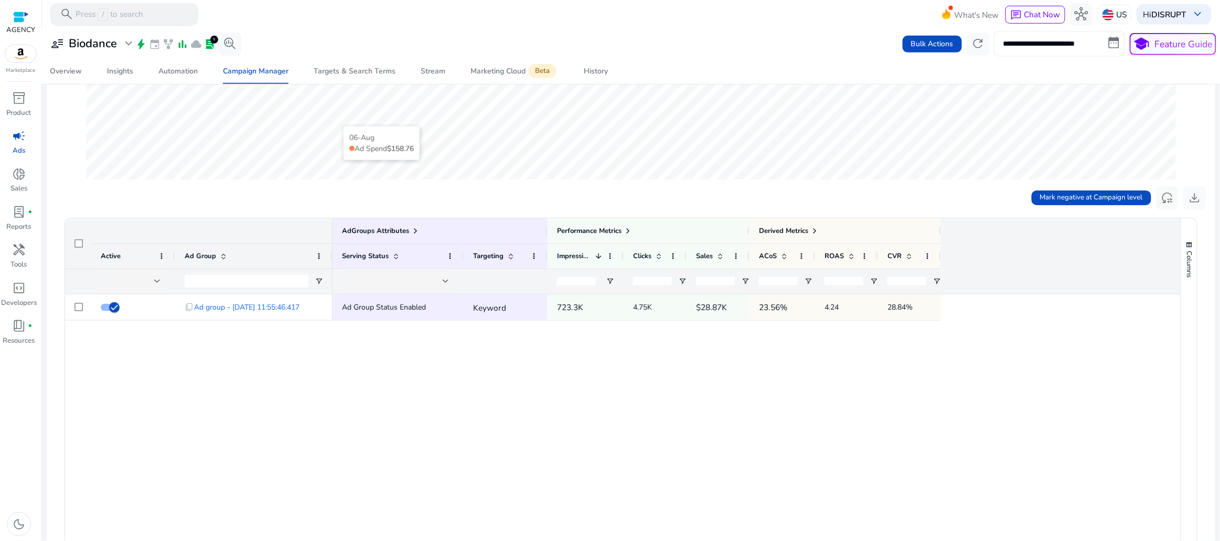
scroll to position [380, 0]
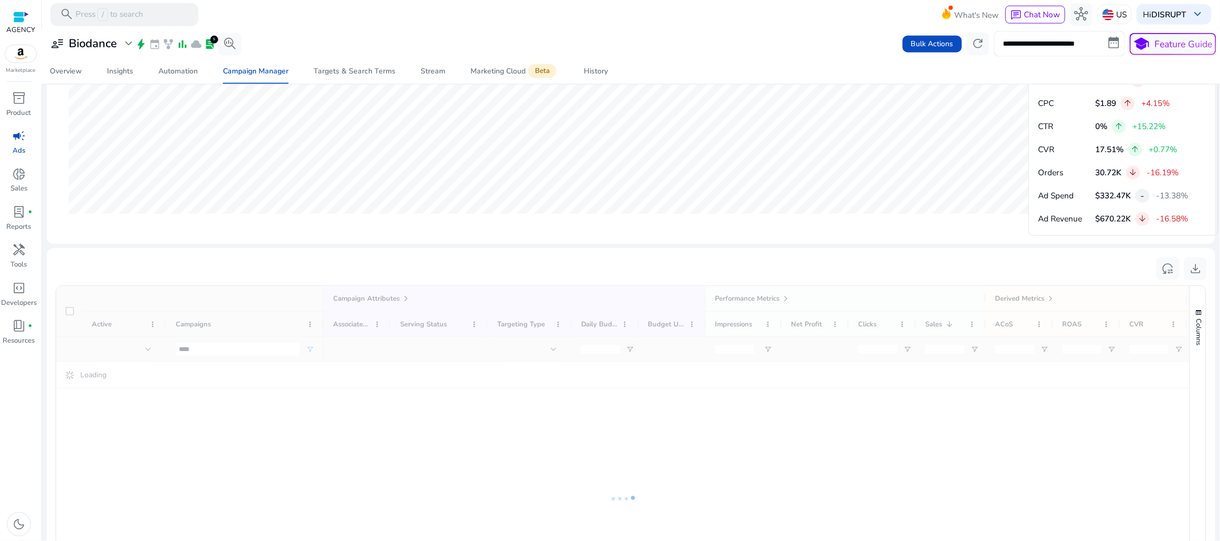
scroll to position [741, 0]
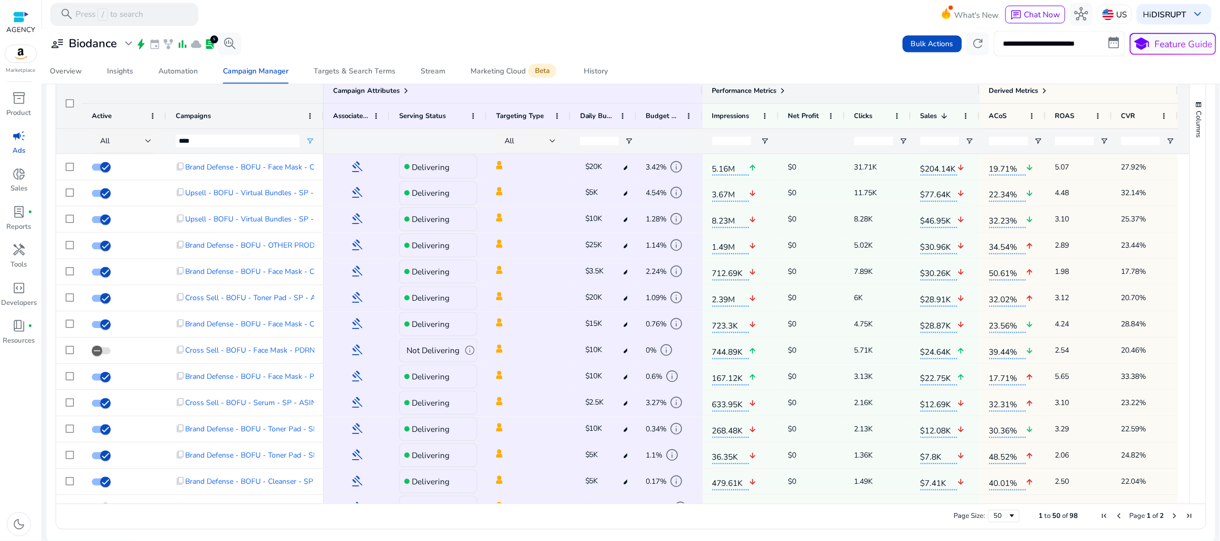
click at [786, 87] on span at bounding box center [783, 91] width 8 height 8
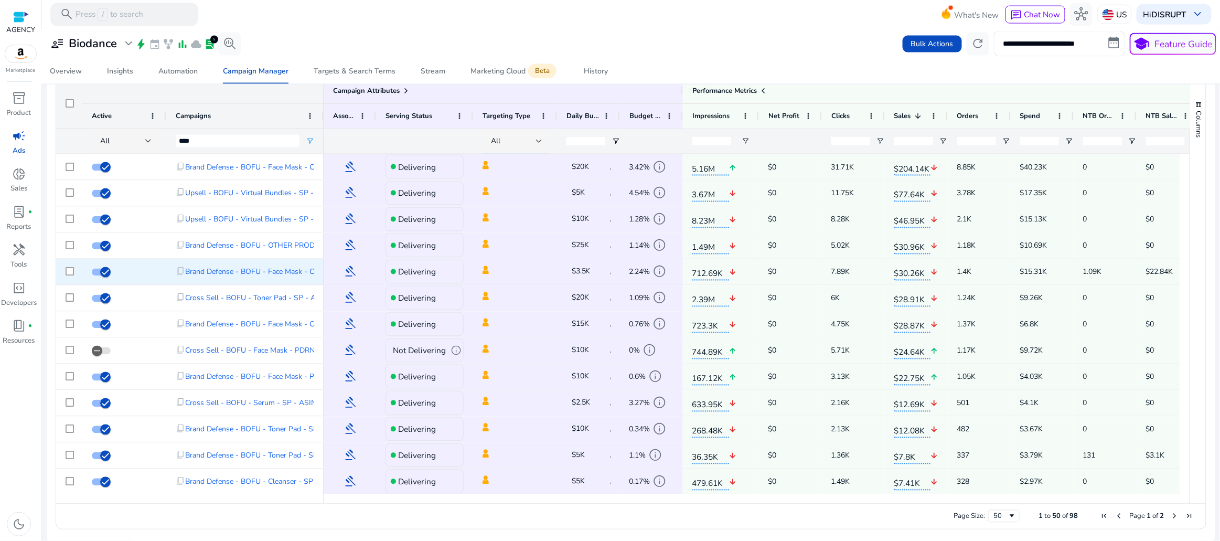
scroll to position [0, 276]
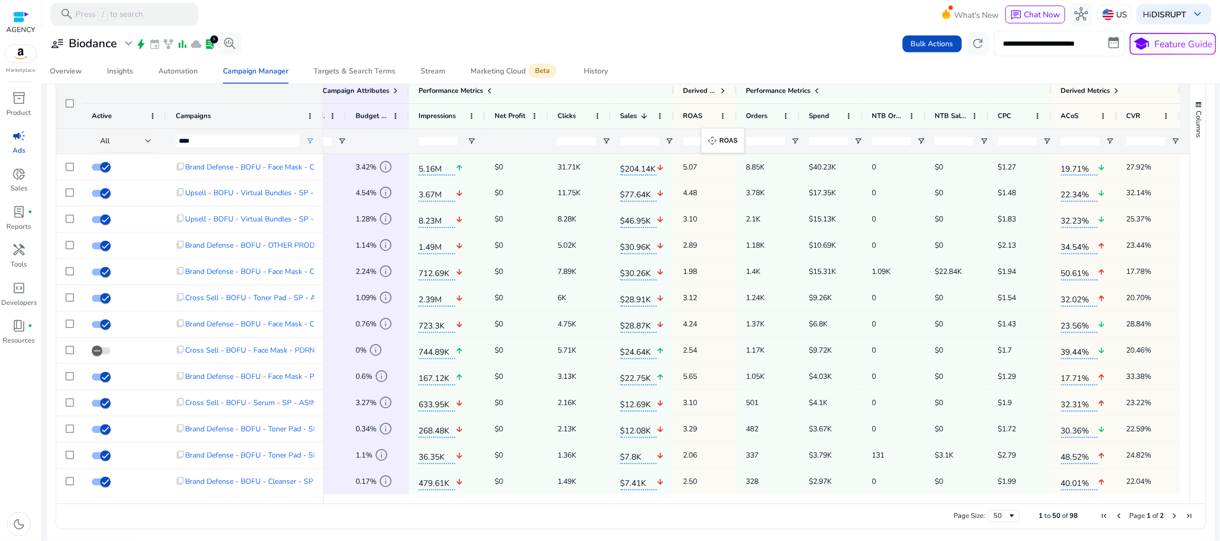
drag, startPoint x: 1081, startPoint y: 116, endPoint x: 708, endPoint y: 135, distance: 373.5
click at [700, 19] on mat-toolbar "search Press / to search What's New chat Chat Now hub US Hi DISRUPT keyboard_ar…" at bounding box center [631, 14] width 1178 height 29
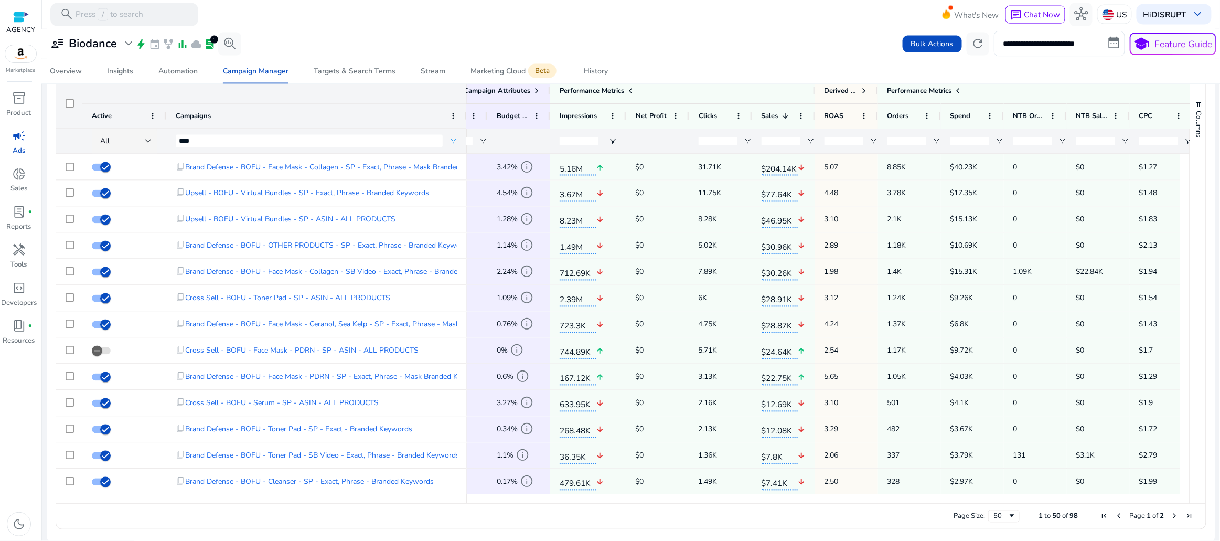
drag, startPoint x: 321, startPoint y: 109, endPoint x: 464, endPoint y: 132, distance: 145.0
click at [464, 132] on div "Campaign Attributes Active Campaigns" at bounding box center [261, 116] width 411 height 76
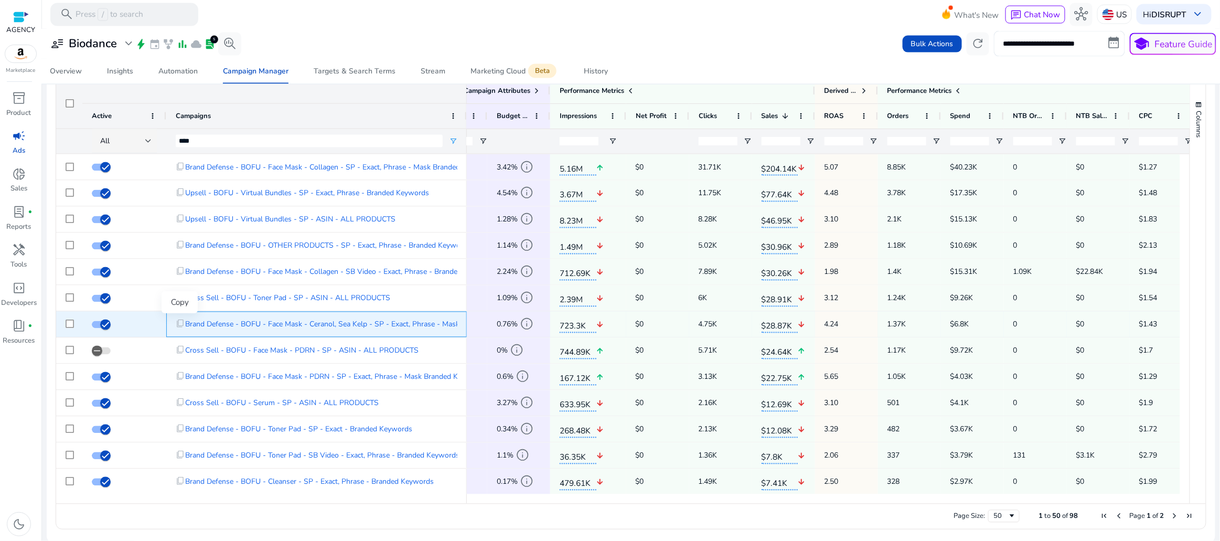
click at [182, 322] on span "content_copy" at bounding box center [180, 324] width 9 height 9
click at [769, 324] on span "$28.87K" at bounding box center [780, 324] width 36 height 18
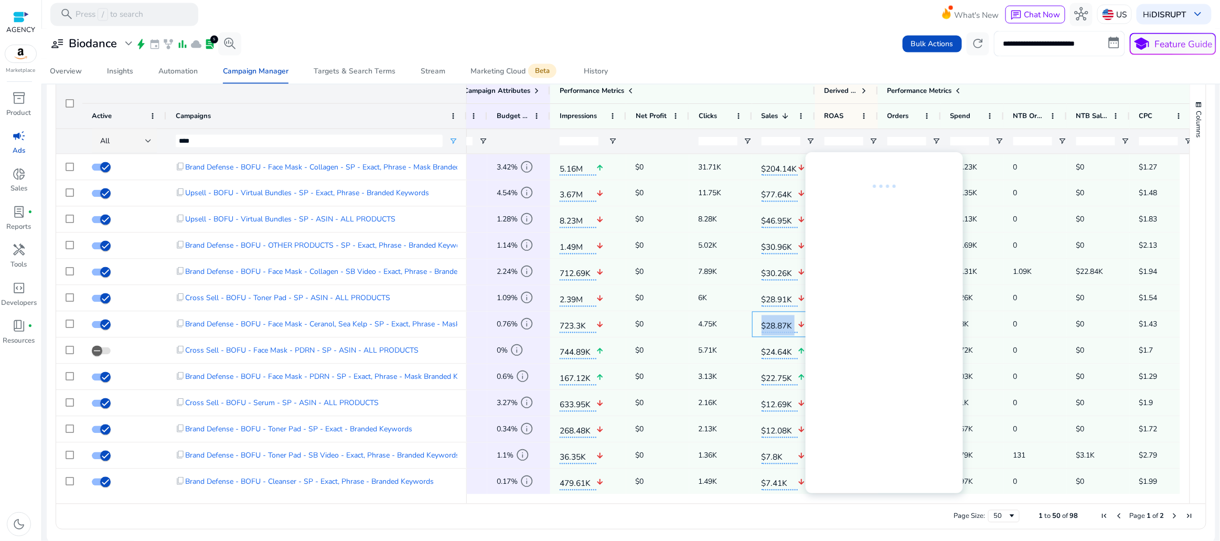
copy div "$28.87K arrow_downward"
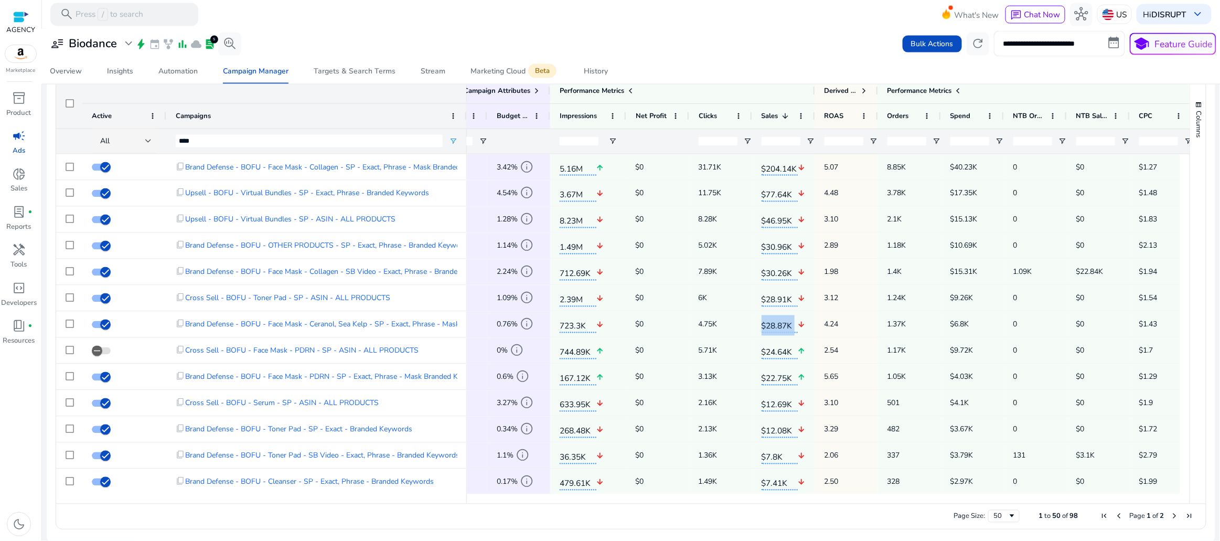
click at [835, 321] on span "4.24" at bounding box center [847, 325] width 44 height 22
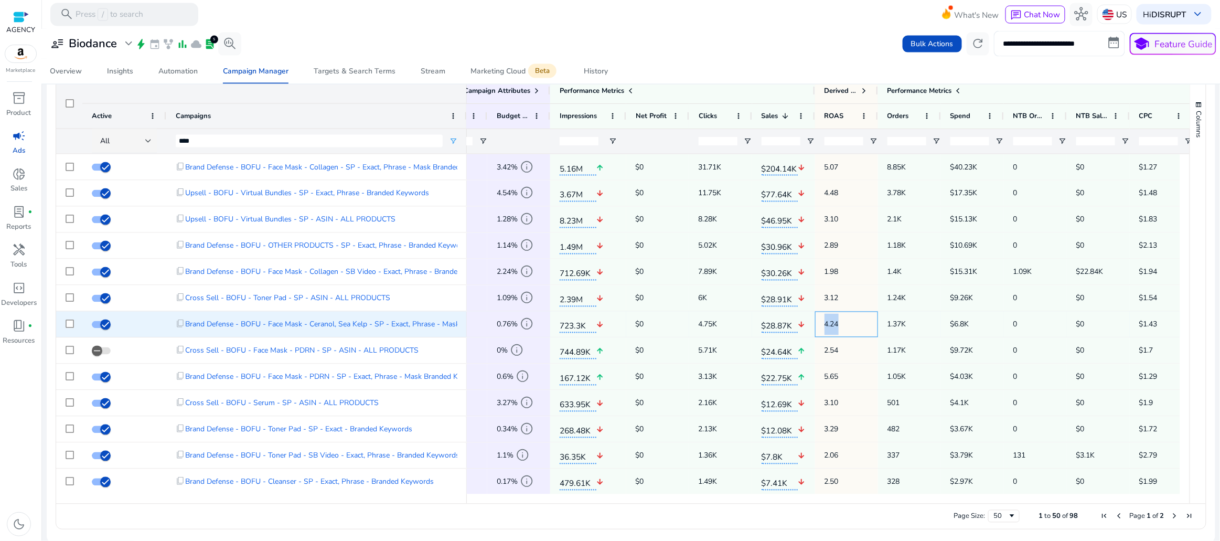
click at [835, 321] on span "4.24" at bounding box center [847, 325] width 44 height 22
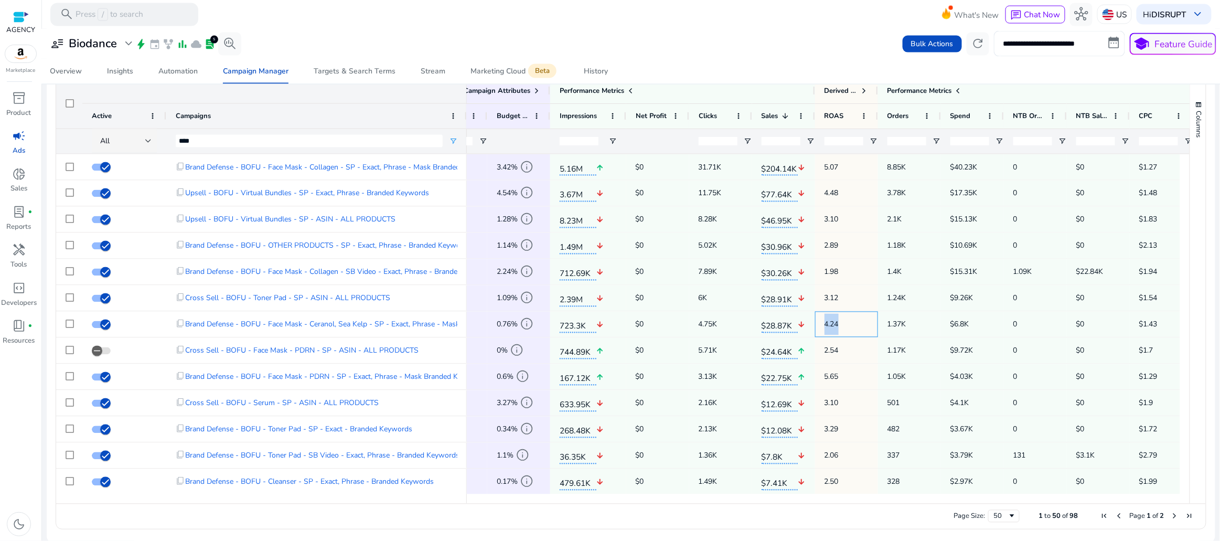
copy span "4.24"
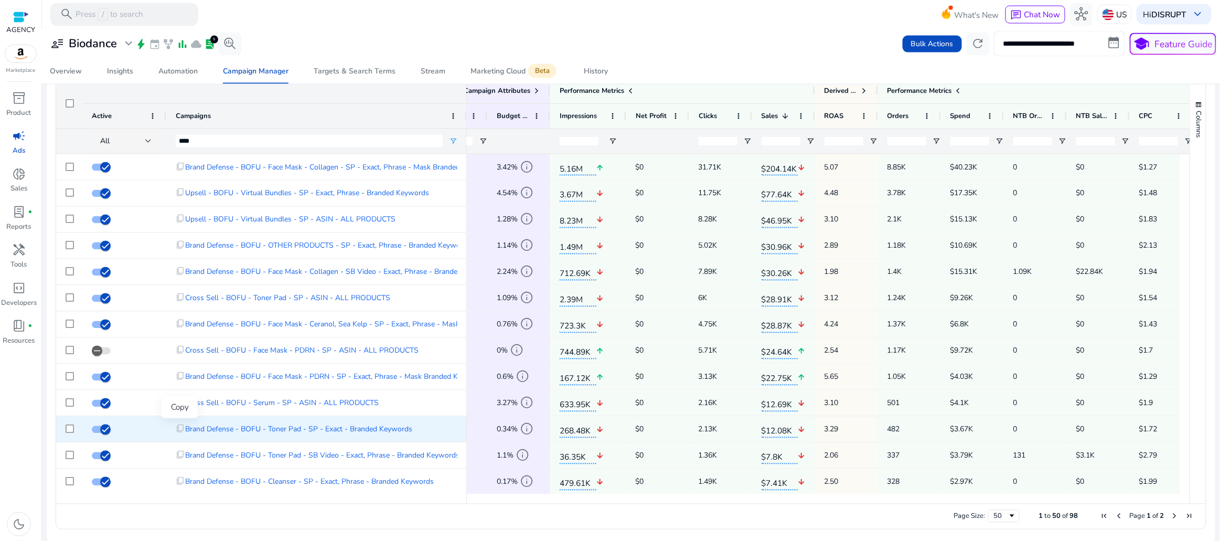
click at [176, 426] on span "content_copy" at bounding box center [180, 428] width 9 height 9
